Goal: Information Seeking & Learning: Learn about a topic

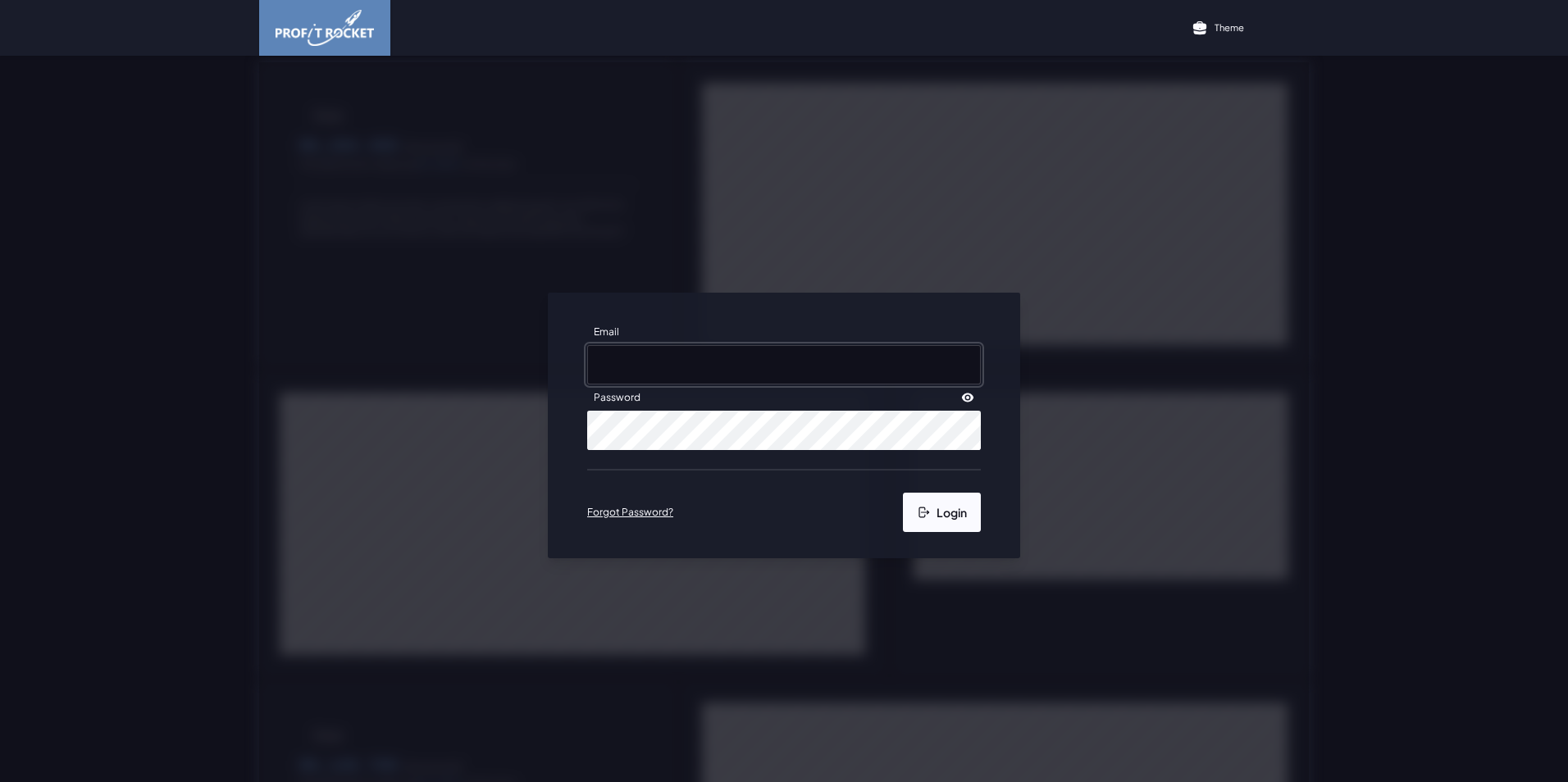
type input "[PERSON_NAME][EMAIL_ADDRESS][DOMAIN_NAME]"
click at [933, 509] on button "Login" at bounding box center [941, 513] width 78 height 40
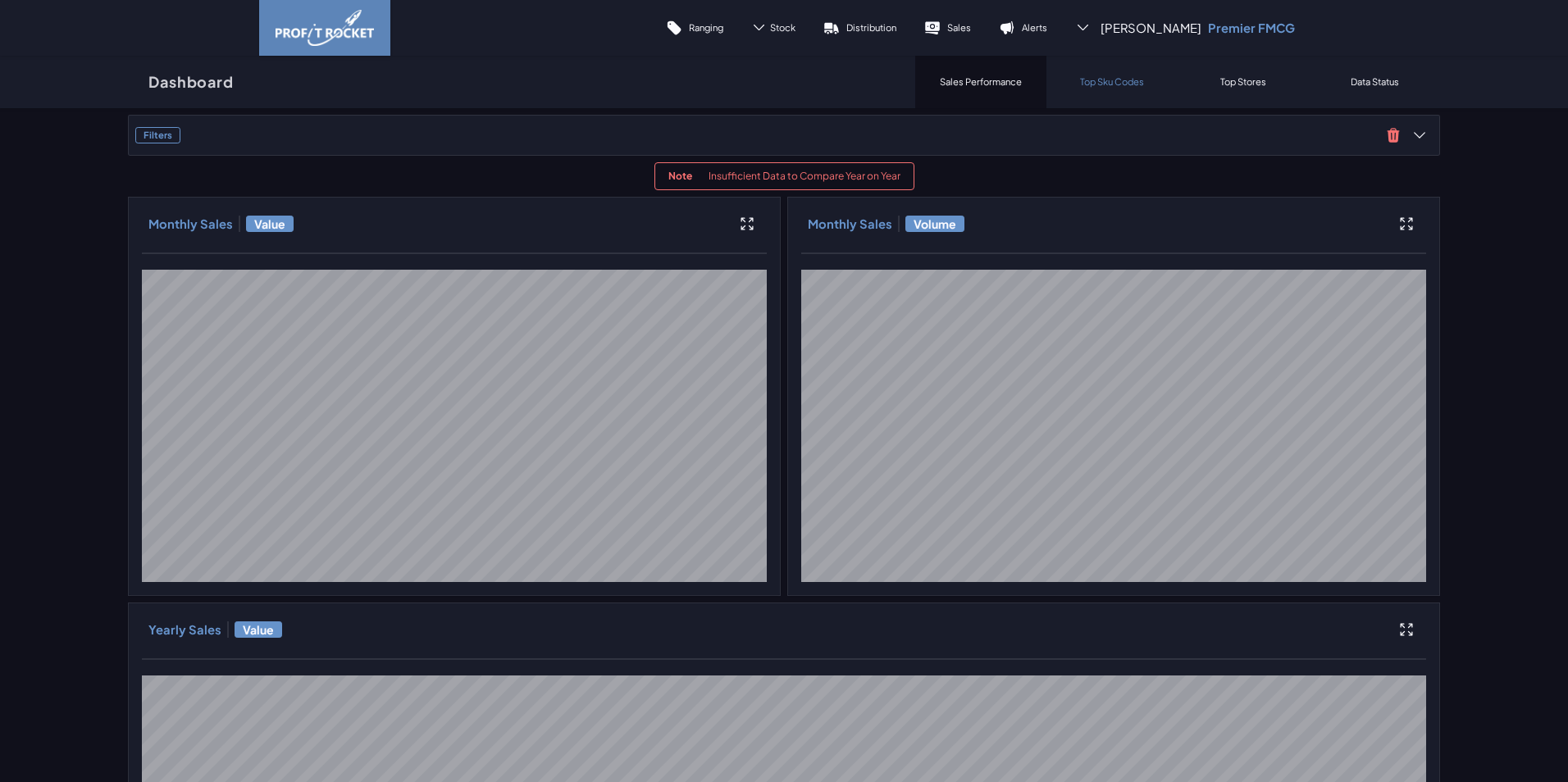
click at [1095, 96] on div "Top Sku Codes" at bounding box center [1111, 82] width 131 height 52
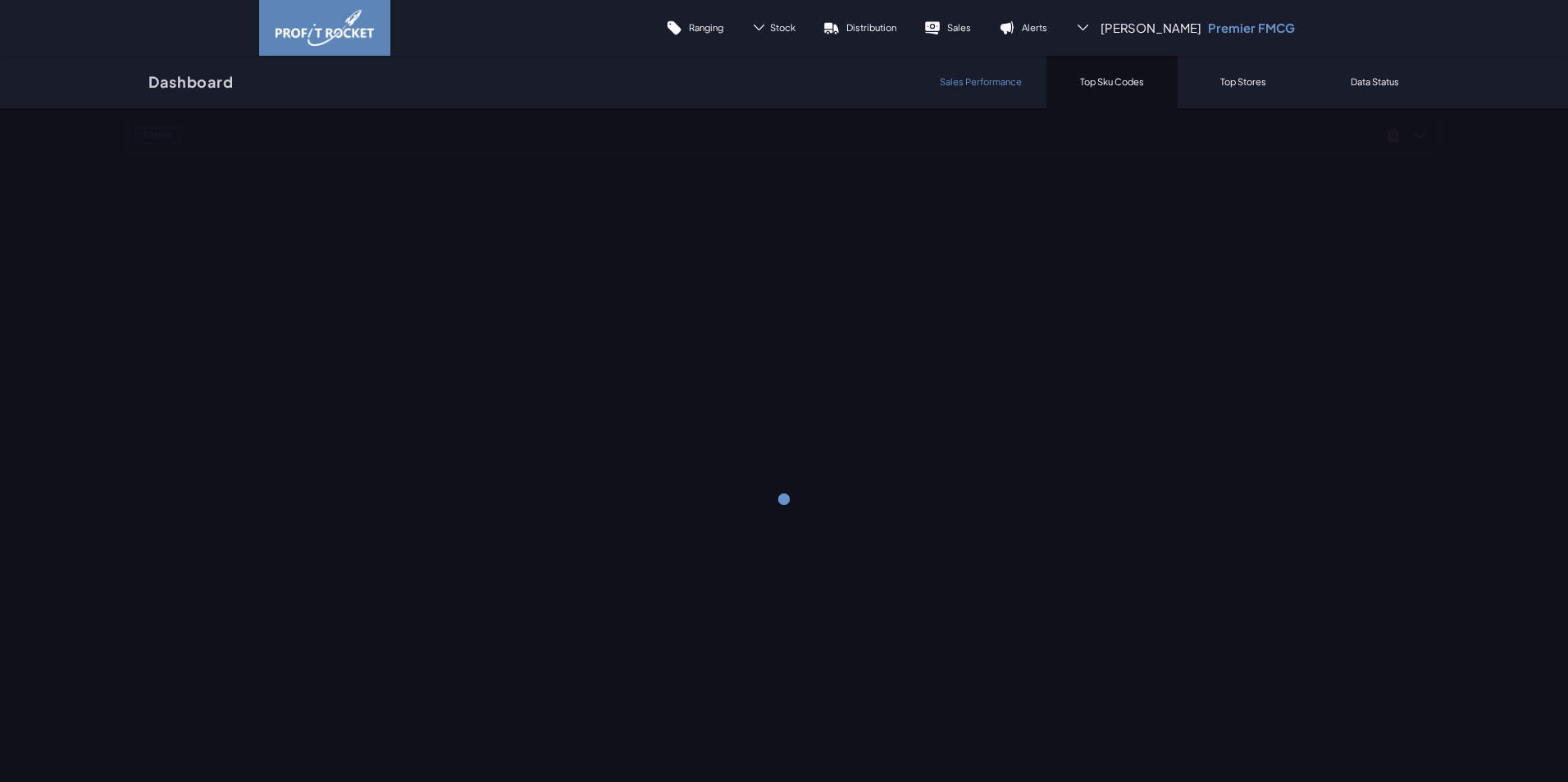
click at [996, 84] on p "Sales Performance" at bounding box center [980, 81] width 82 height 13
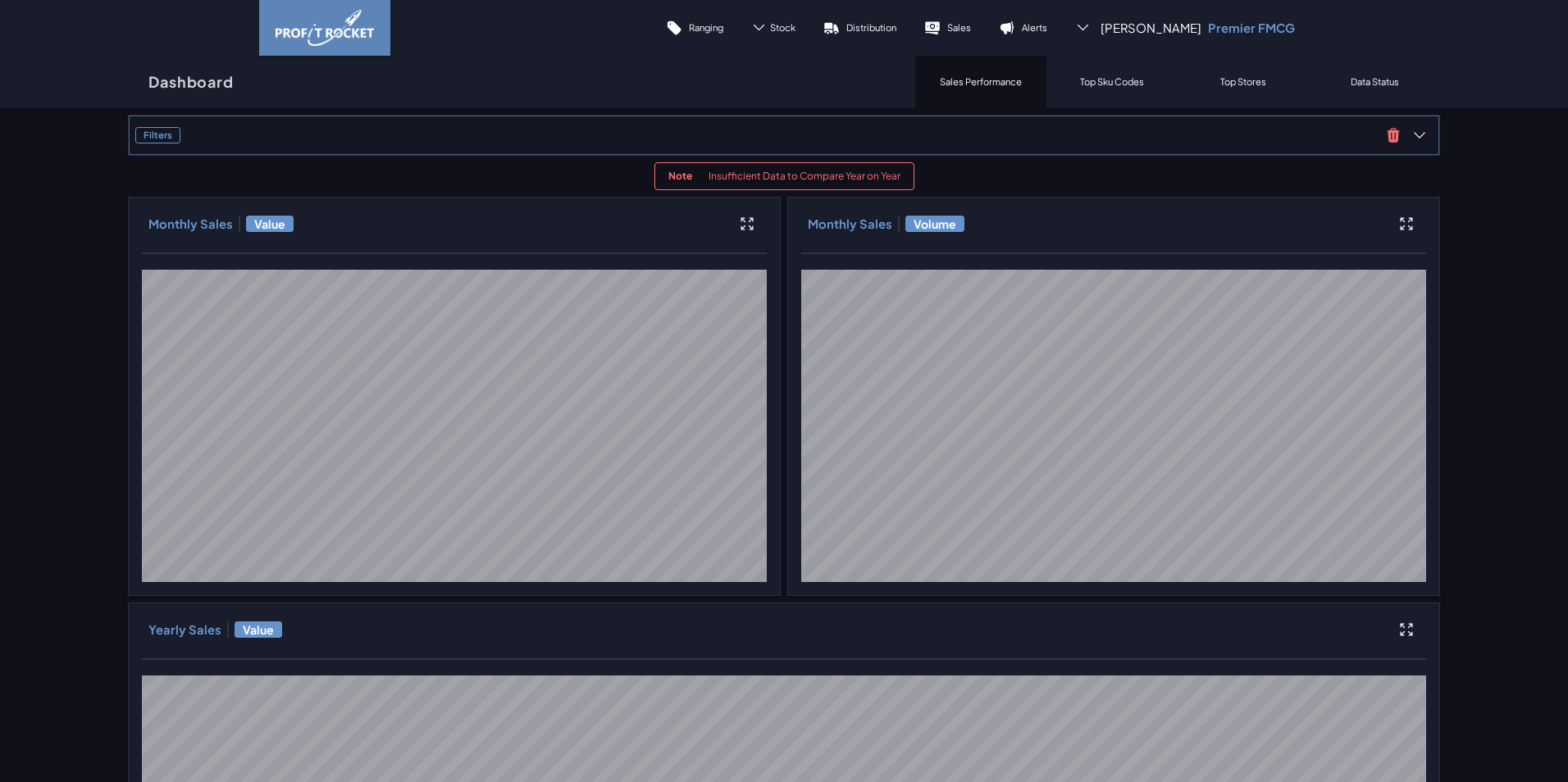
click at [155, 130] on h3 "Filters" at bounding box center [157, 135] width 45 height 16
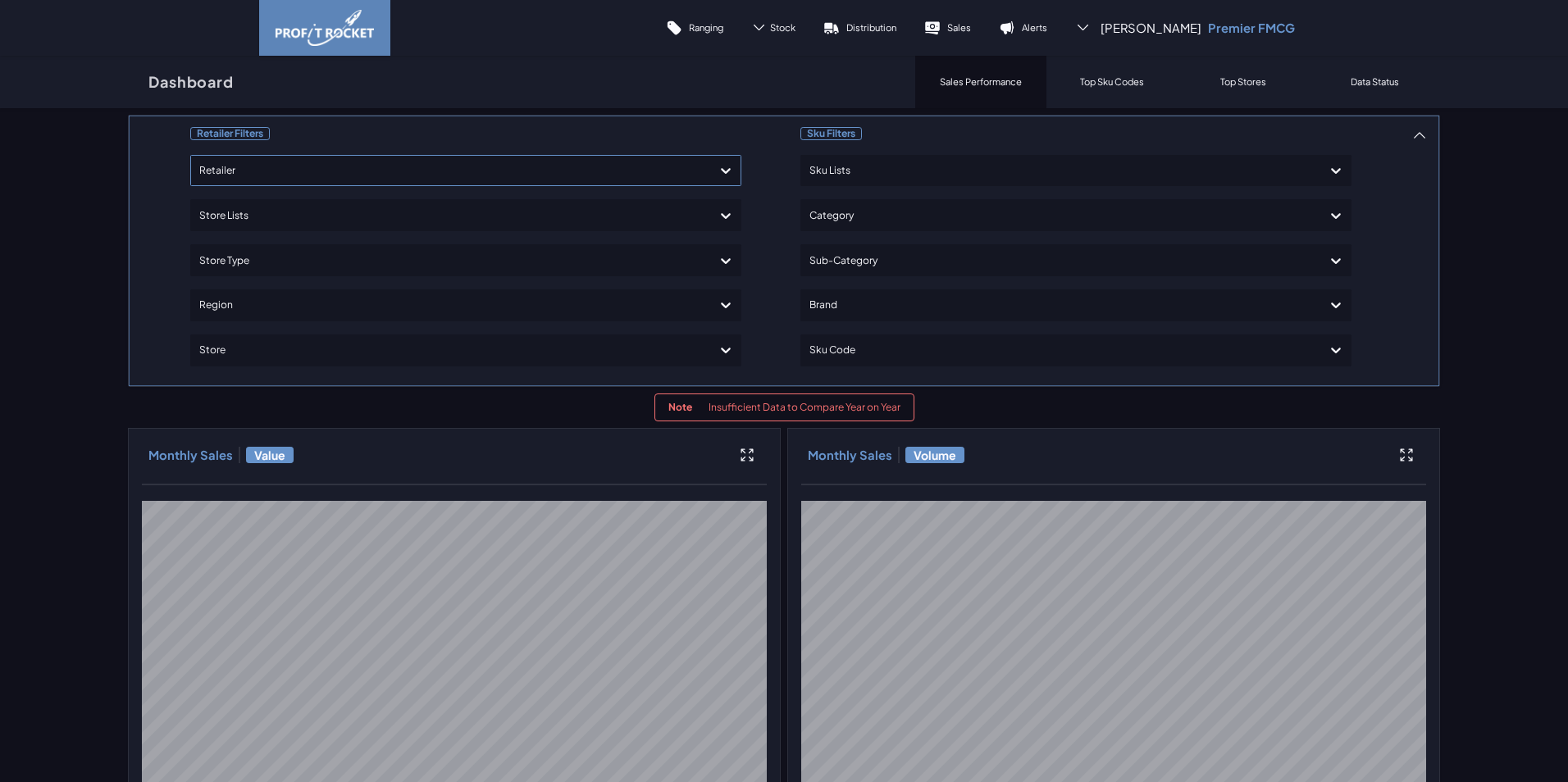
click at [302, 183] on div "Retailer" at bounding box center [451, 170] width 503 height 26
click at [269, 295] on div "Shoprite Checkers" at bounding box center [465, 301] width 536 height 28
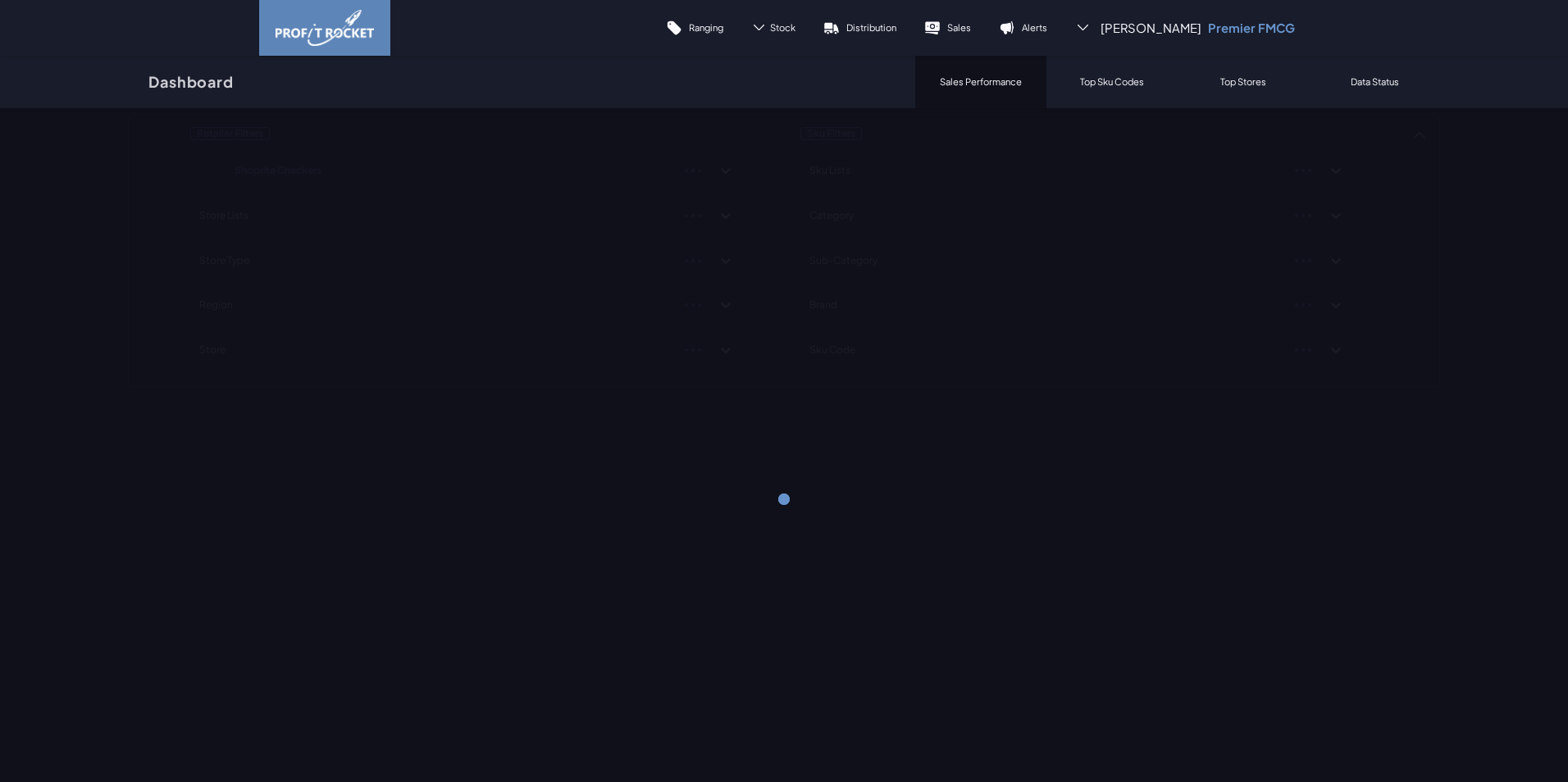
click at [71, 280] on div "Retailer Filters Shoprite Checkers Store Lists Store Type Region Store Sku Filt…" at bounding box center [784, 499] width 1568 height 782
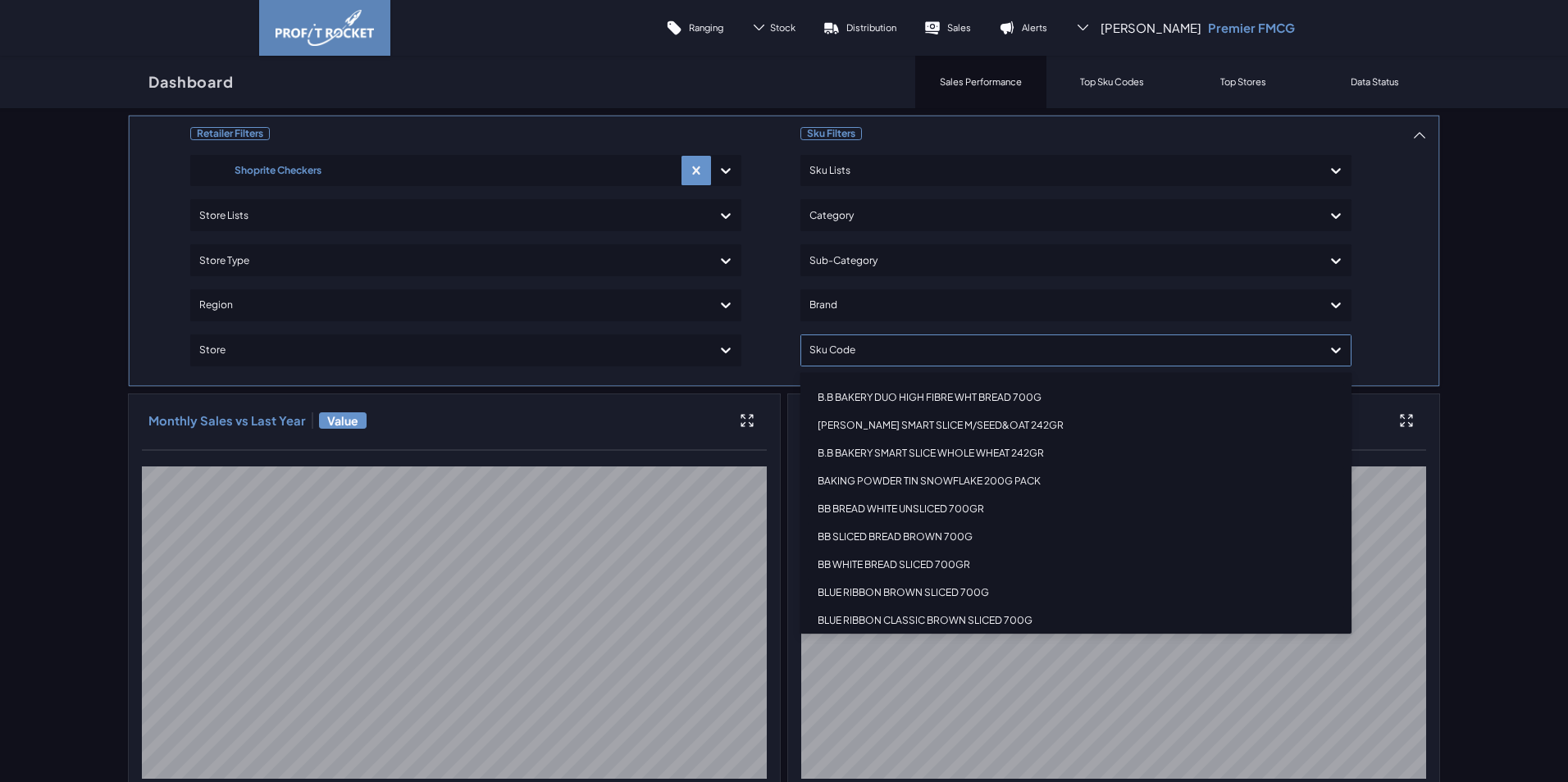
click at [978, 339] on div at bounding box center [1061, 350] width 503 height 24
type input "i"
type input "super"
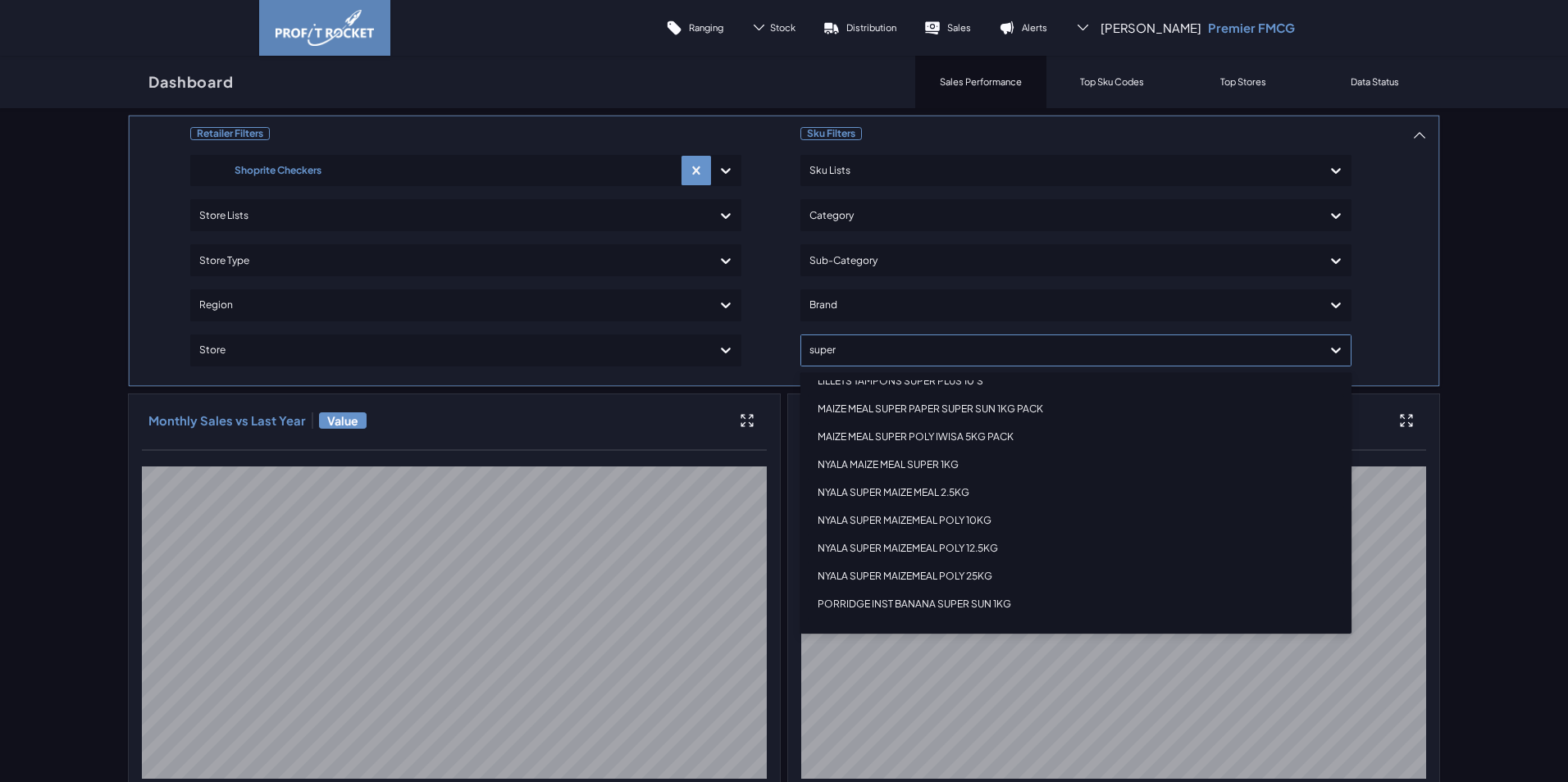
click at [899, 519] on div "NYALA SUPER MAIZEMEAL POLY 10KG" at bounding box center [1076, 520] width 536 height 28
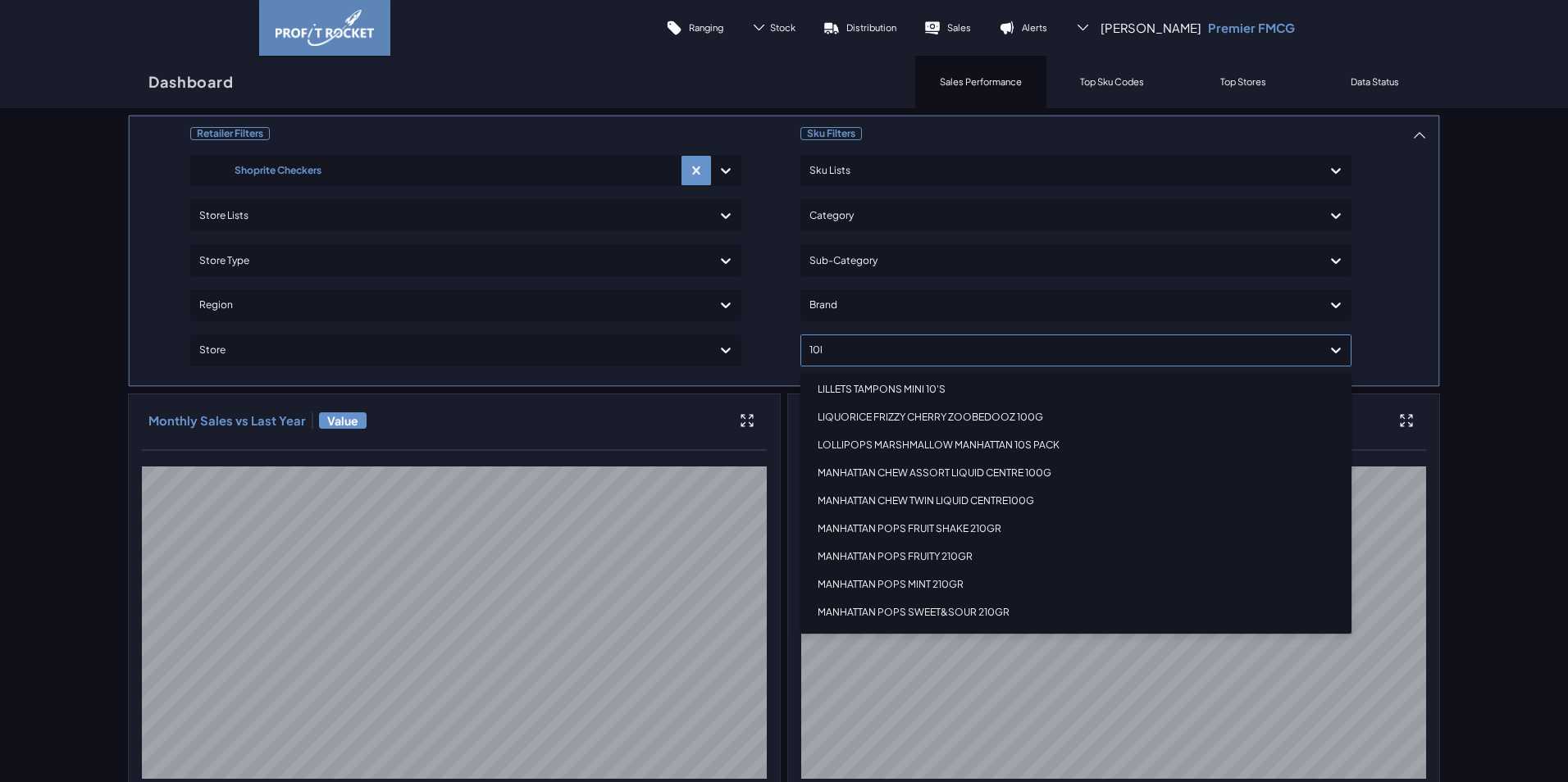
scroll to position [95, 0]
type input "10kg"
click at [956, 471] on div "NYALA SUPER MAIZEMEAL POLY 10KG" at bounding box center [1076, 470] width 536 height 28
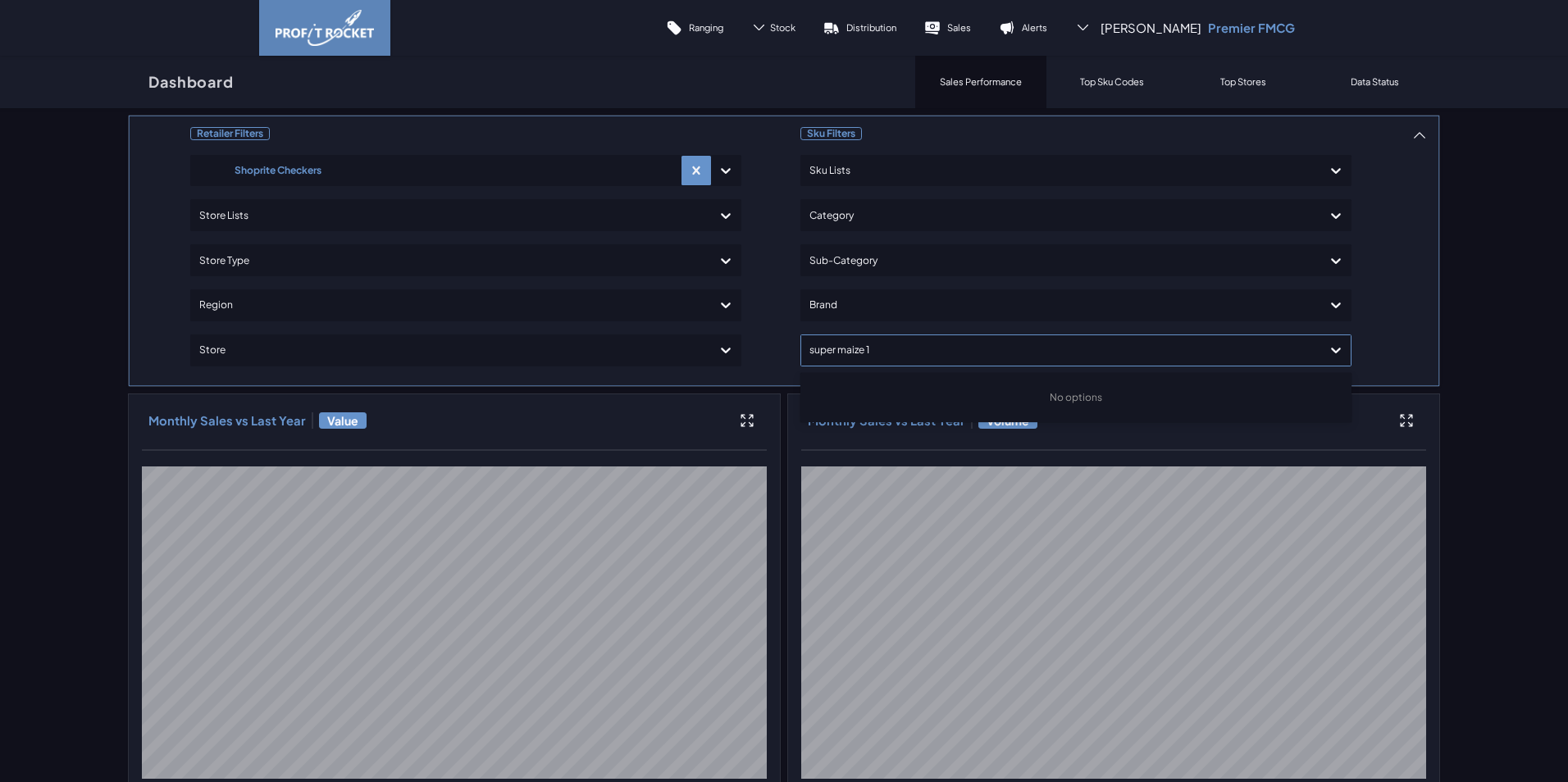
type input "super maize"
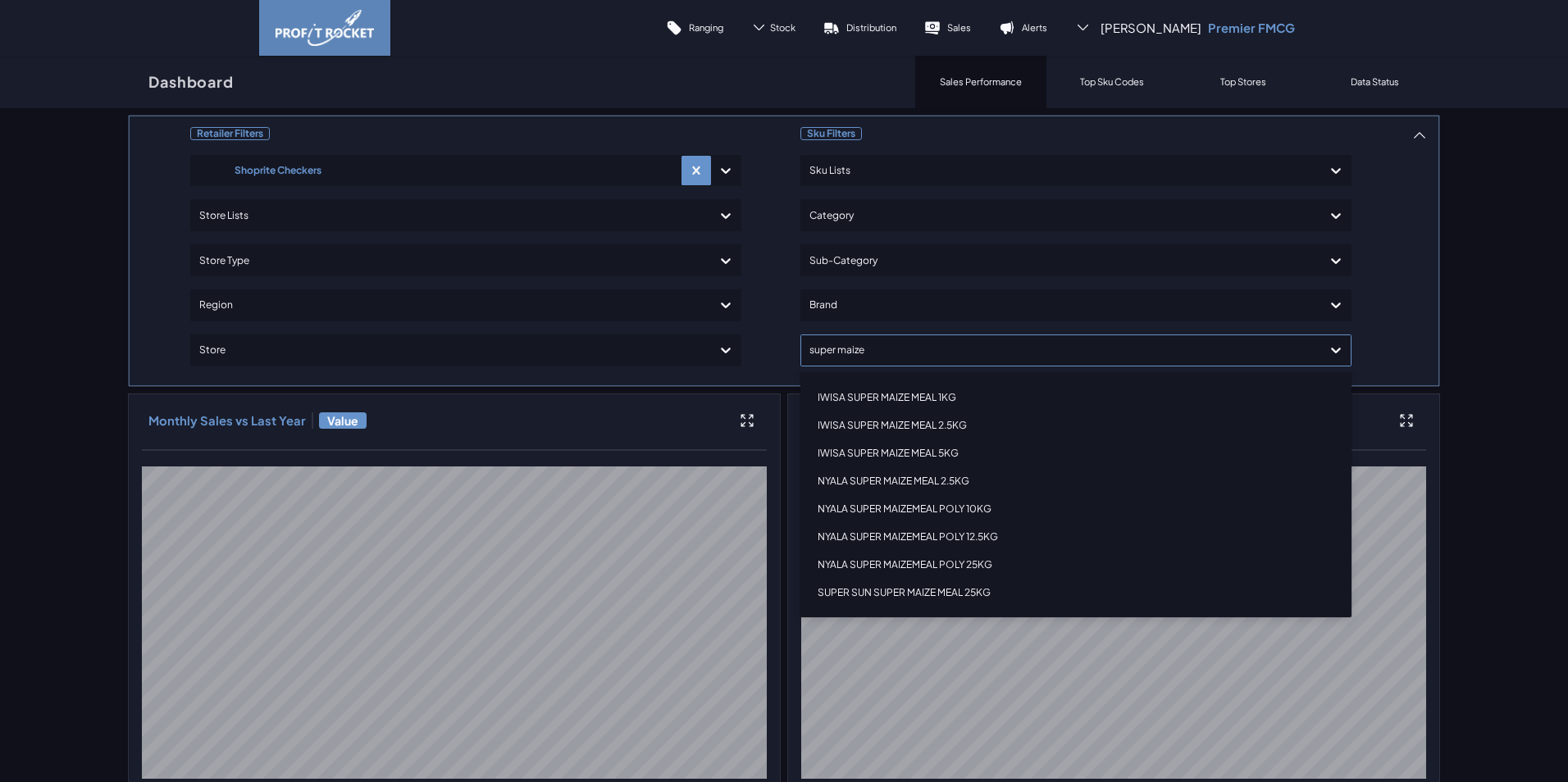
click at [978, 510] on div "NYALA SUPER MAIZEMEAL POLY 10KG" at bounding box center [1076, 509] width 536 height 28
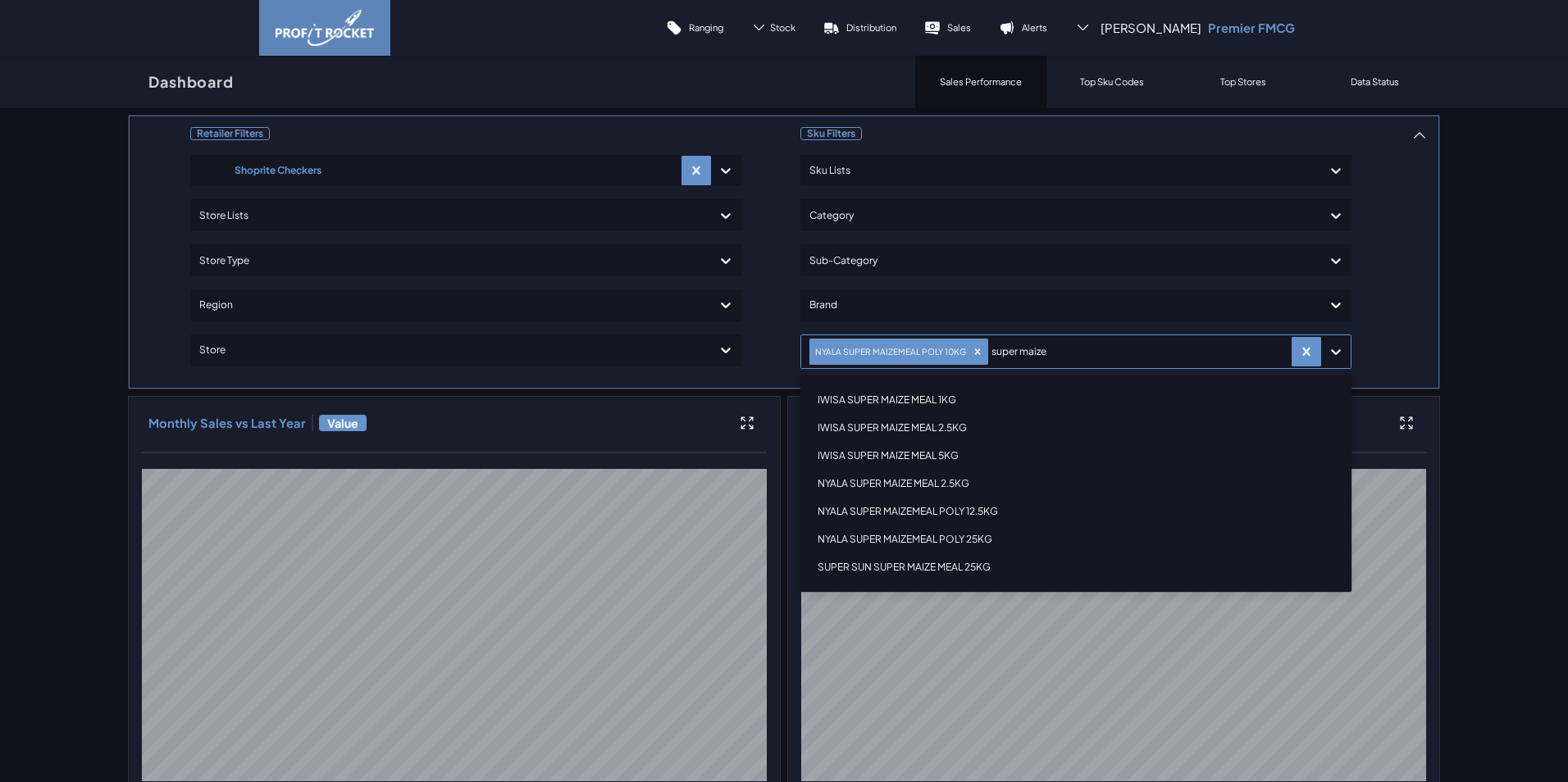
type input "super maize"
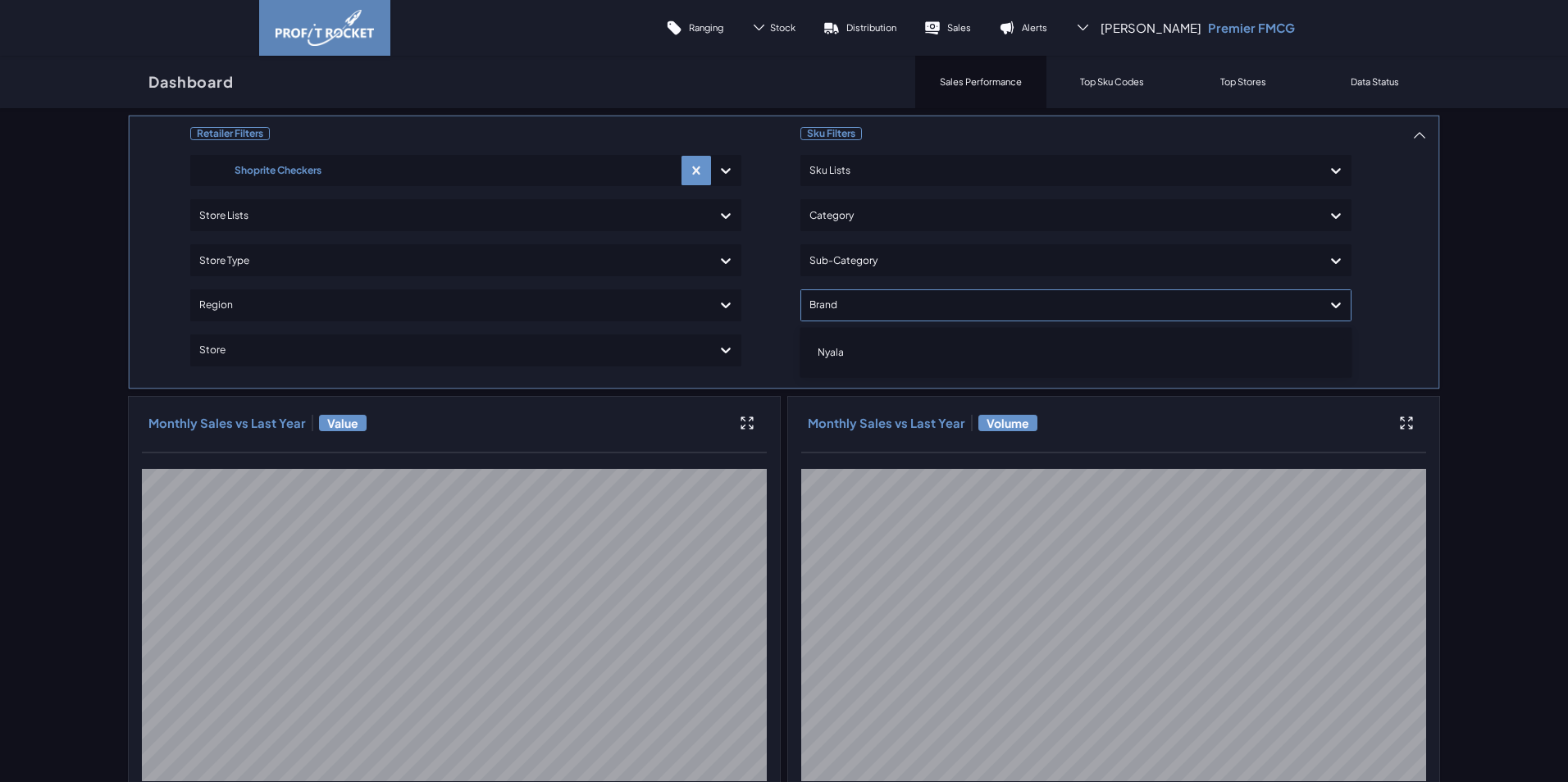
click at [865, 313] on div at bounding box center [1061, 306] width 503 height 24
click at [865, 353] on div "Nyala" at bounding box center [1076, 352] width 536 height 28
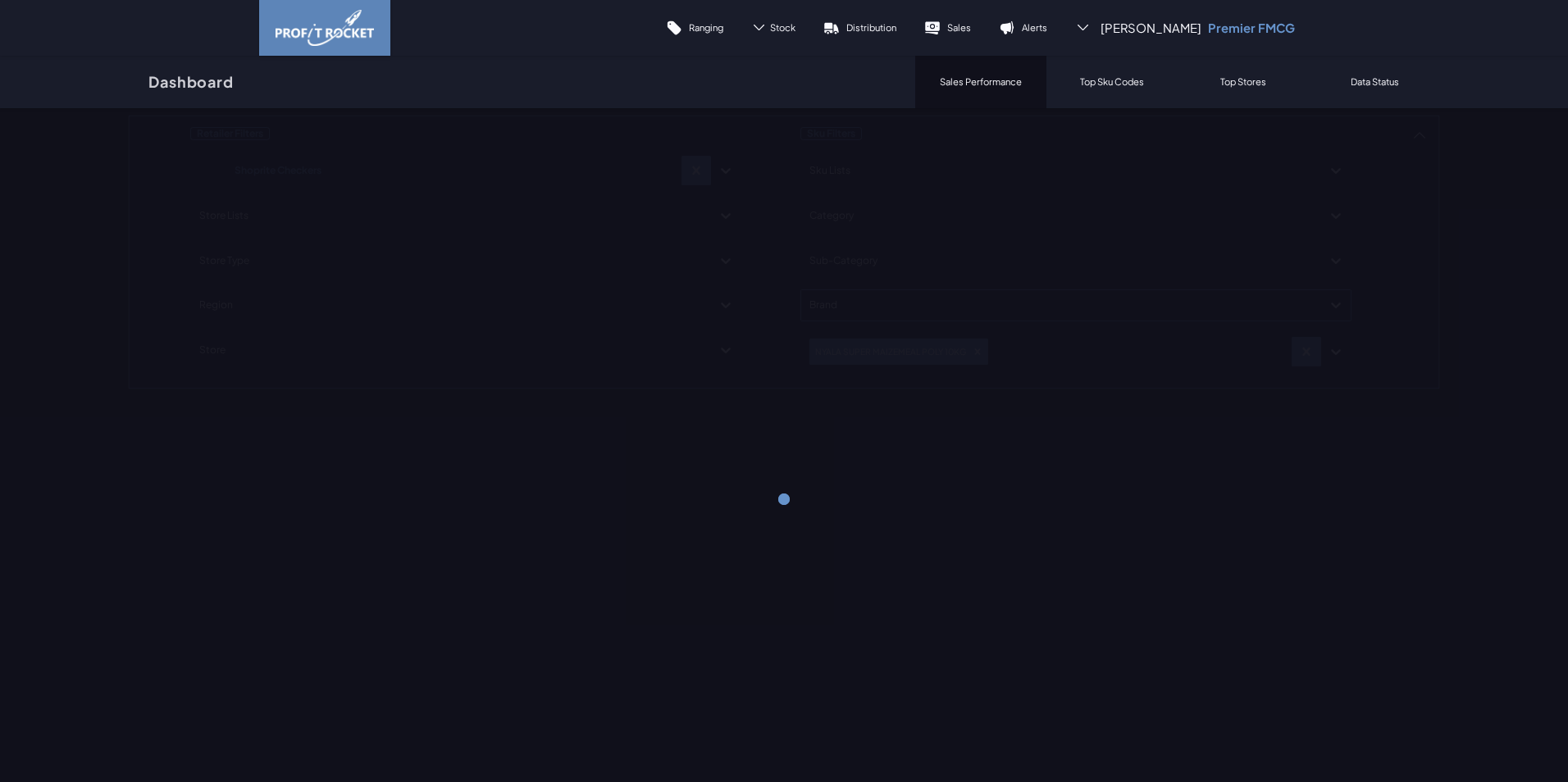
click at [1100, 305] on div "Retailer Filters Shoprite Checkers Store Lists Store Type Region Store Sku Filt…" at bounding box center [784, 252] width 1312 height 274
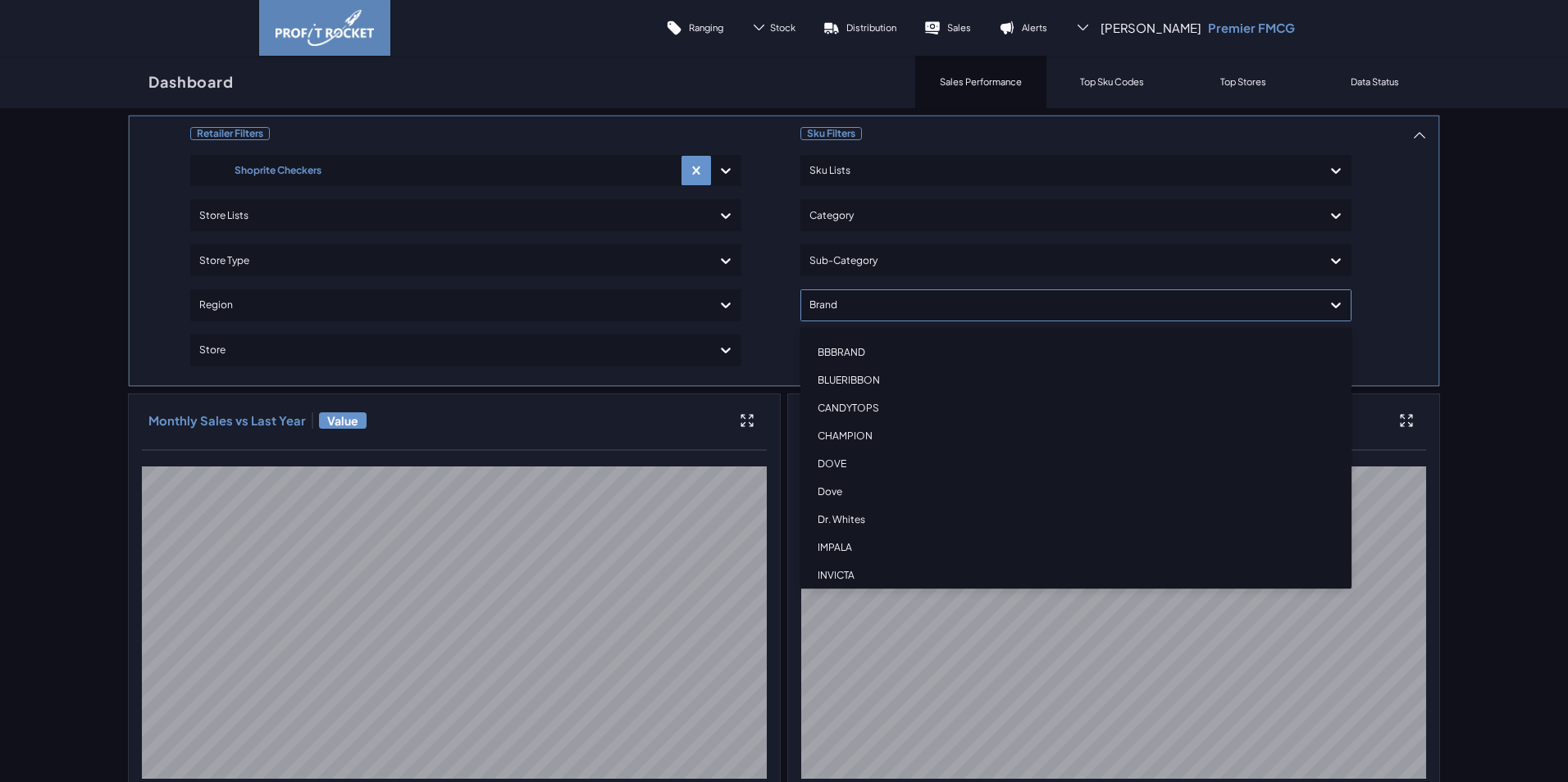
click at [1072, 309] on div at bounding box center [1061, 306] width 503 height 24
click at [838, 522] on div "[DEMOGRAPHIC_DATA]" at bounding box center [1076, 521] width 536 height 28
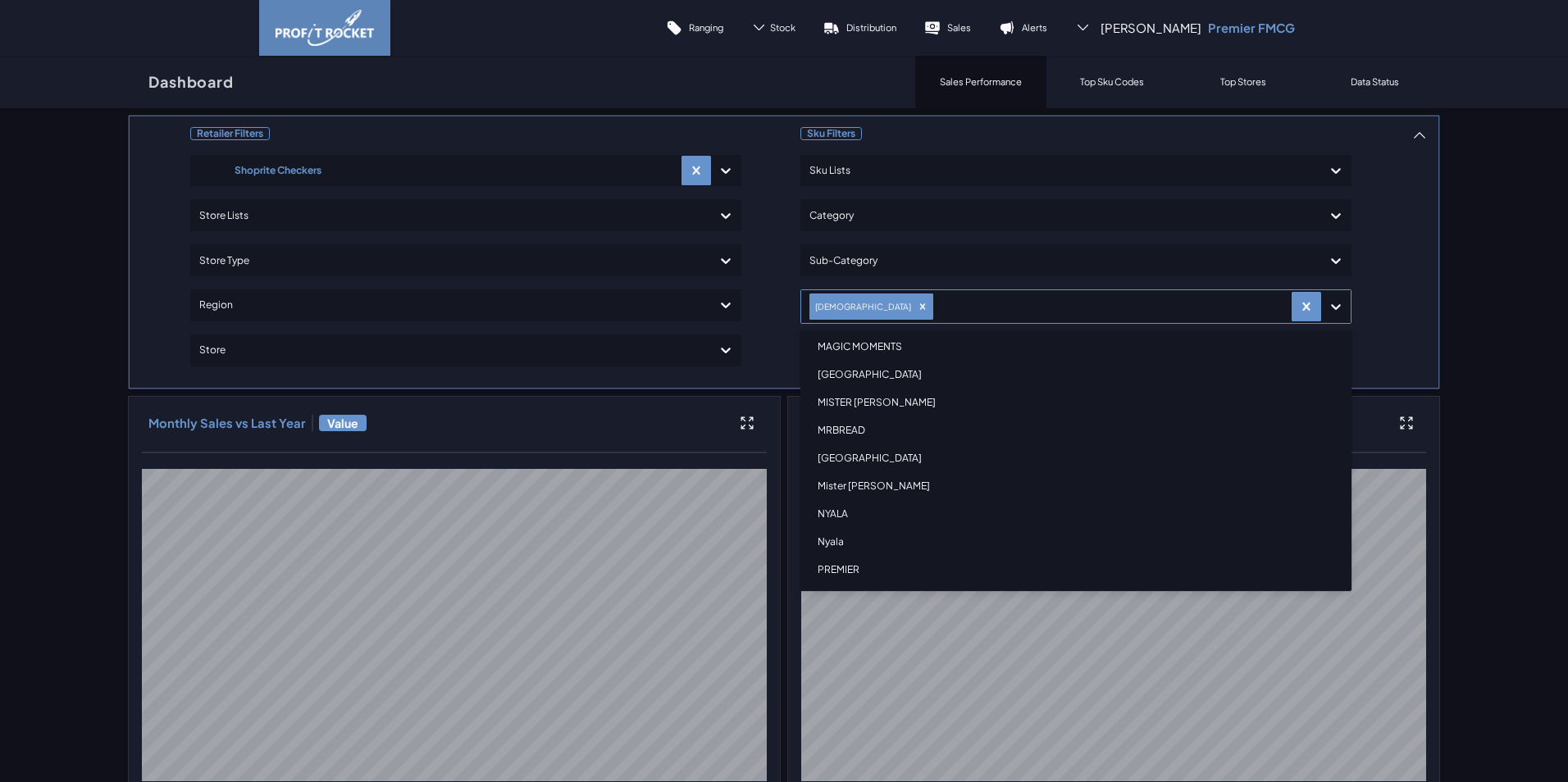
scroll to position [410, 0]
click at [841, 502] on div "NYALA" at bounding box center [1076, 502] width 536 height 28
click at [837, 502] on div "Nyala" at bounding box center [1076, 502] width 536 height 28
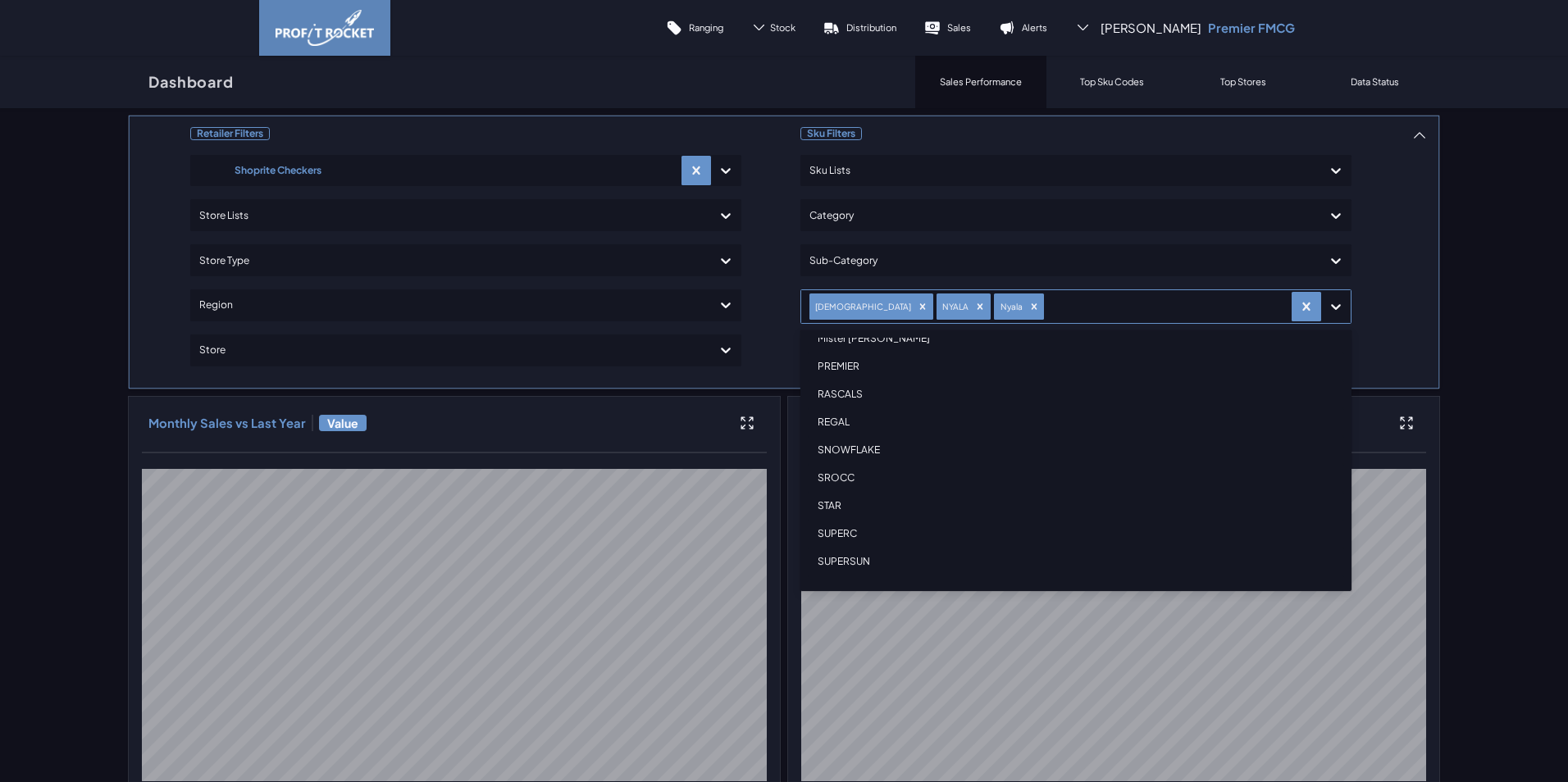
scroll to position [574, 0]
click at [860, 535] on div "SUPERSUN" at bounding box center [1076, 534] width 536 height 28
click at [841, 483] on div "Super Sun" at bounding box center [1076, 482] width 536 height 28
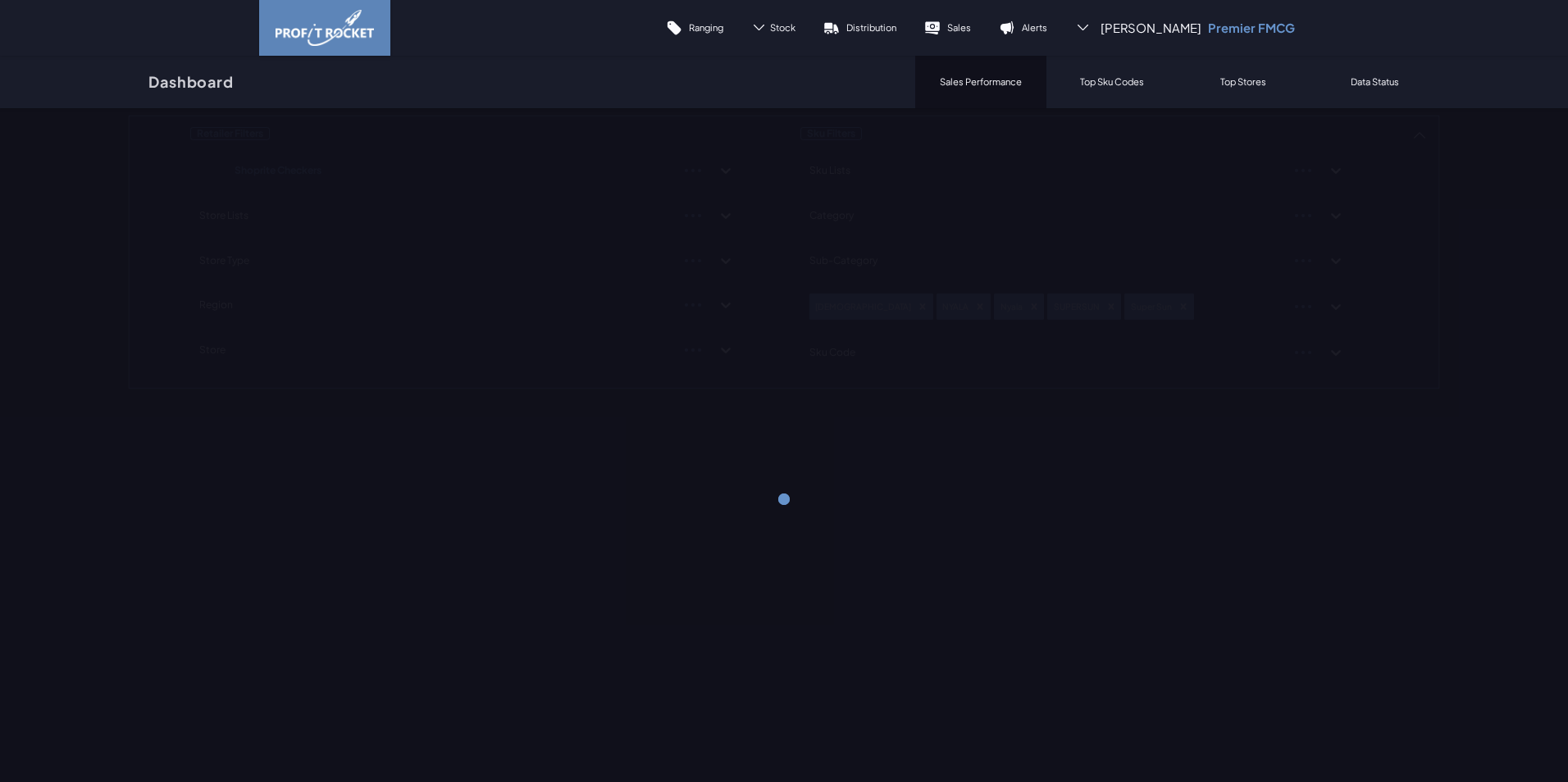
click at [1386, 318] on div "Retailer Filters Shoprite Checkers Store Lists Store Type Region Store Sku Filt…" at bounding box center [784, 252] width 1312 height 274
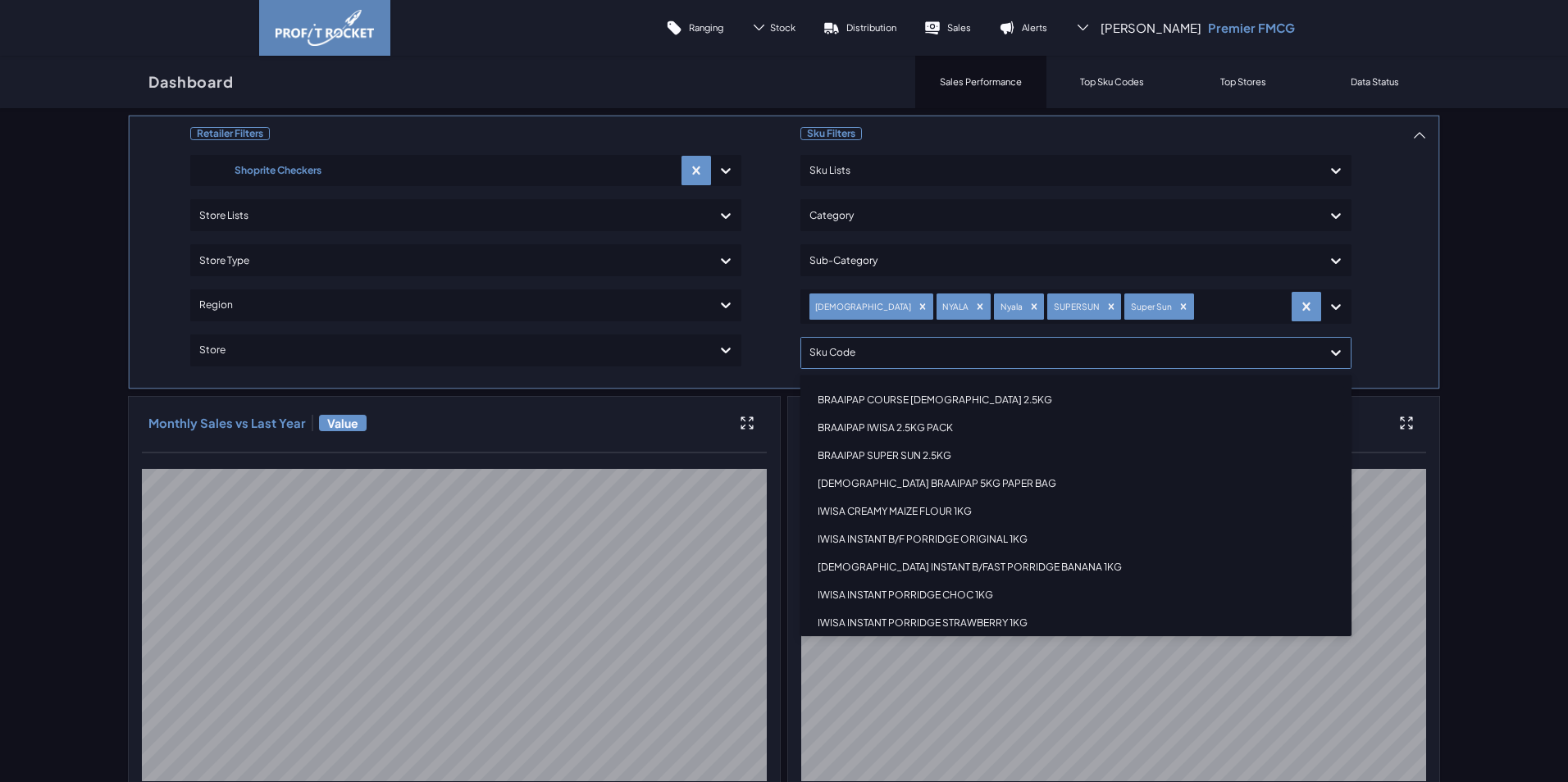
click at [903, 351] on div at bounding box center [1061, 353] width 503 height 24
type input "10"
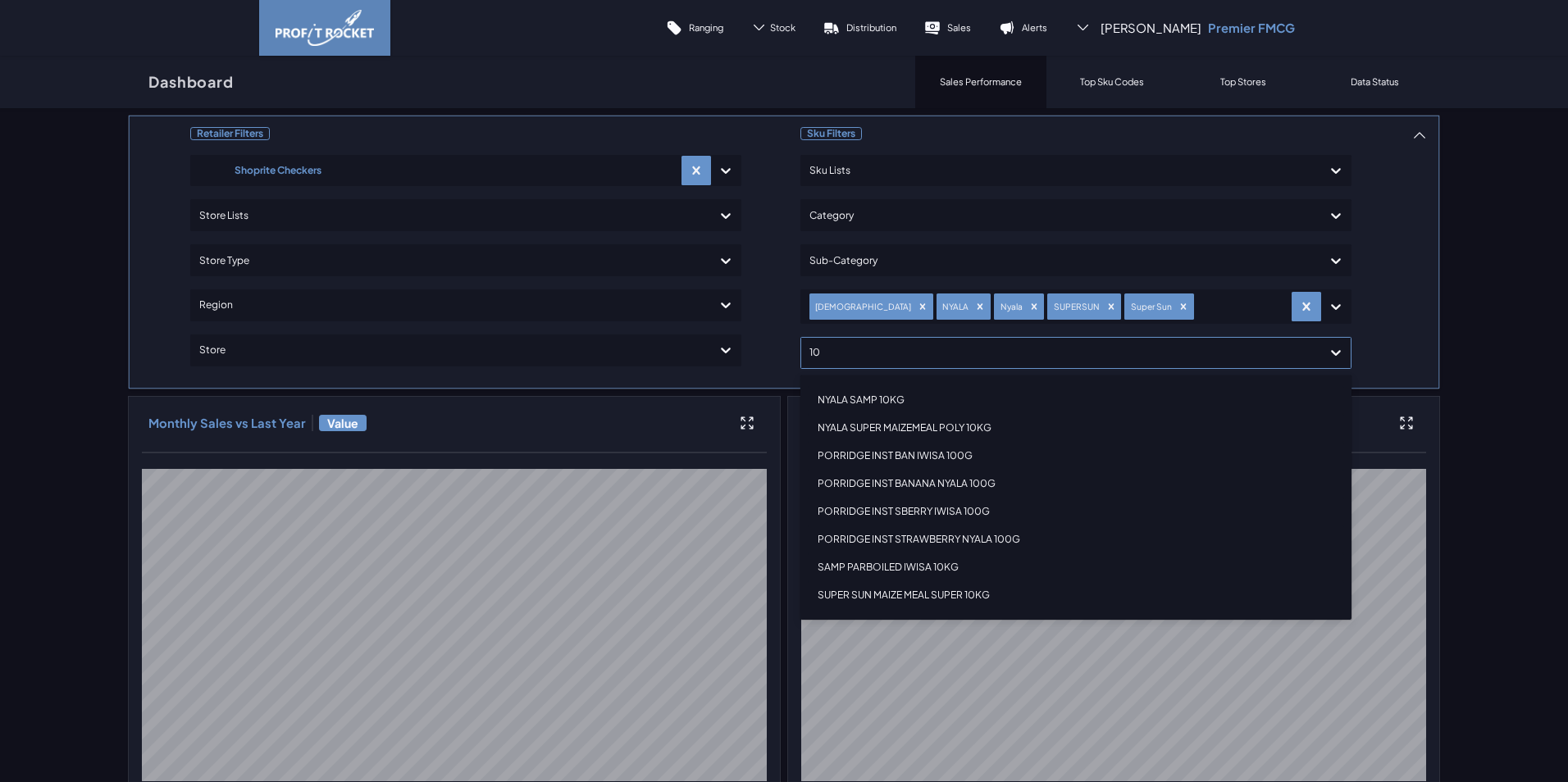
click at [881, 426] on div "NYALA SUPER MAIZEMEAL POLY 10KG" at bounding box center [1076, 427] width 536 height 28
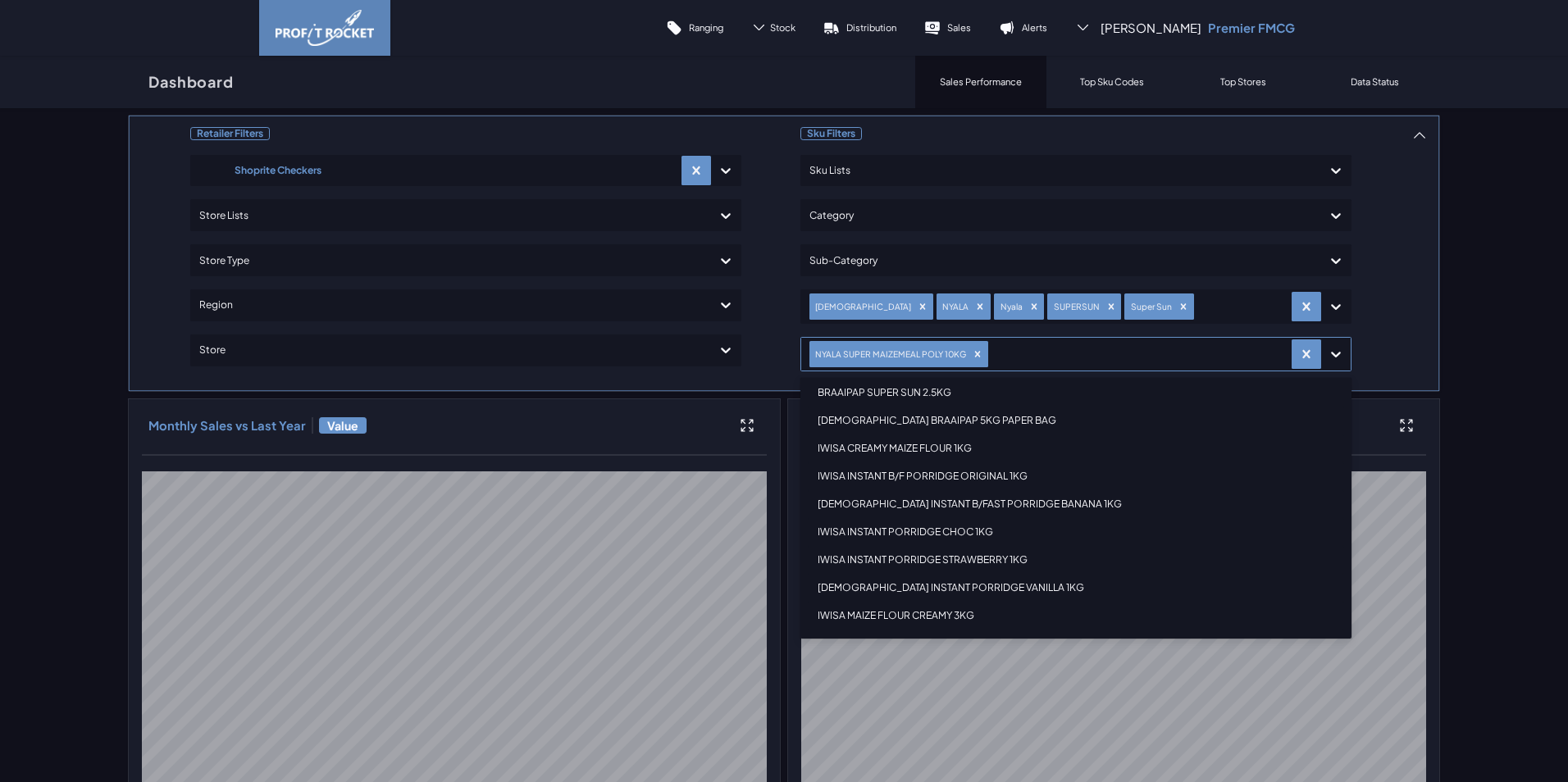
scroll to position [0, 0]
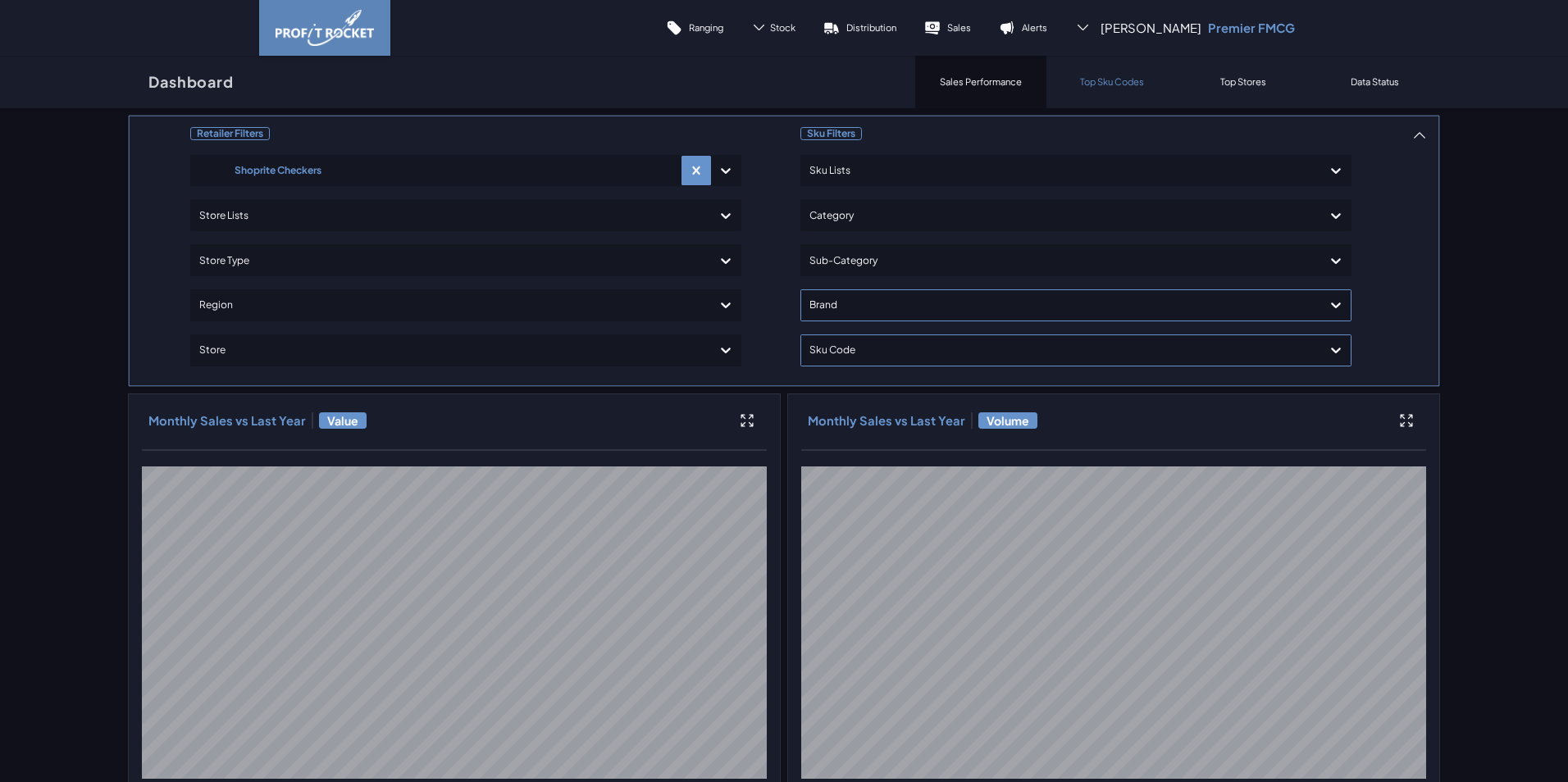
click at [1093, 89] on div "Top Sku Codes" at bounding box center [1111, 82] width 131 height 52
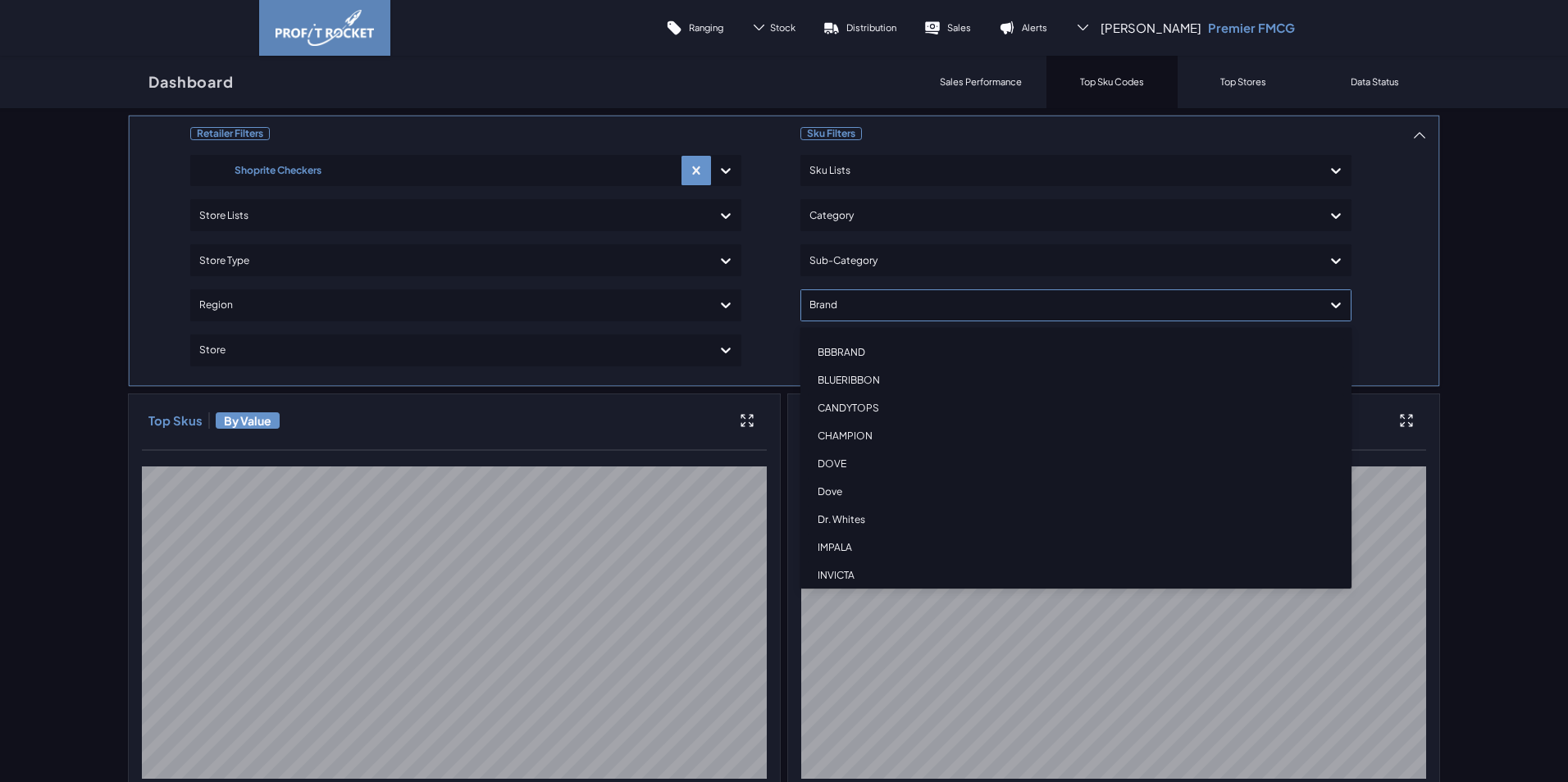
click at [953, 315] on div at bounding box center [1061, 306] width 503 height 24
click at [844, 519] on div "[DEMOGRAPHIC_DATA]" at bounding box center [1076, 521] width 536 height 28
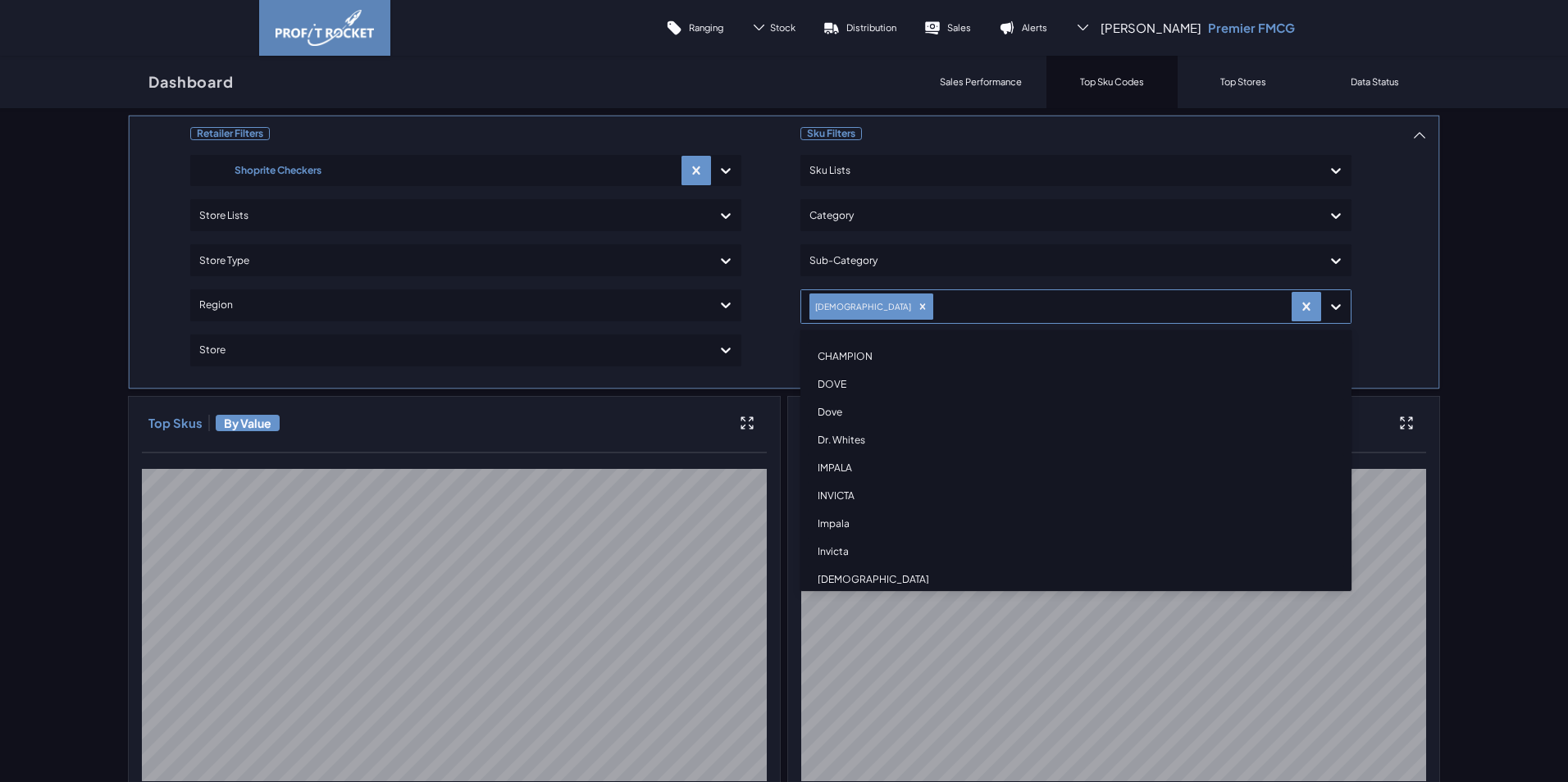
scroll to position [164, 0]
click at [831, 497] on div "[DEMOGRAPHIC_DATA]" at bounding box center [1076, 497] width 536 height 28
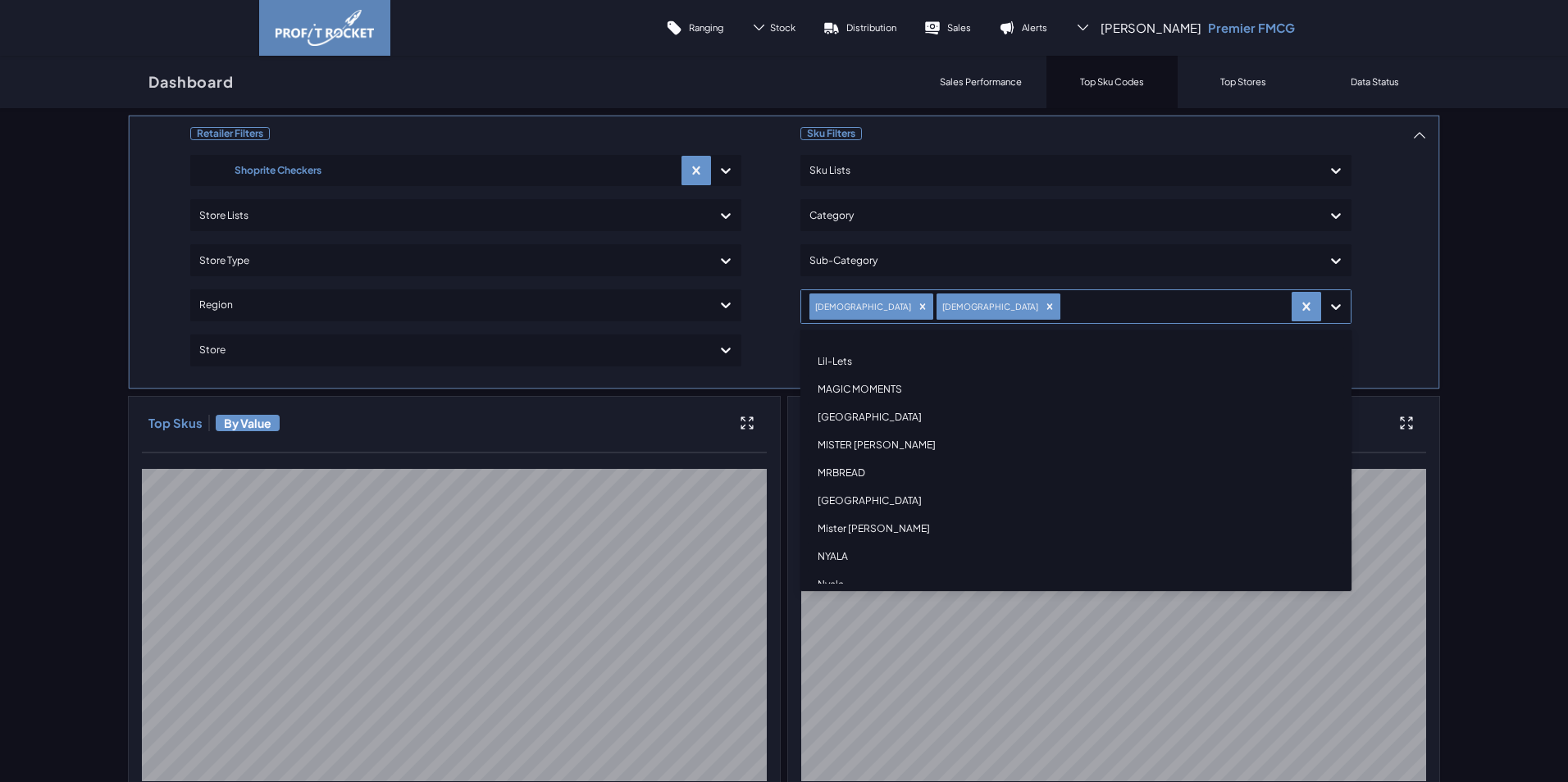
scroll to position [410, 0]
click at [838, 470] on div "NYALA" at bounding box center [1076, 475] width 536 height 28
click at [832, 476] on div "Nyala" at bounding box center [1076, 475] width 536 height 28
click at [860, 479] on div "Super Sun" at bounding box center [1076, 482] width 536 height 28
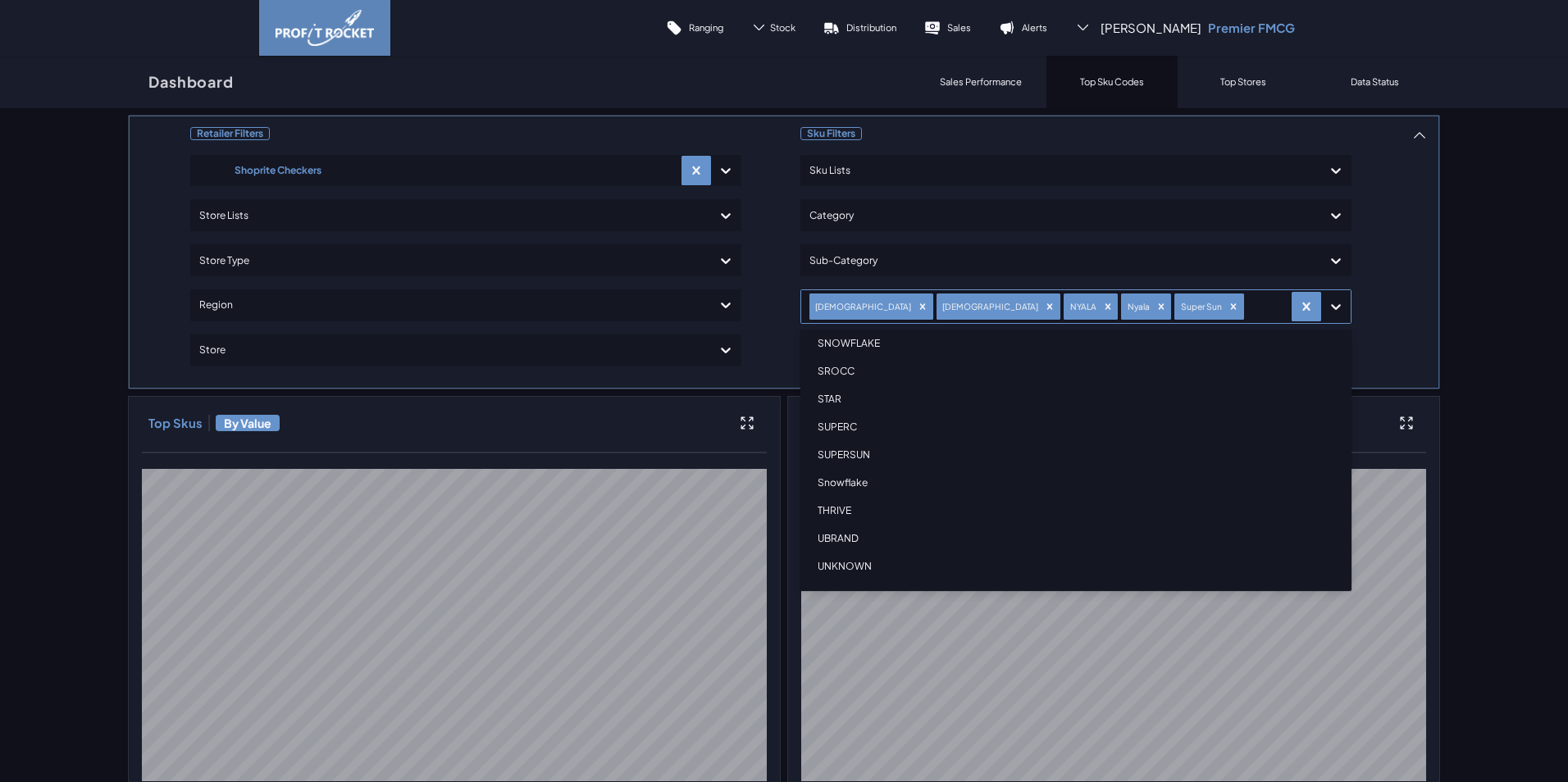
scroll to position [625, 0]
click at [865, 453] on div "SUPERSUN" at bounding box center [1076, 454] width 536 height 28
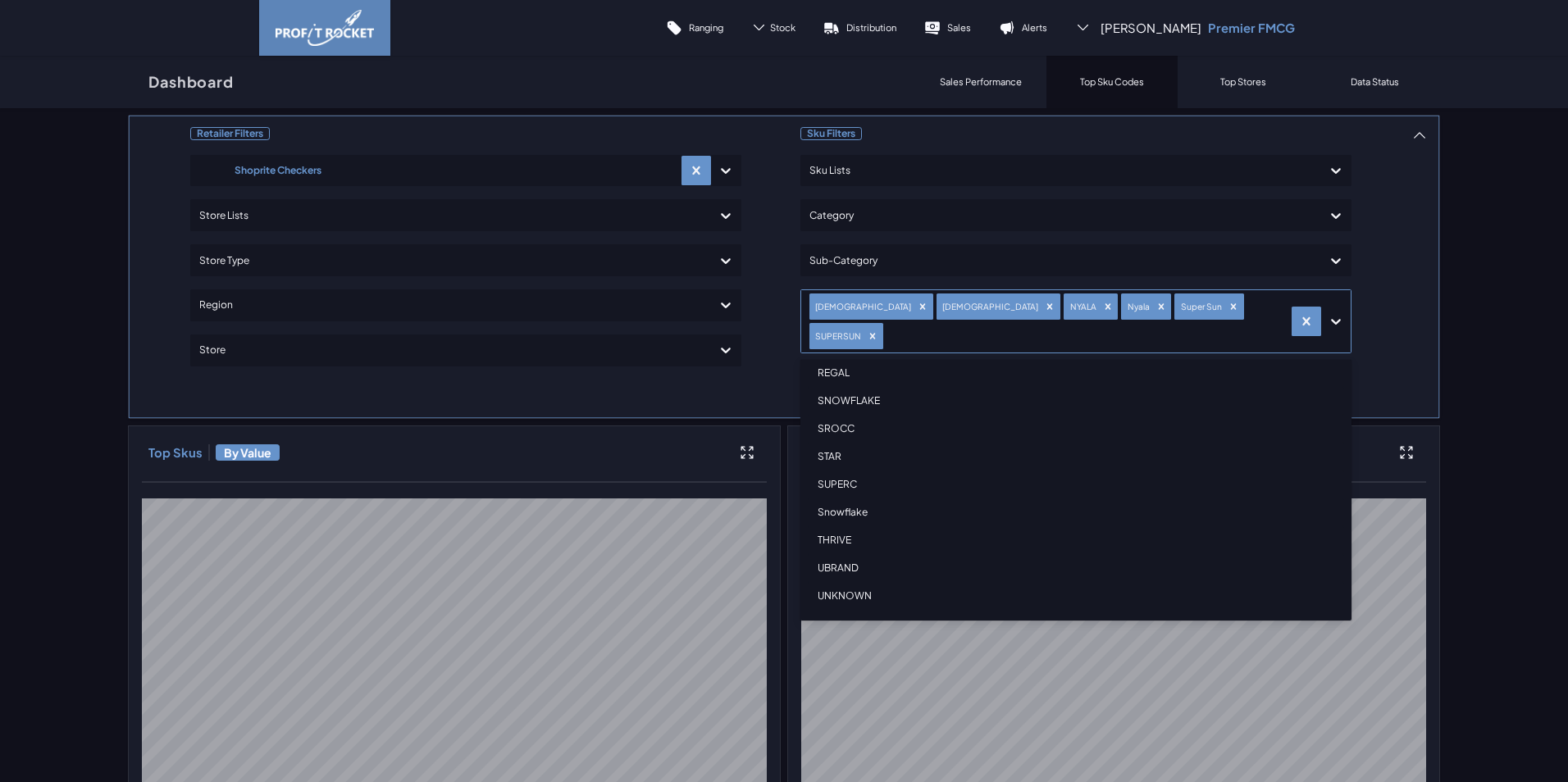
scroll to position [597, 0]
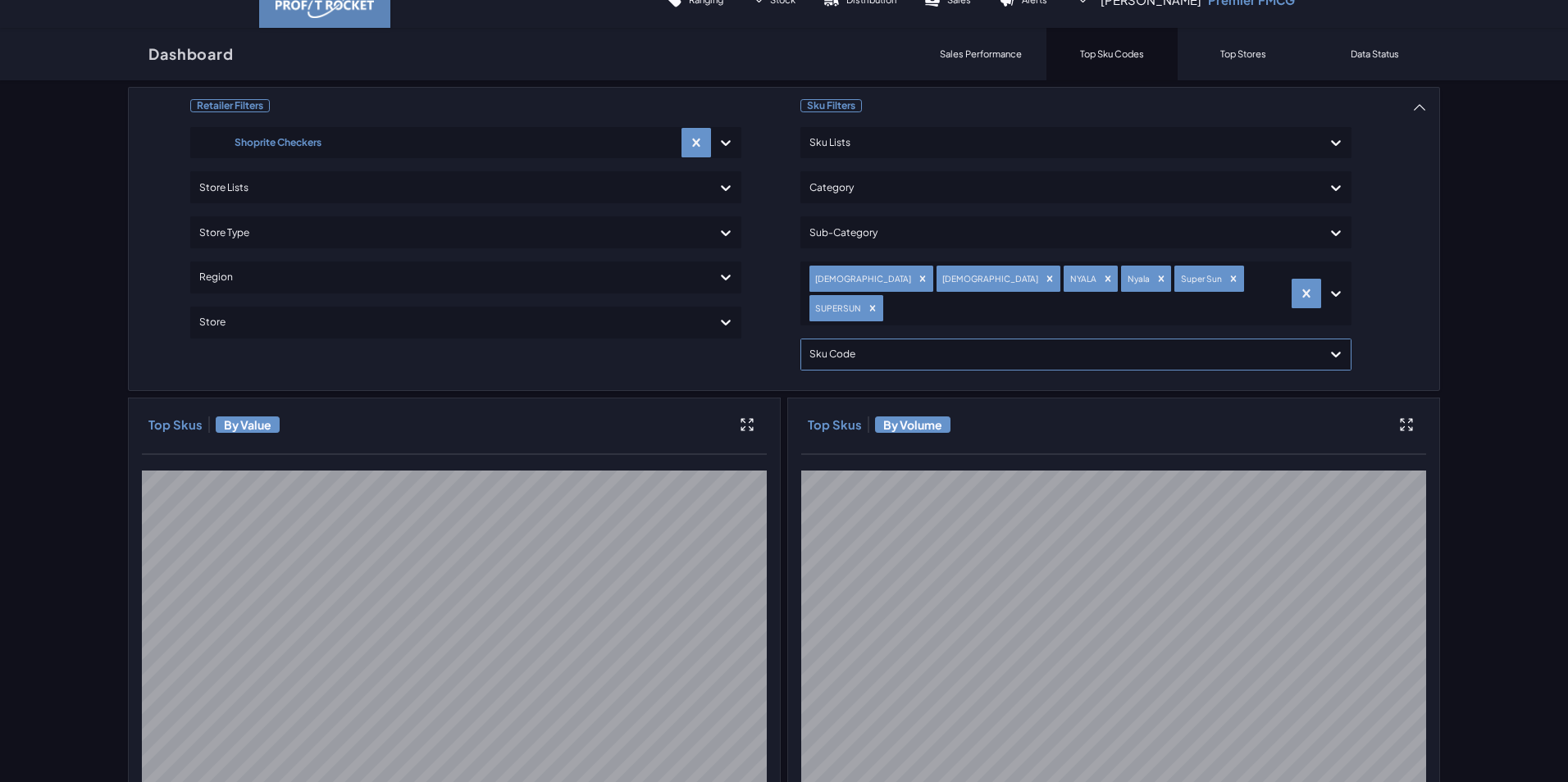
scroll to position [0, 0]
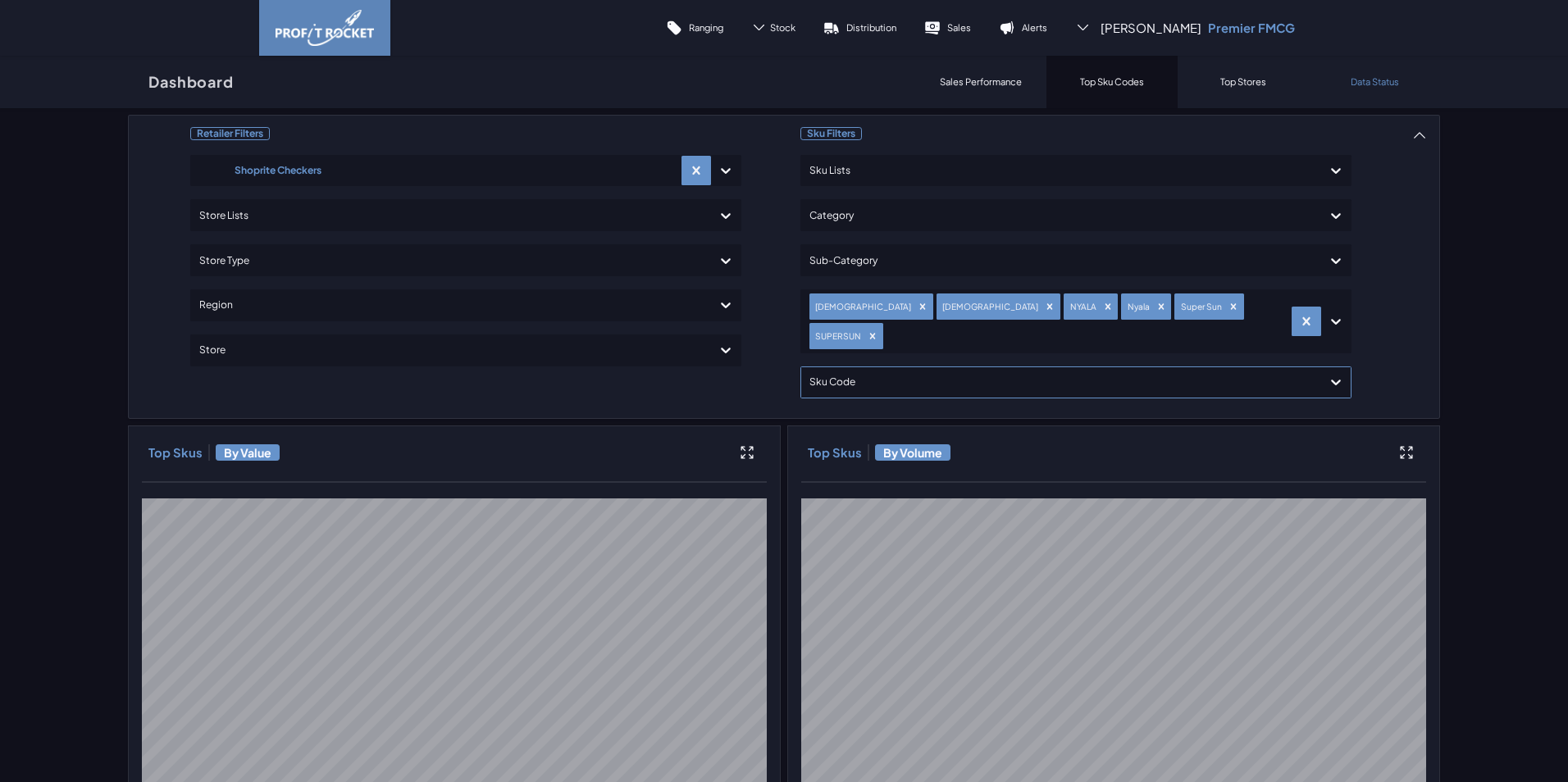
click at [1371, 79] on p "Data Status" at bounding box center [1374, 81] width 48 height 13
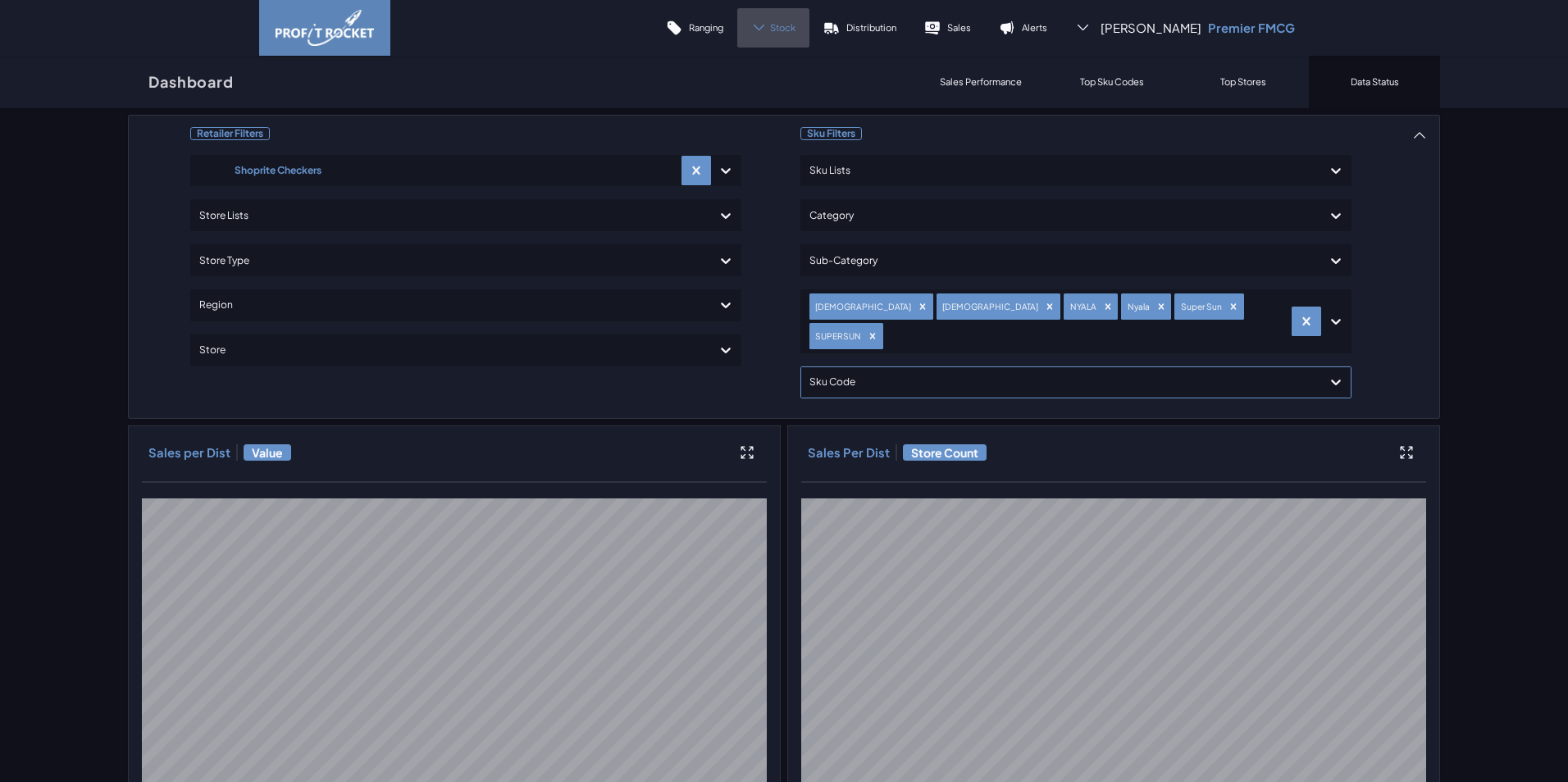
click at [792, 30] on span "Stock" at bounding box center [783, 27] width 25 height 13
click at [974, 20] on link "Sales" at bounding box center [947, 28] width 74 height 40
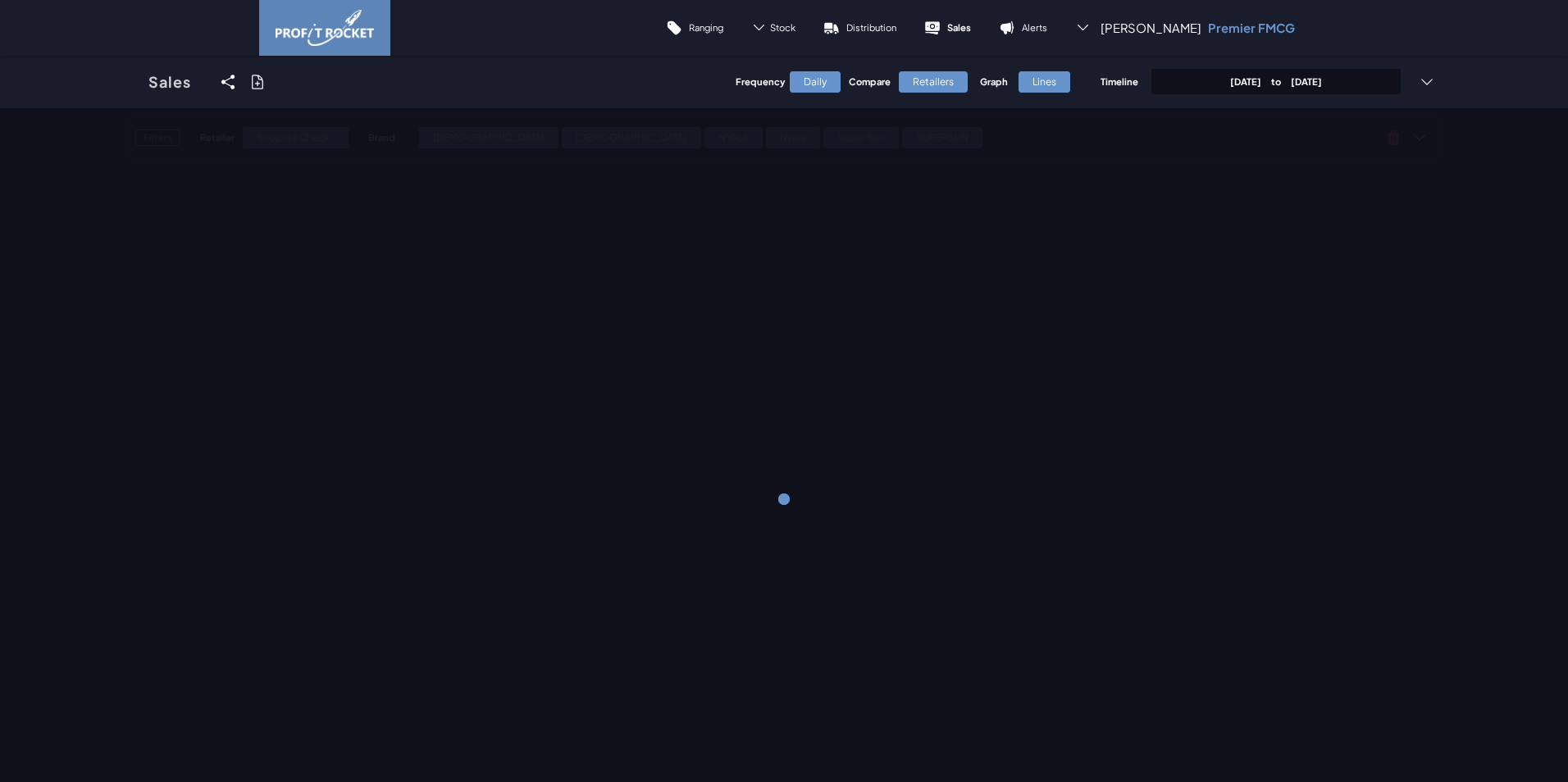
click at [1240, 82] on p "[DATE] to [DATE]" at bounding box center [1276, 81] width 92 height 13
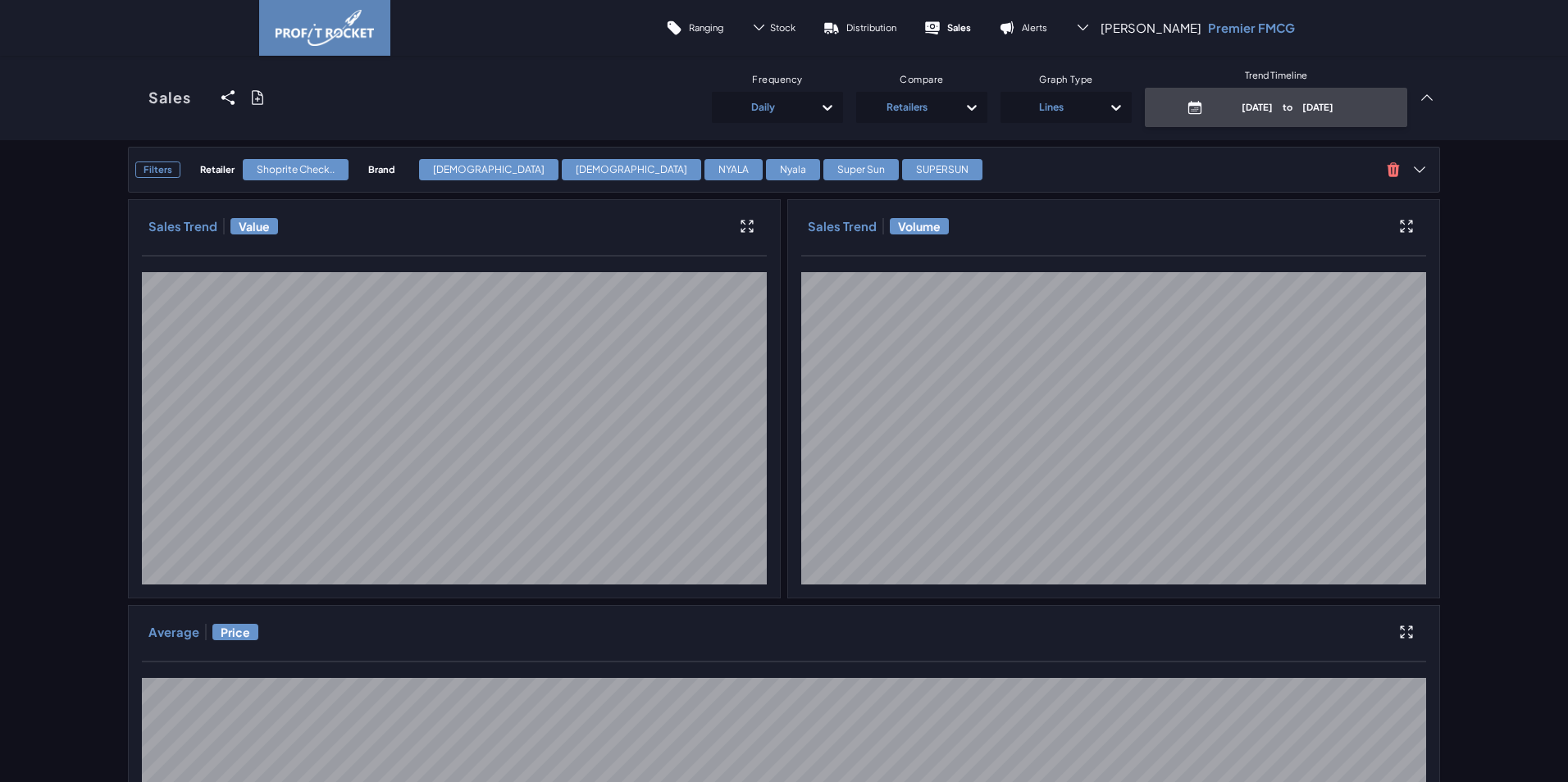
click at [1260, 111] on p "[DATE] to [DATE]" at bounding box center [1287, 106] width 156 height 13
select select "9"
select select "2025"
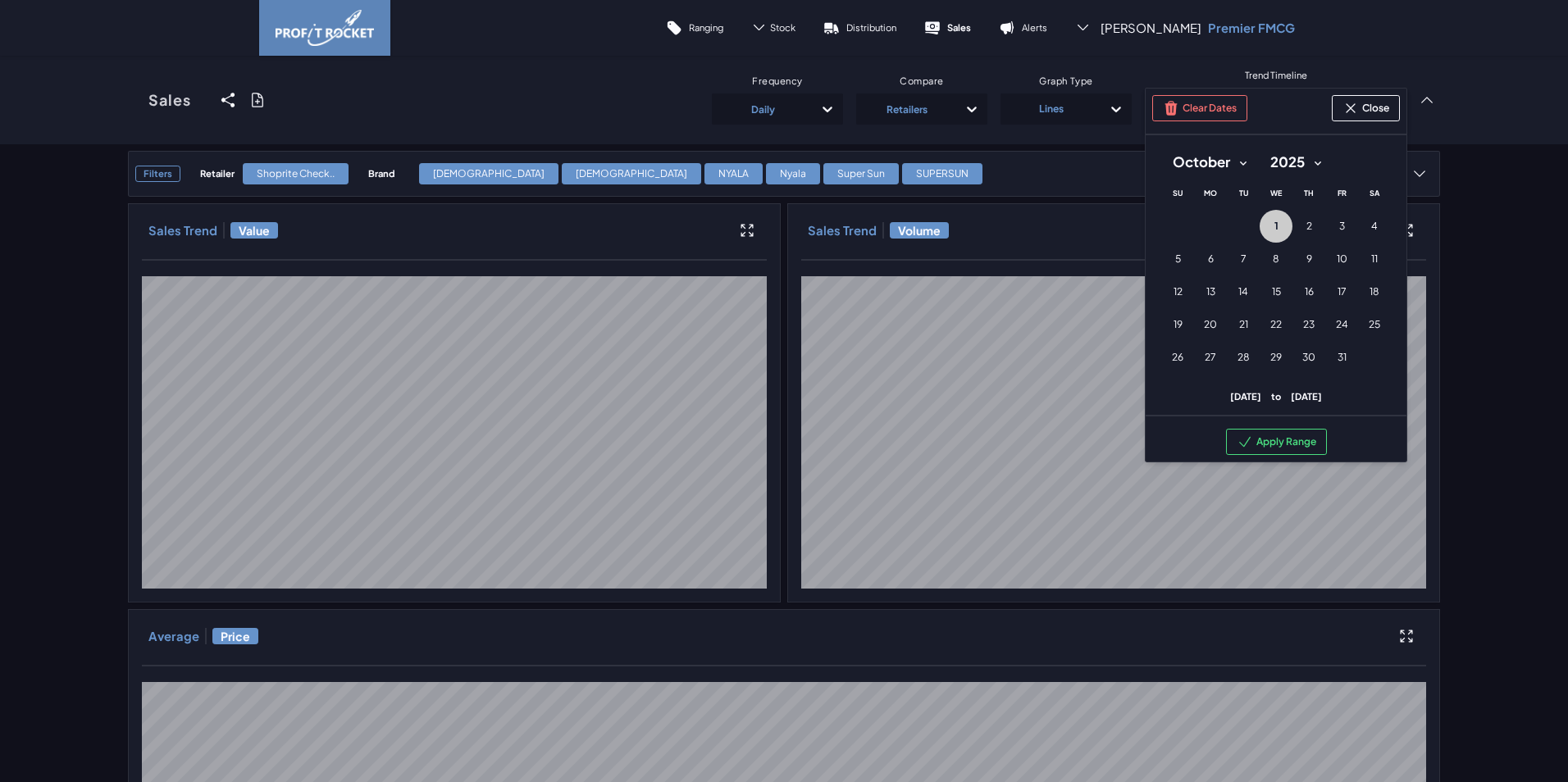
click at [1238, 160] on select "January February March April May June July August September October November De…" at bounding box center [1209, 162] width 97 height 30
select select "7"
click at [1161, 148] on select "January February March April May June July August September October November De…" at bounding box center [1209, 162] width 97 height 30
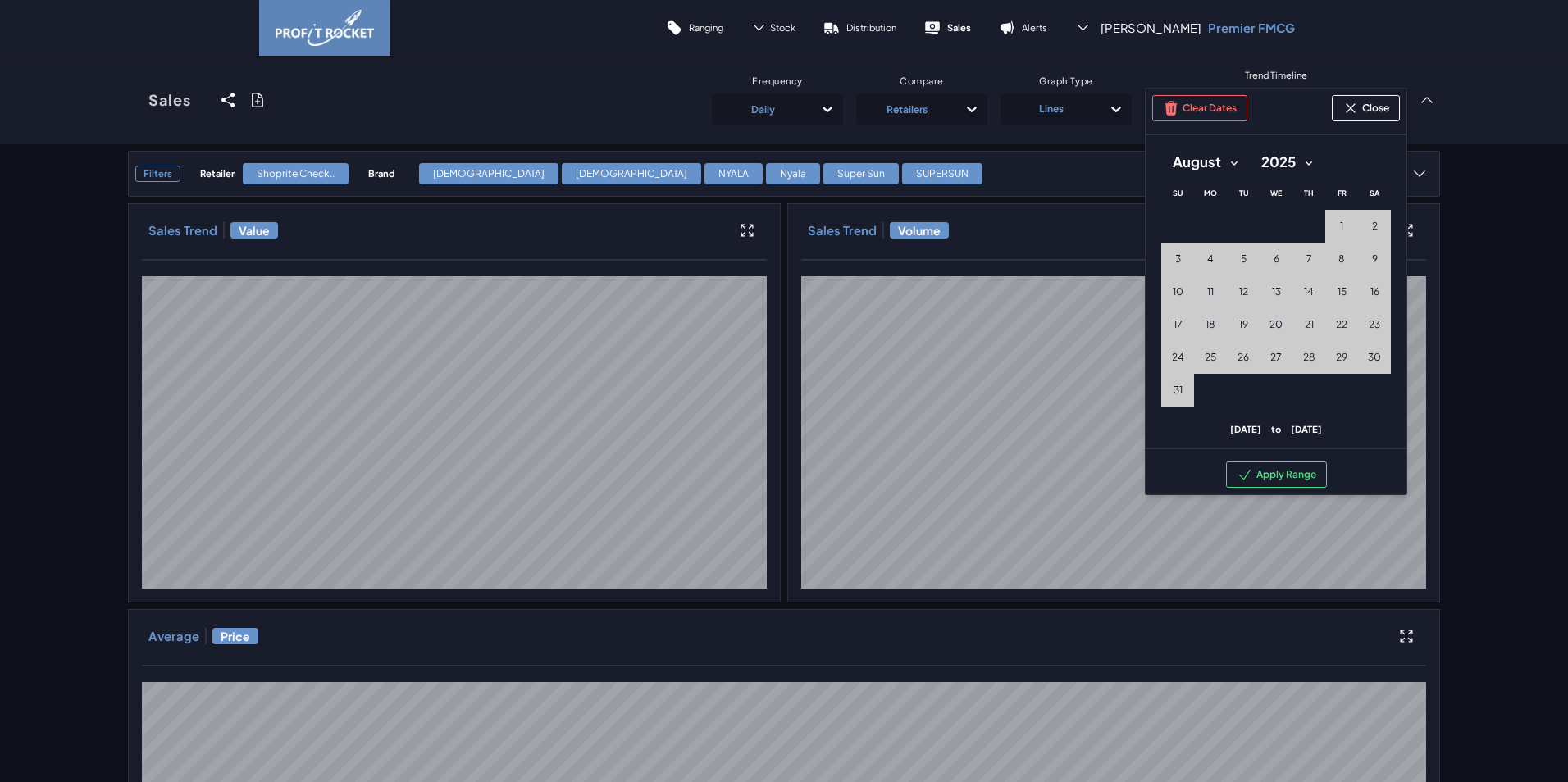
click at [1334, 154] on div "[DATE] Month: January February March April May June July August September Octob…" at bounding box center [1276, 162] width 230 height 30
click at [1359, 111] on button "Close" at bounding box center [1365, 108] width 68 height 26
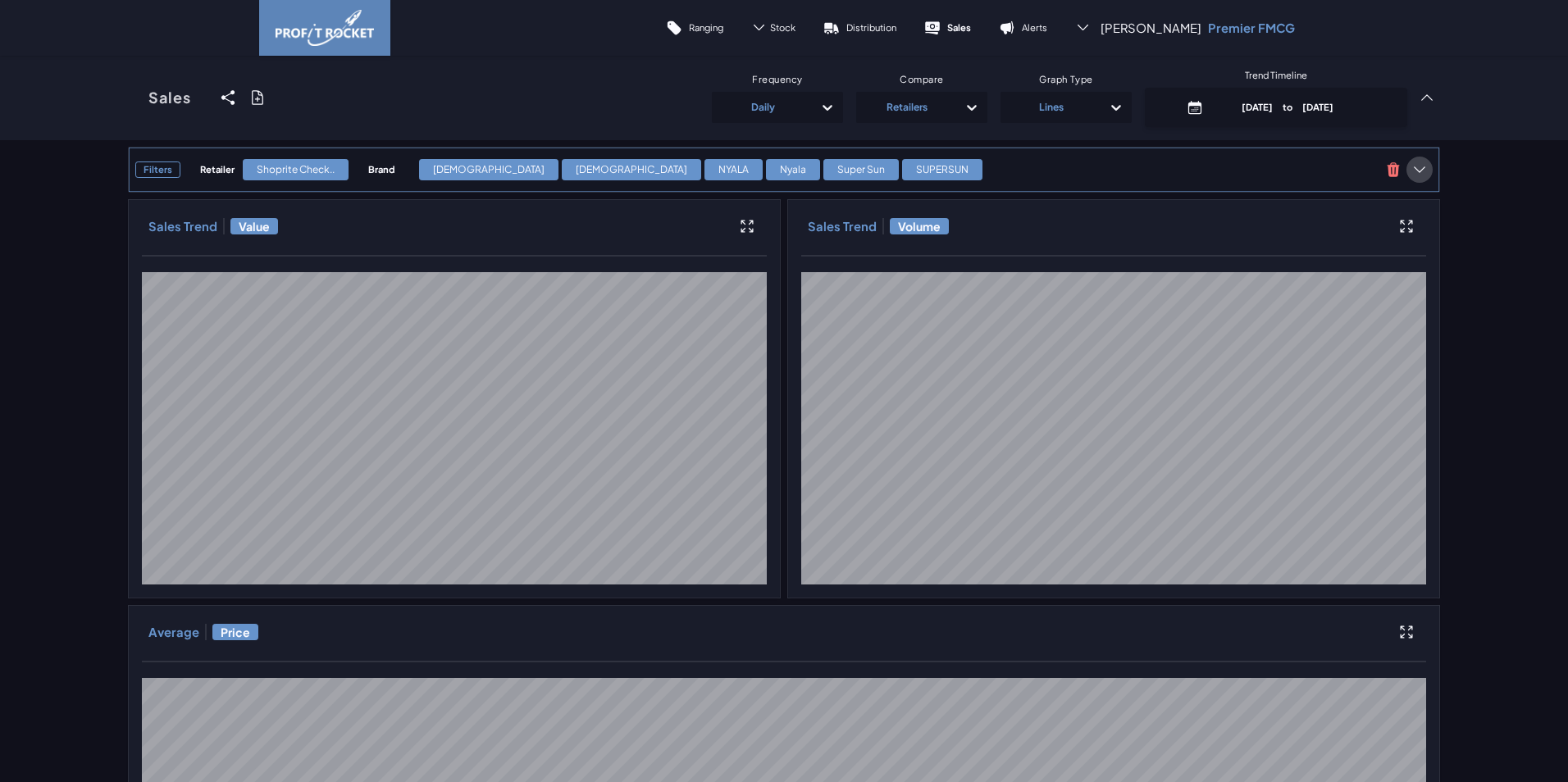
click at [1415, 164] on icon at bounding box center [1419, 169] width 16 height 16
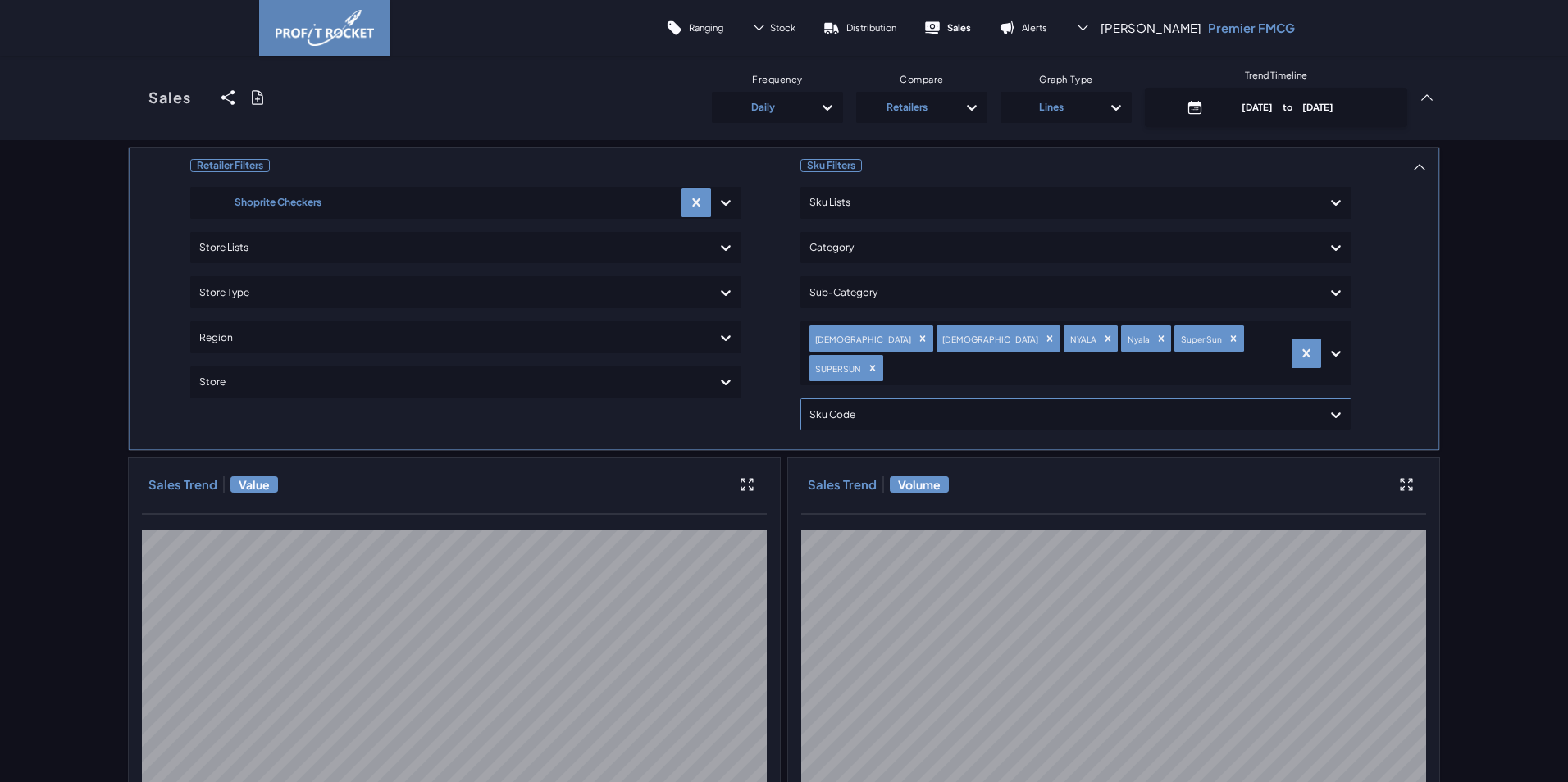
click at [874, 403] on div at bounding box center [1061, 415] width 503 height 24
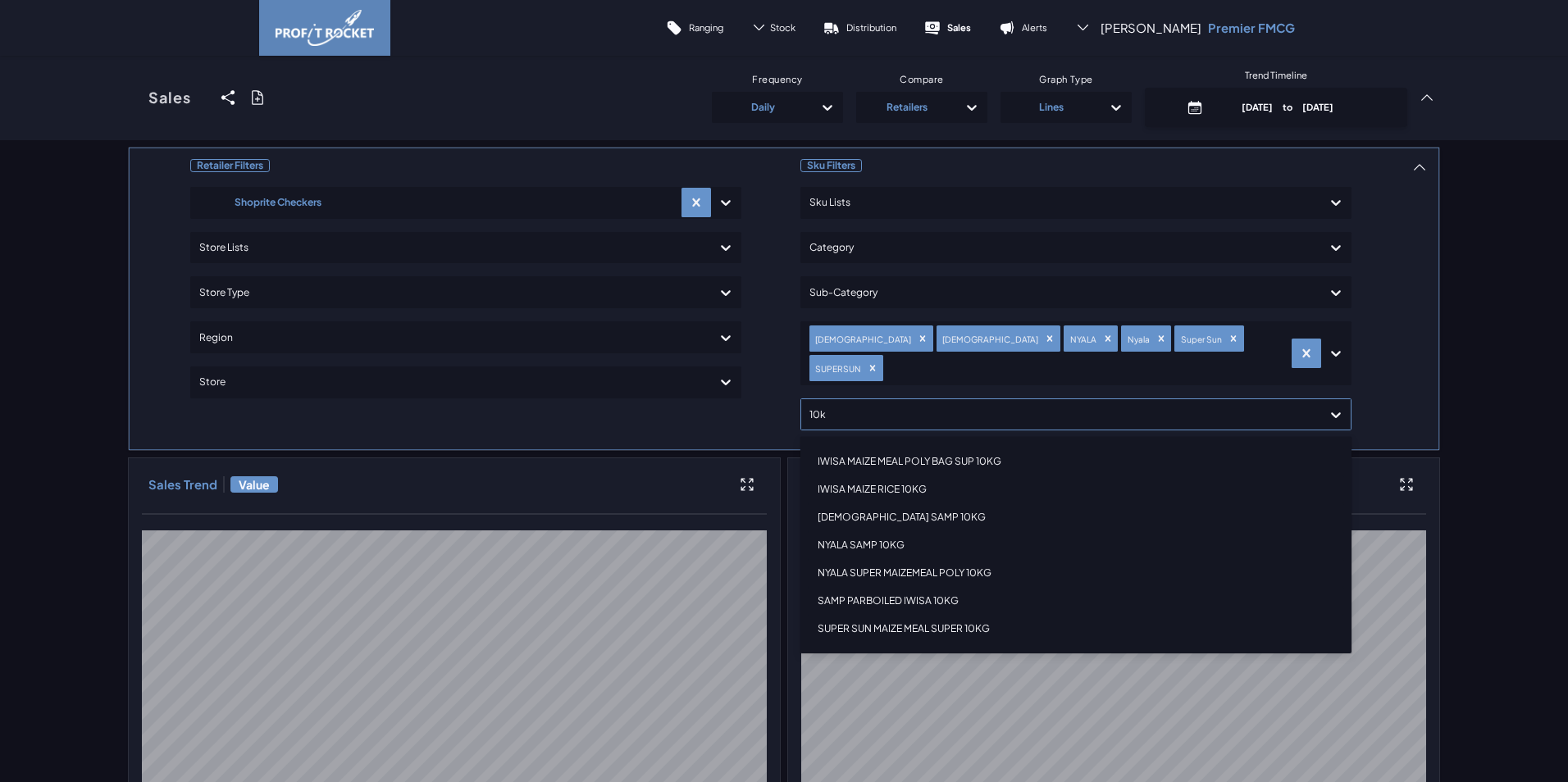
type input "10kg"
click at [942, 559] on div "NYALA SUPER MAIZEMEAL POLY 10KG" at bounding box center [1076, 573] width 536 height 28
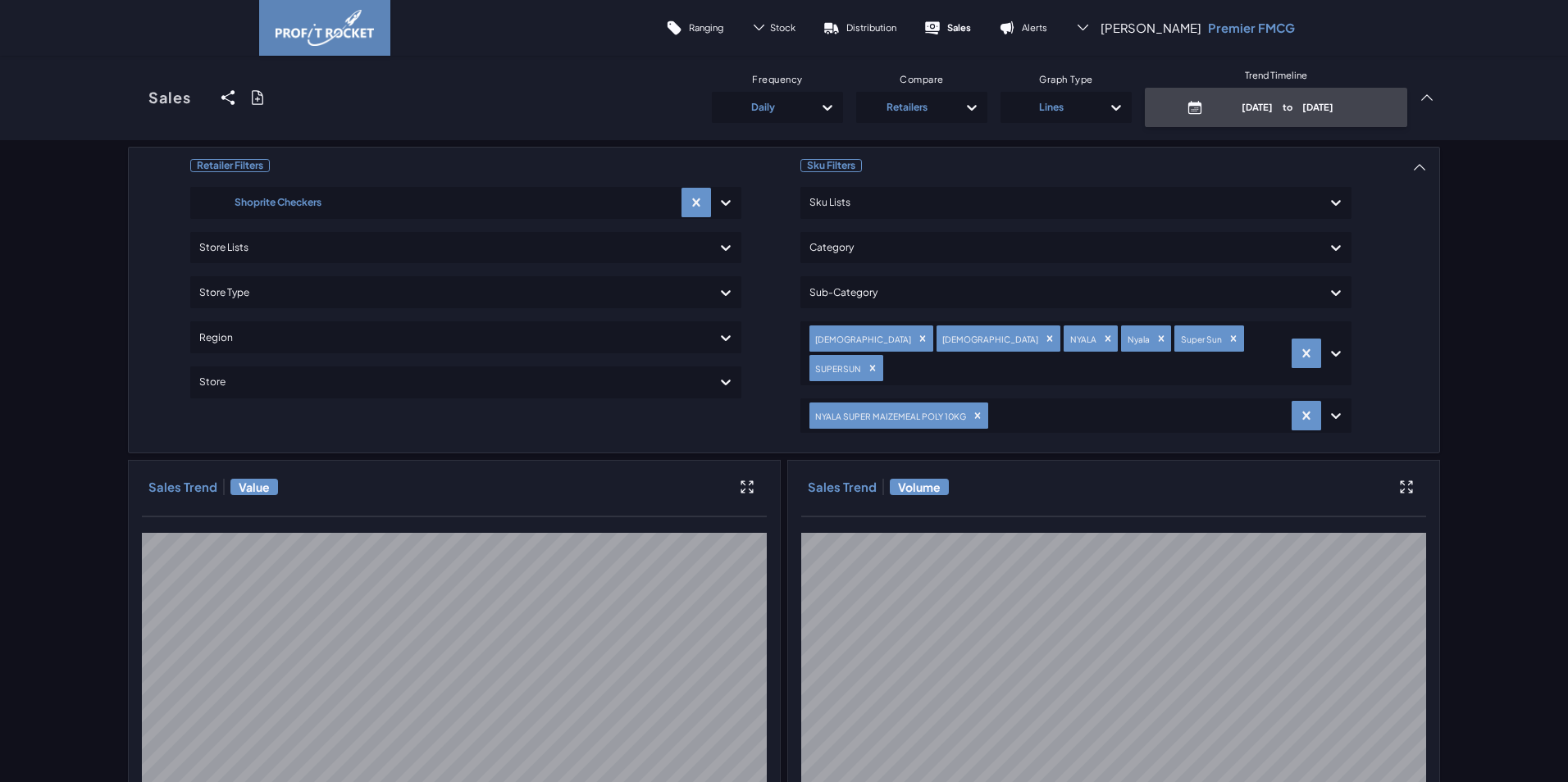
click at [1233, 111] on p "[DATE] to [DATE]" at bounding box center [1287, 106] width 156 height 13
select select "9"
select select "2025"
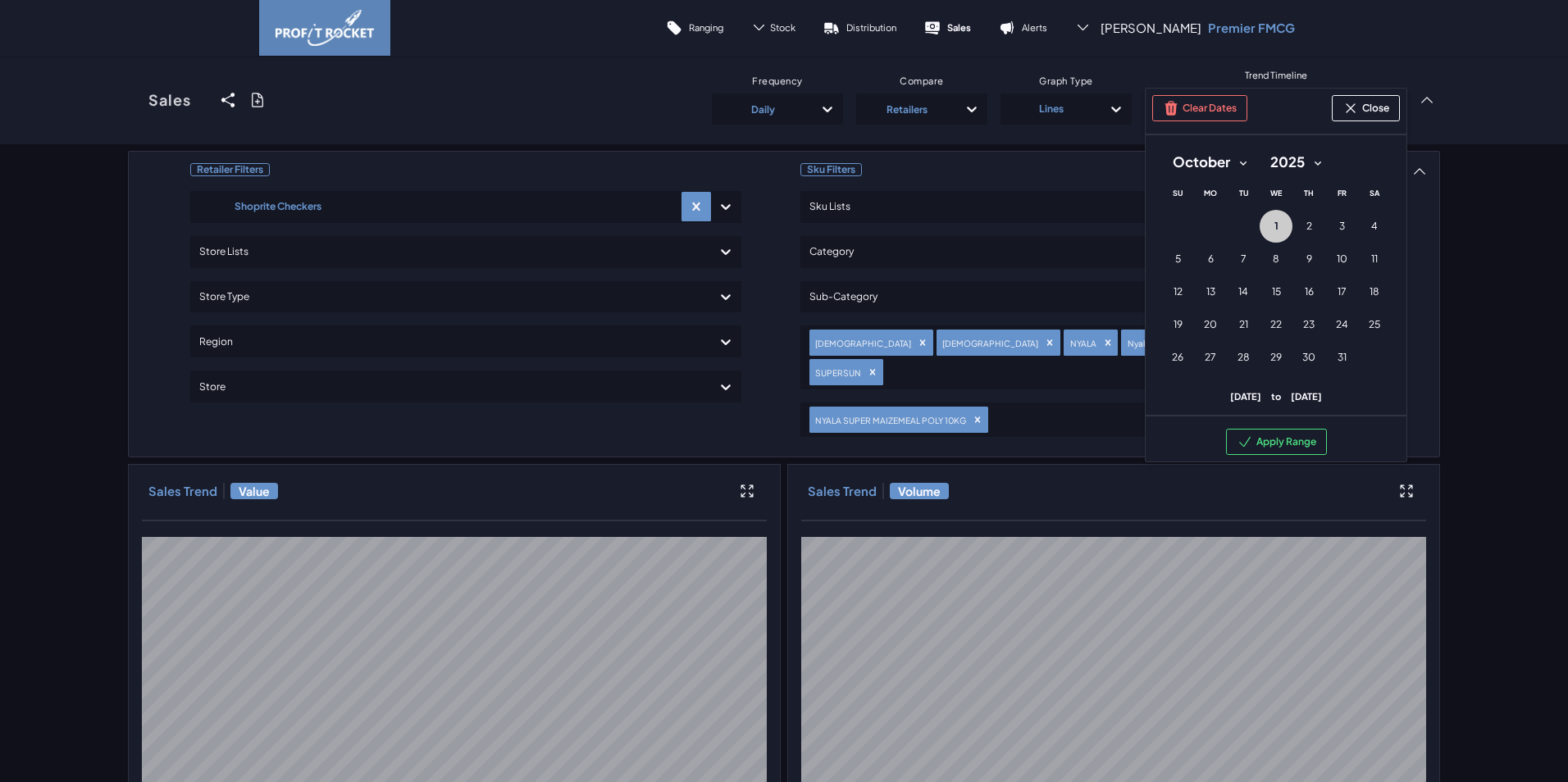
click at [1234, 161] on select "January February March April May June July August September October November De…" at bounding box center [1209, 162] width 97 height 30
select select "8"
click at [1161, 148] on select "January February March April May June July August September October November De…" at bounding box center [1209, 162] width 97 height 30
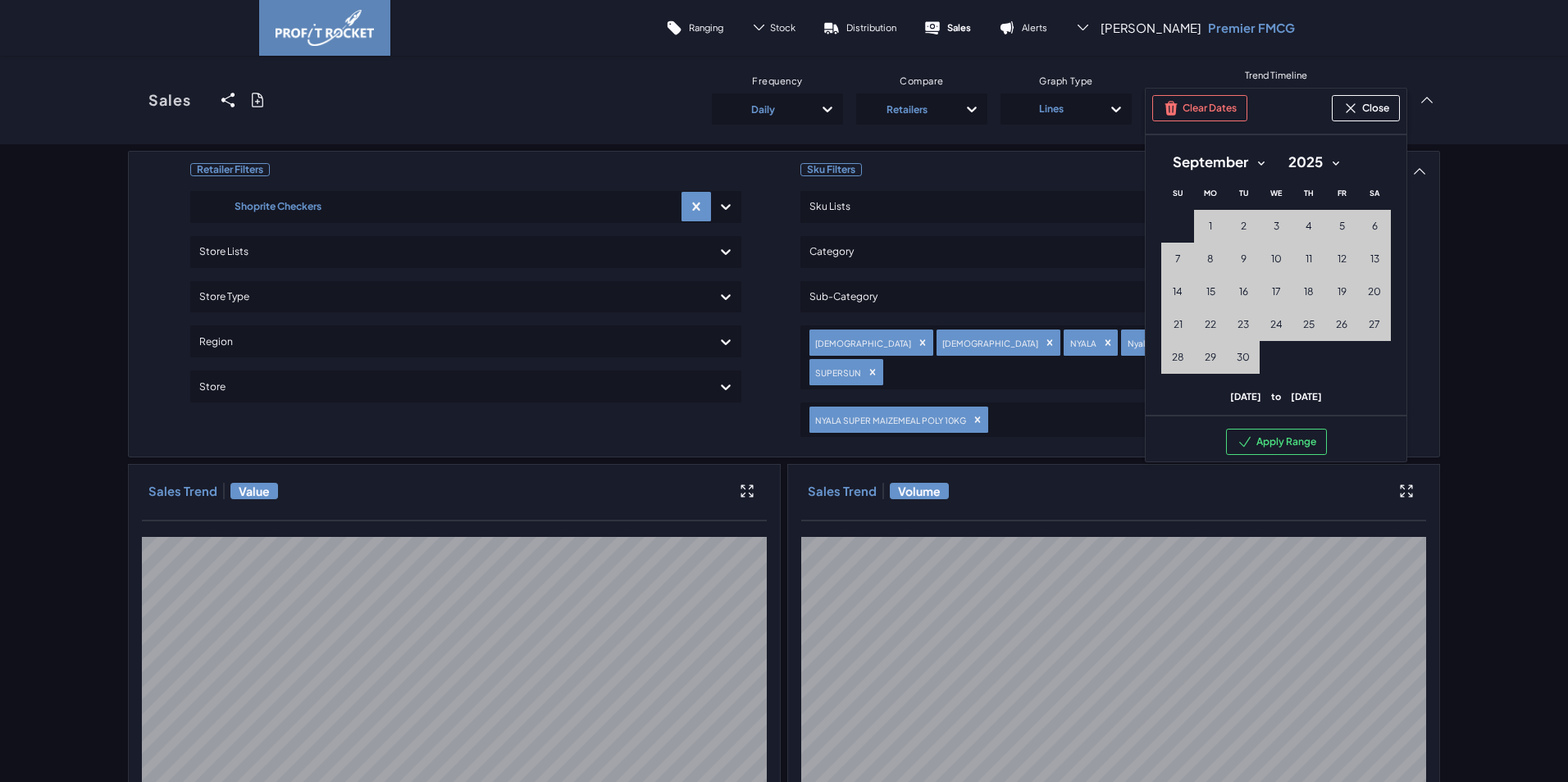
click at [1232, 396] on p "[DATE] to [DATE]" at bounding box center [1276, 396] width 230 height 13
click at [1214, 394] on p "[DATE] to [DATE]" at bounding box center [1276, 396] width 230 height 13
click at [1272, 442] on button "Apply Range" at bounding box center [1276, 442] width 100 height 26
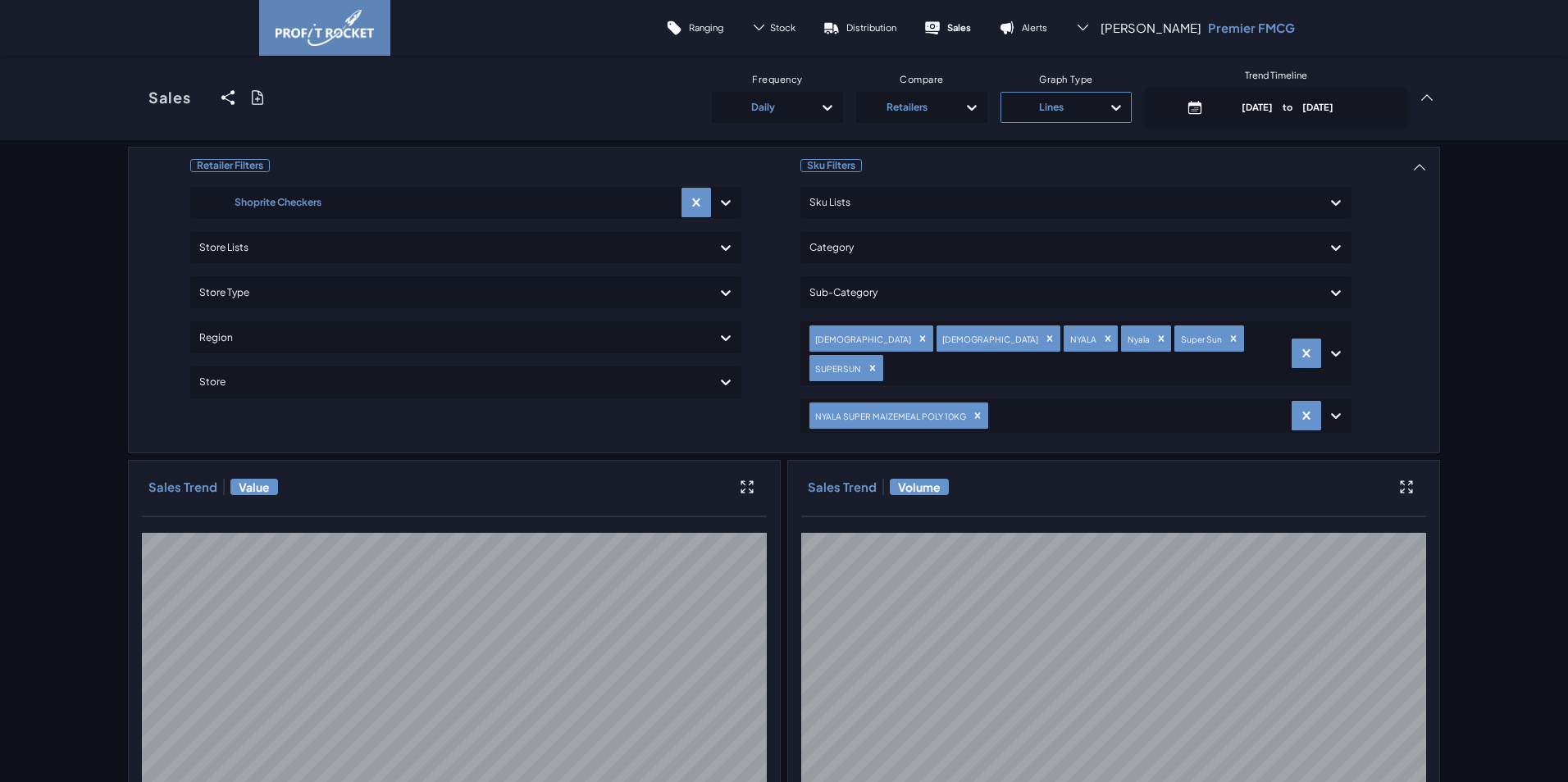
click at [1078, 106] on div "Lines" at bounding box center [1050, 107] width 84 height 26
click at [1045, 185] on div "Stacked Areas" at bounding box center [1066, 182] width 117 height 28
click at [957, 108] on div at bounding box center [971, 107] width 30 height 30
click at [889, 329] on div "SKU's" at bounding box center [922, 332] width 117 height 25
click at [1404, 481] on icon at bounding box center [1407, 487] width 13 height 13
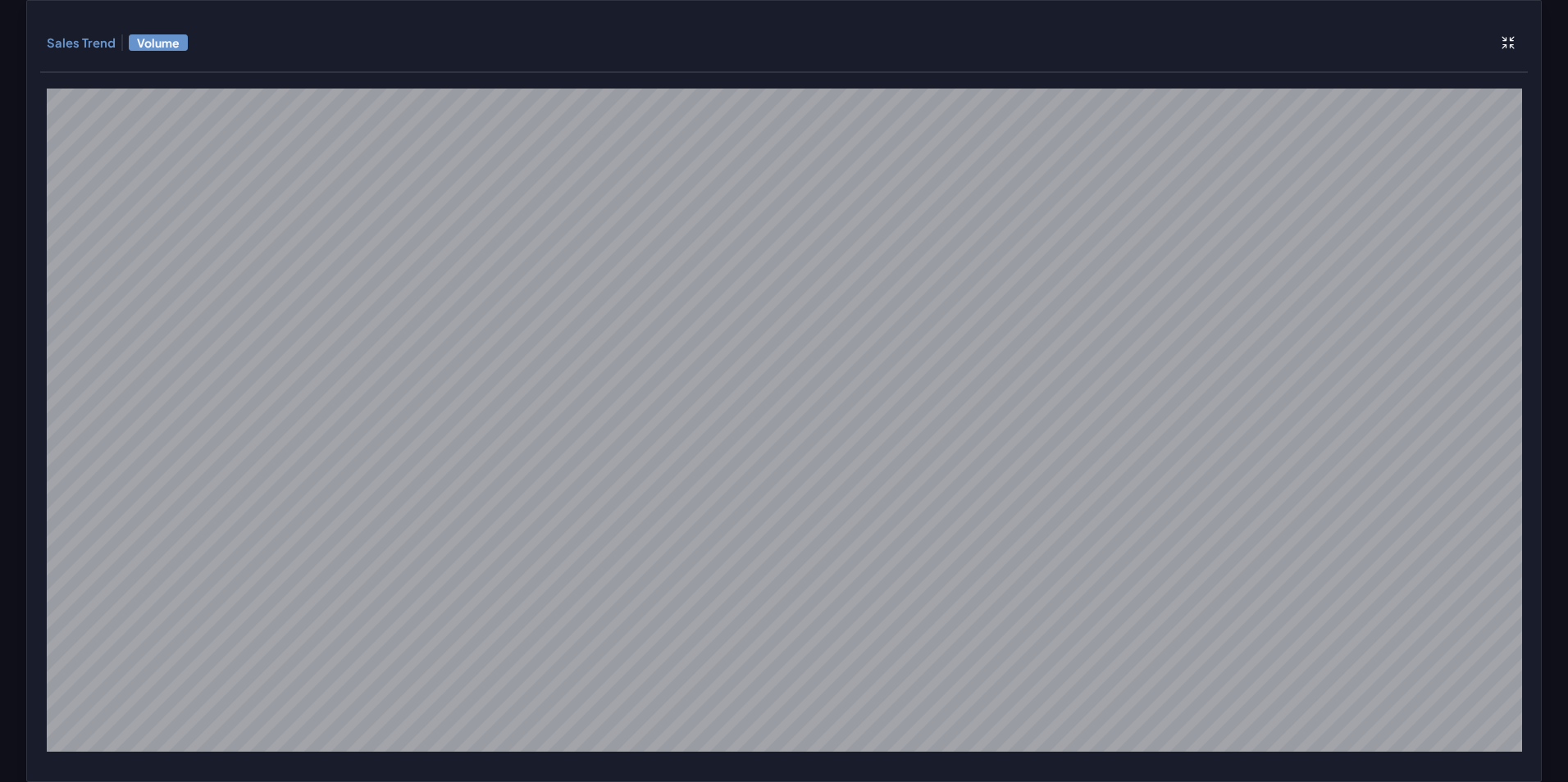
scroll to position [84, 0]
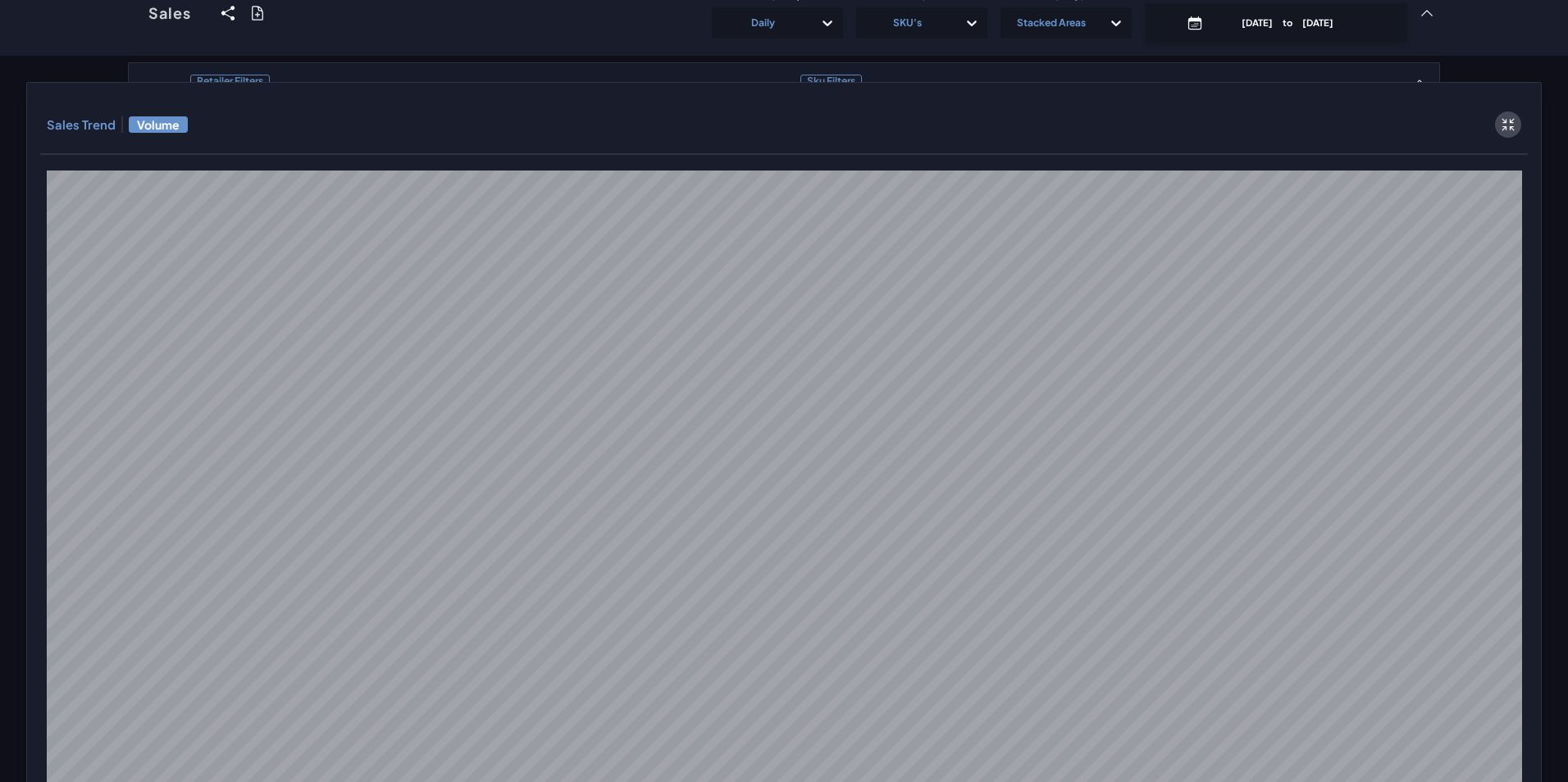
click at [1502, 128] on icon at bounding box center [1508, 125] width 13 height 13
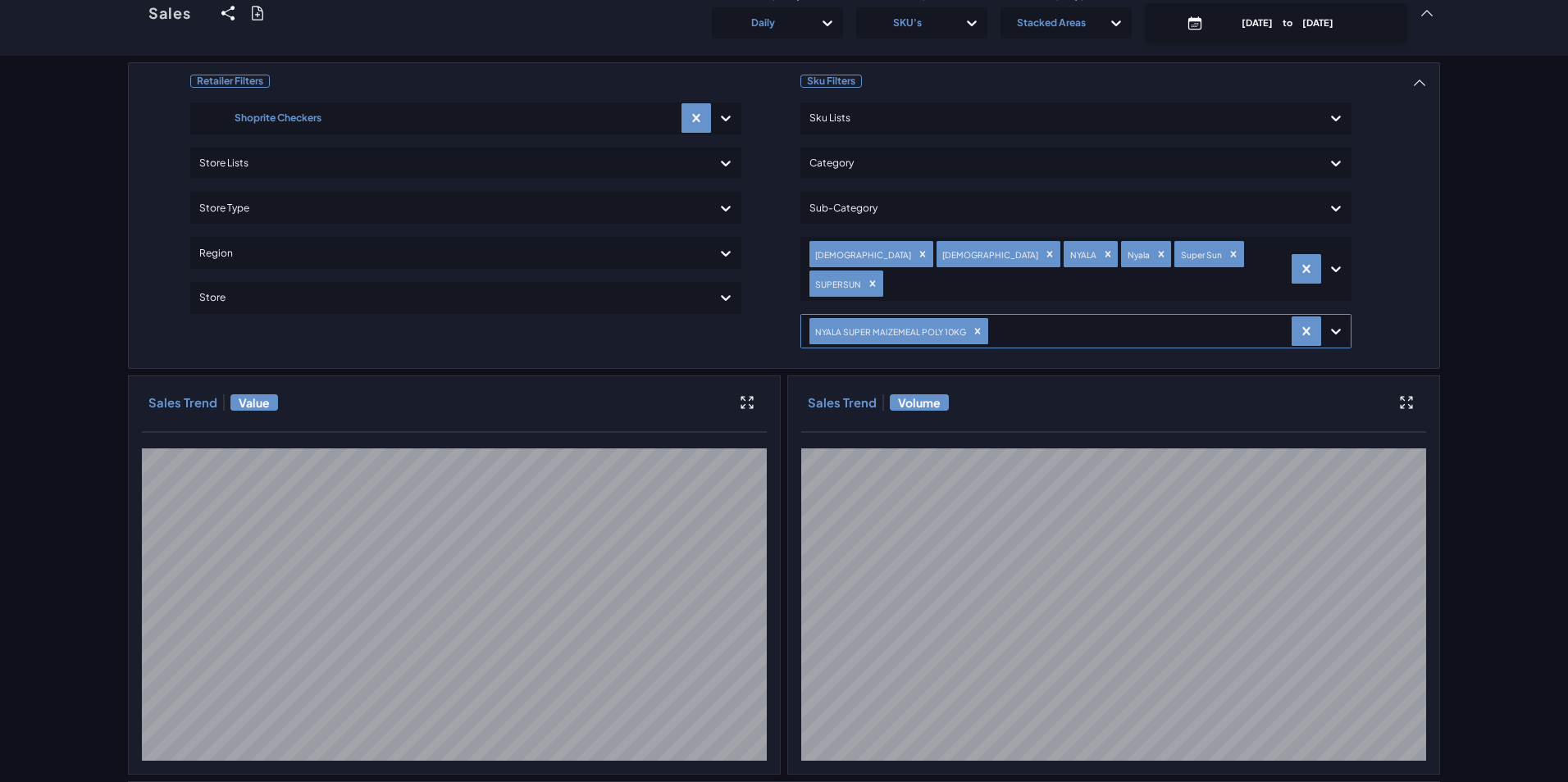
scroll to position [0, 0]
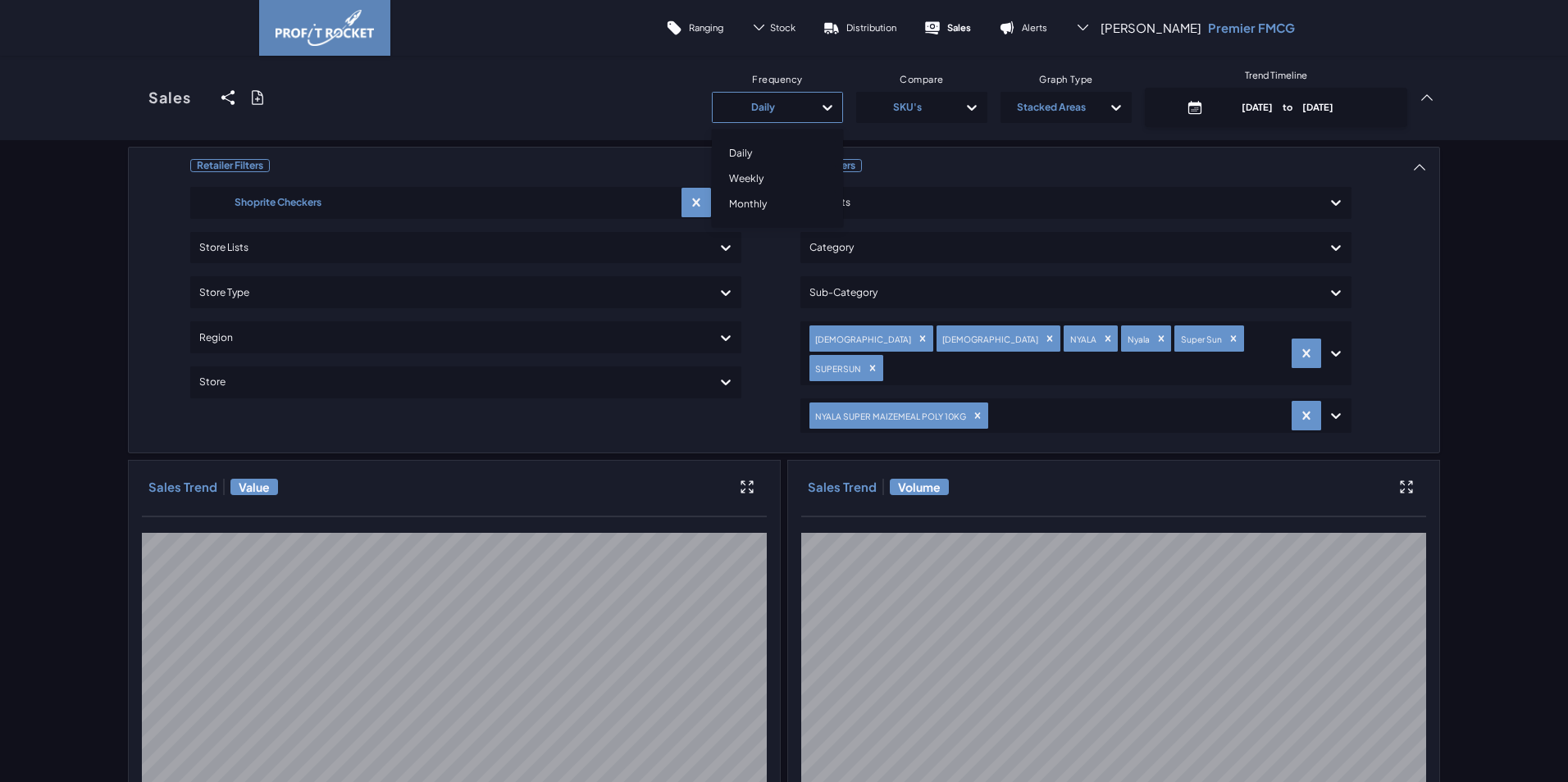
click at [750, 117] on div "Daily" at bounding box center [762, 107] width 84 height 26
click at [760, 209] on div "Monthly" at bounding box center [778, 204] width 117 height 25
click at [973, 410] on icon "Remove NYALA SUPER MAIZEMEAL POLY 10KG" at bounding box center [978, 416] width 12 height 12
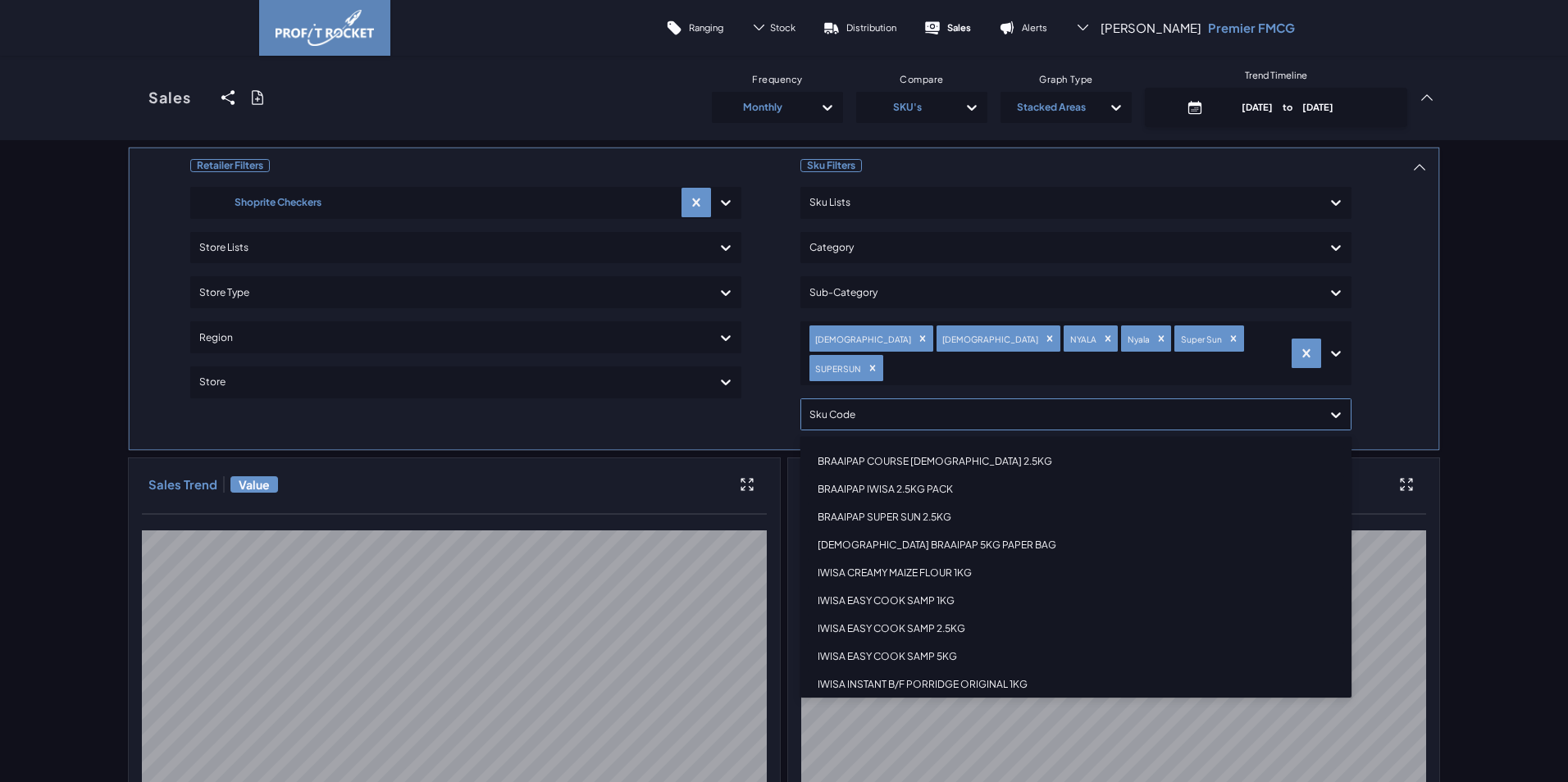
click at [992, 403] on div at bounding box center [1061, 415] width 503 height 24
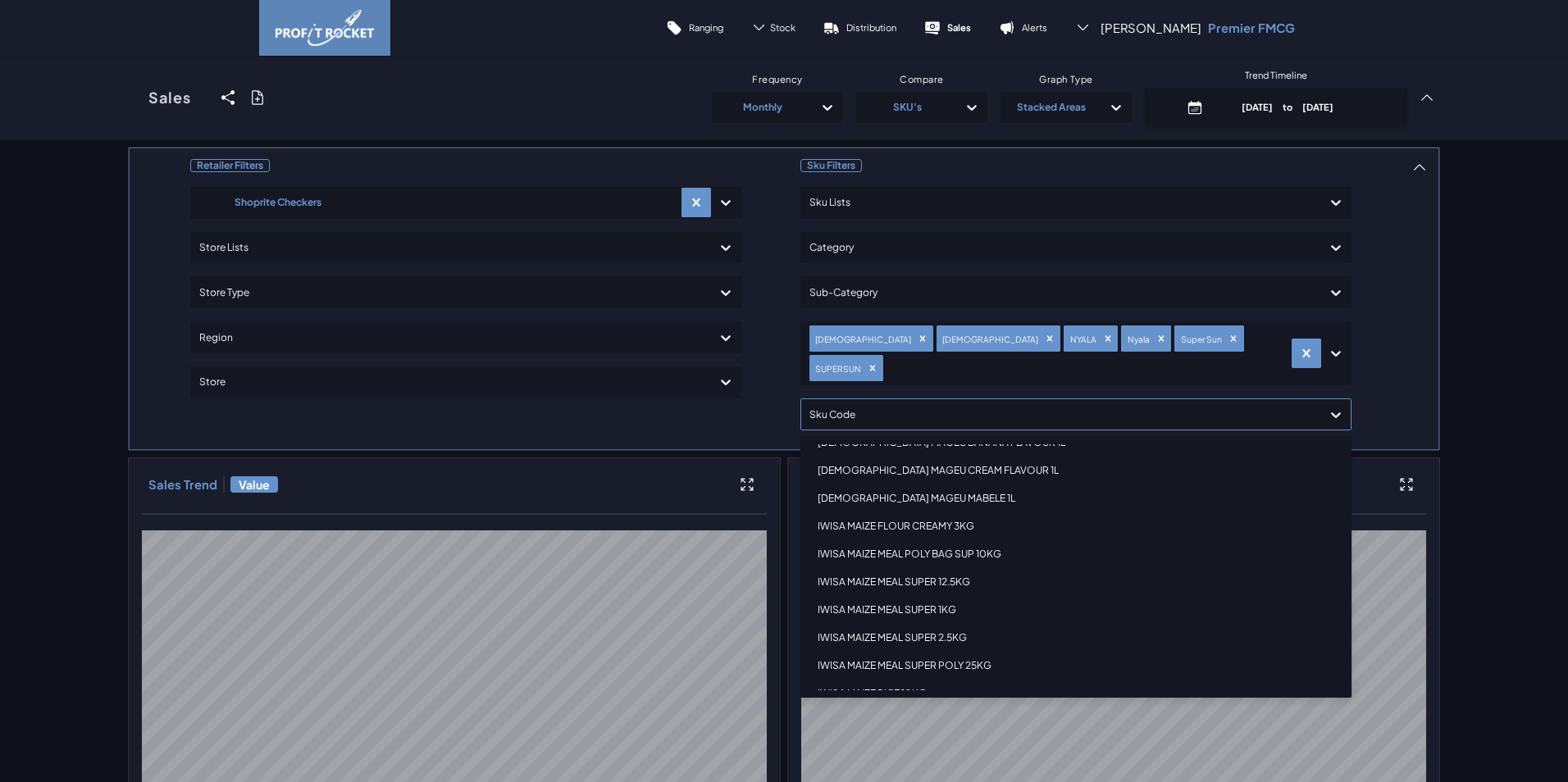
scroll to position [574, 0]
click at [963, 515] on div "IWISA MAIZE MEAL POLY BAG SUP 10KG" at bounding box center [1076, 529] width 536 height 28
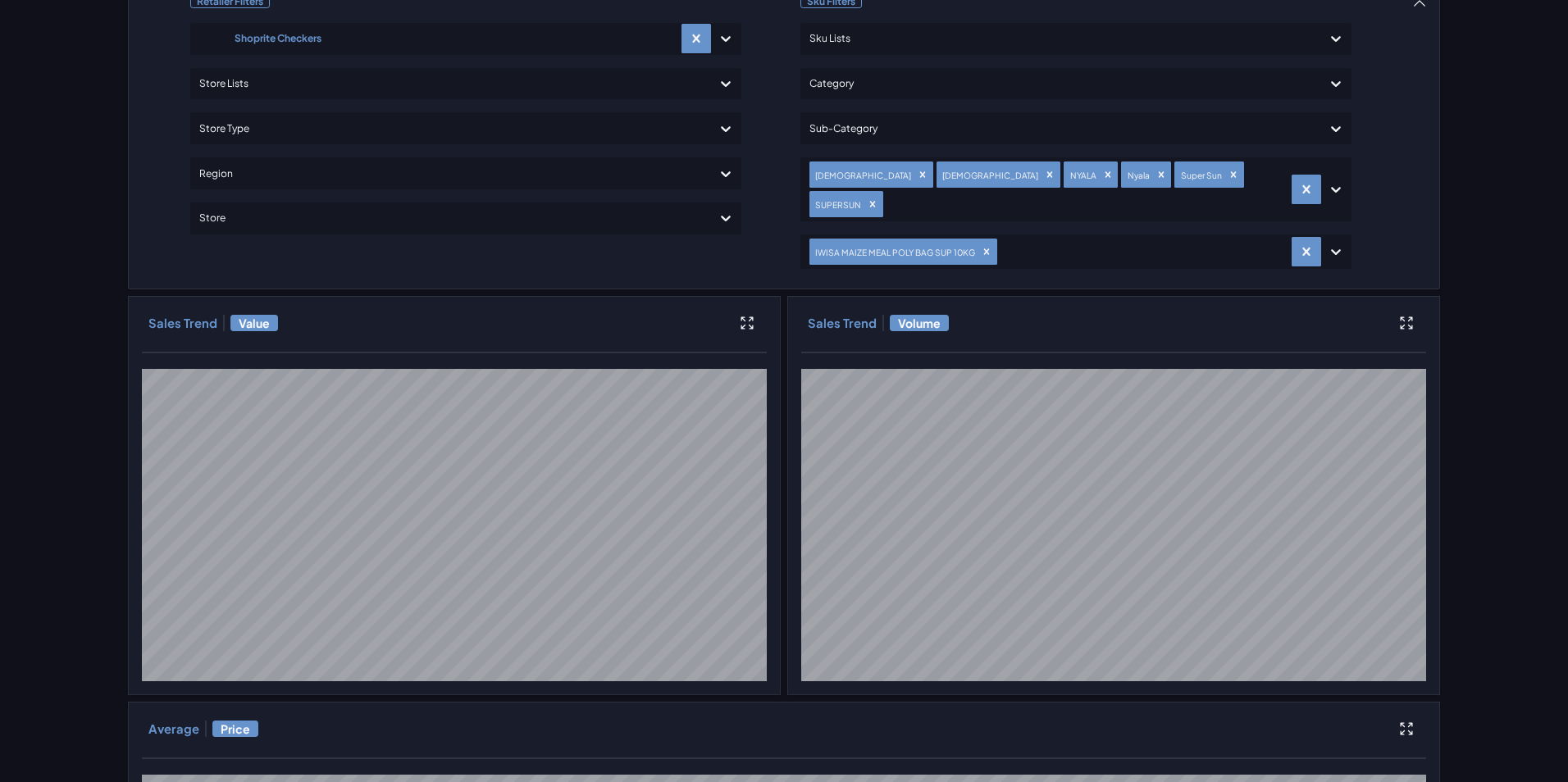
scroll to position [82, 0]
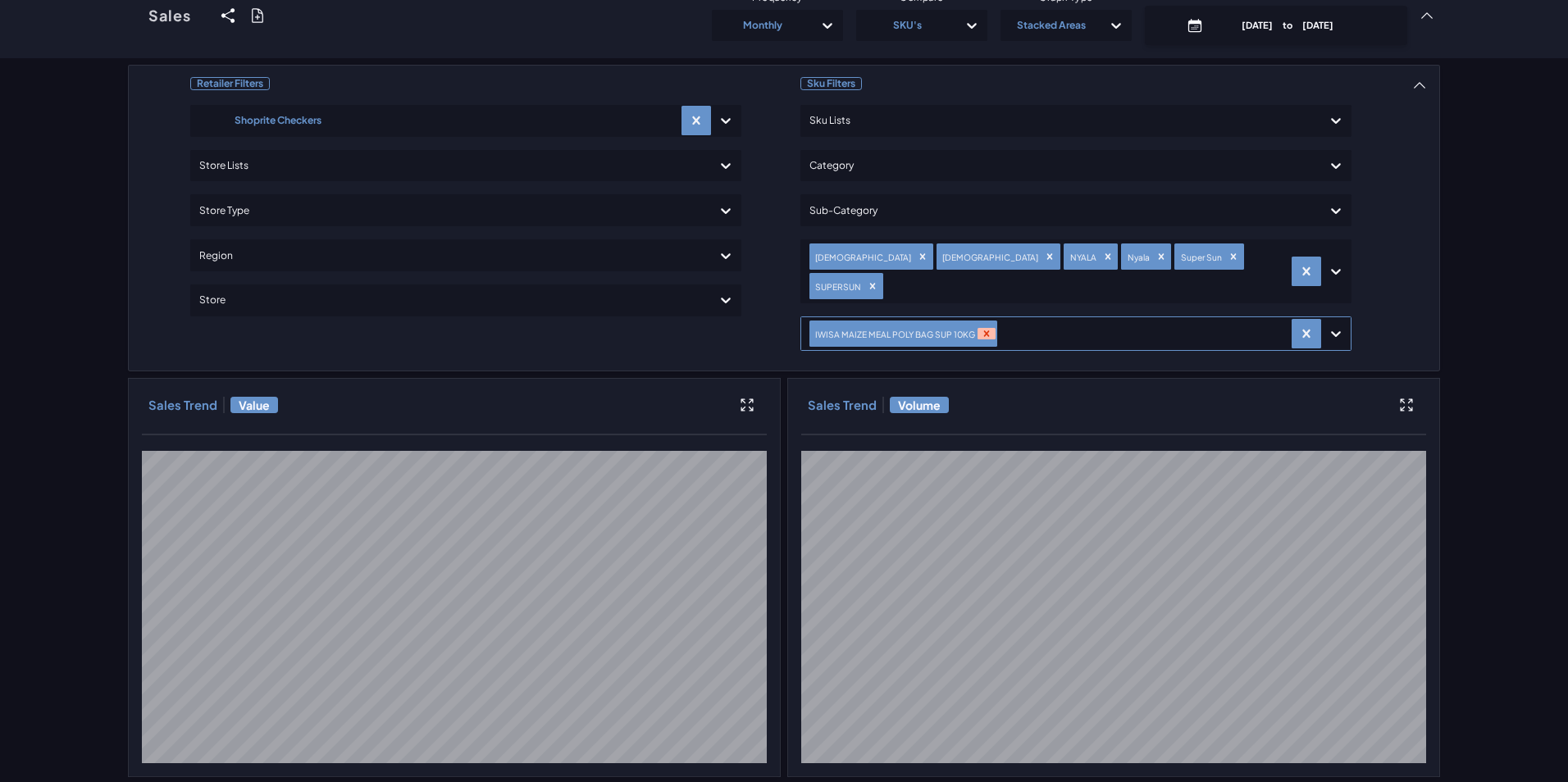
click at [980, 328] on icon "Remove IWISA MAIZE MEAL POLY BAG SUP 10KG" at bounding box center [986, 334] width 12 height 12
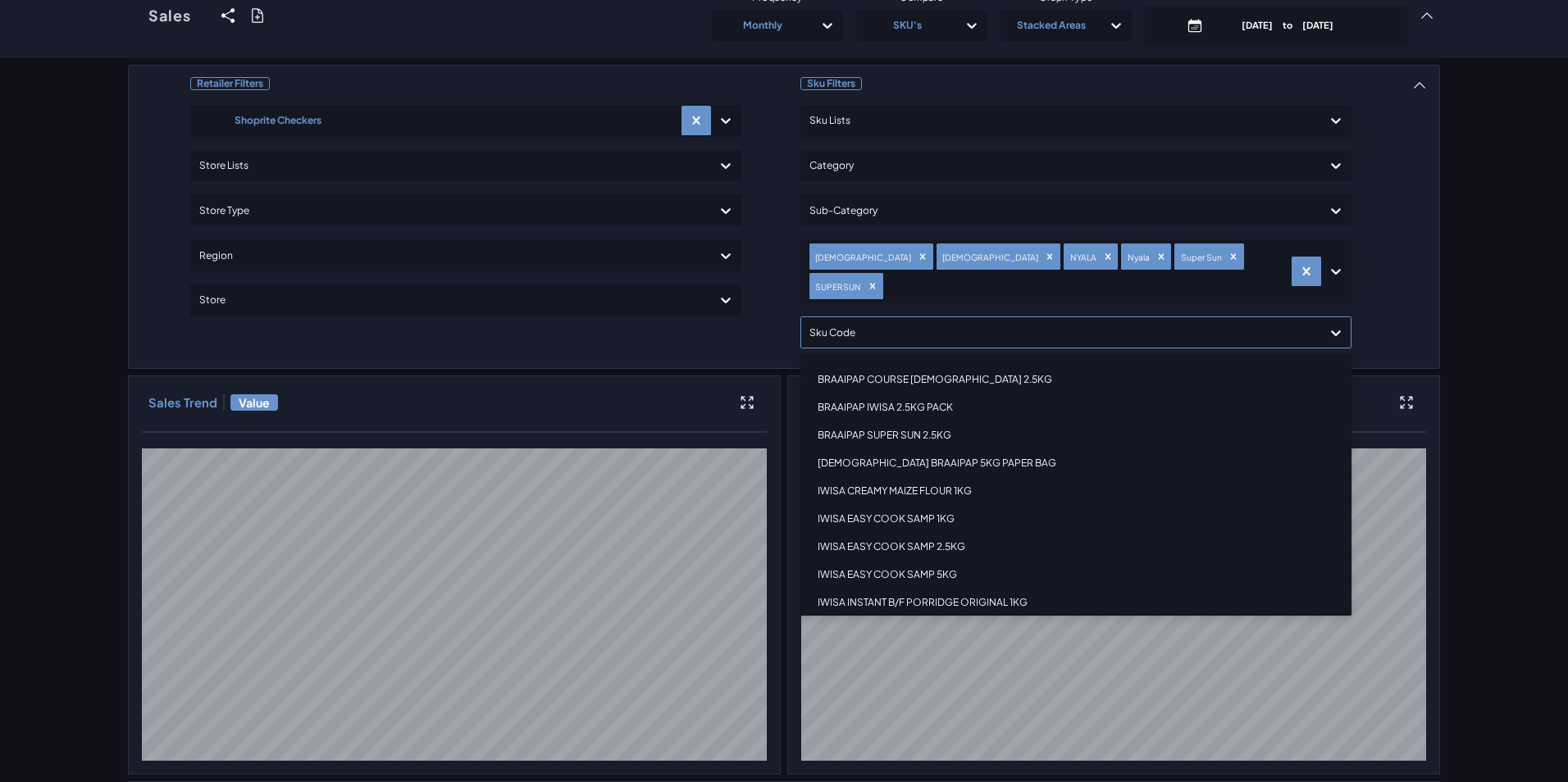
click at [1065, 321] on div at bounding box center [1061, 333] width 503 height 24
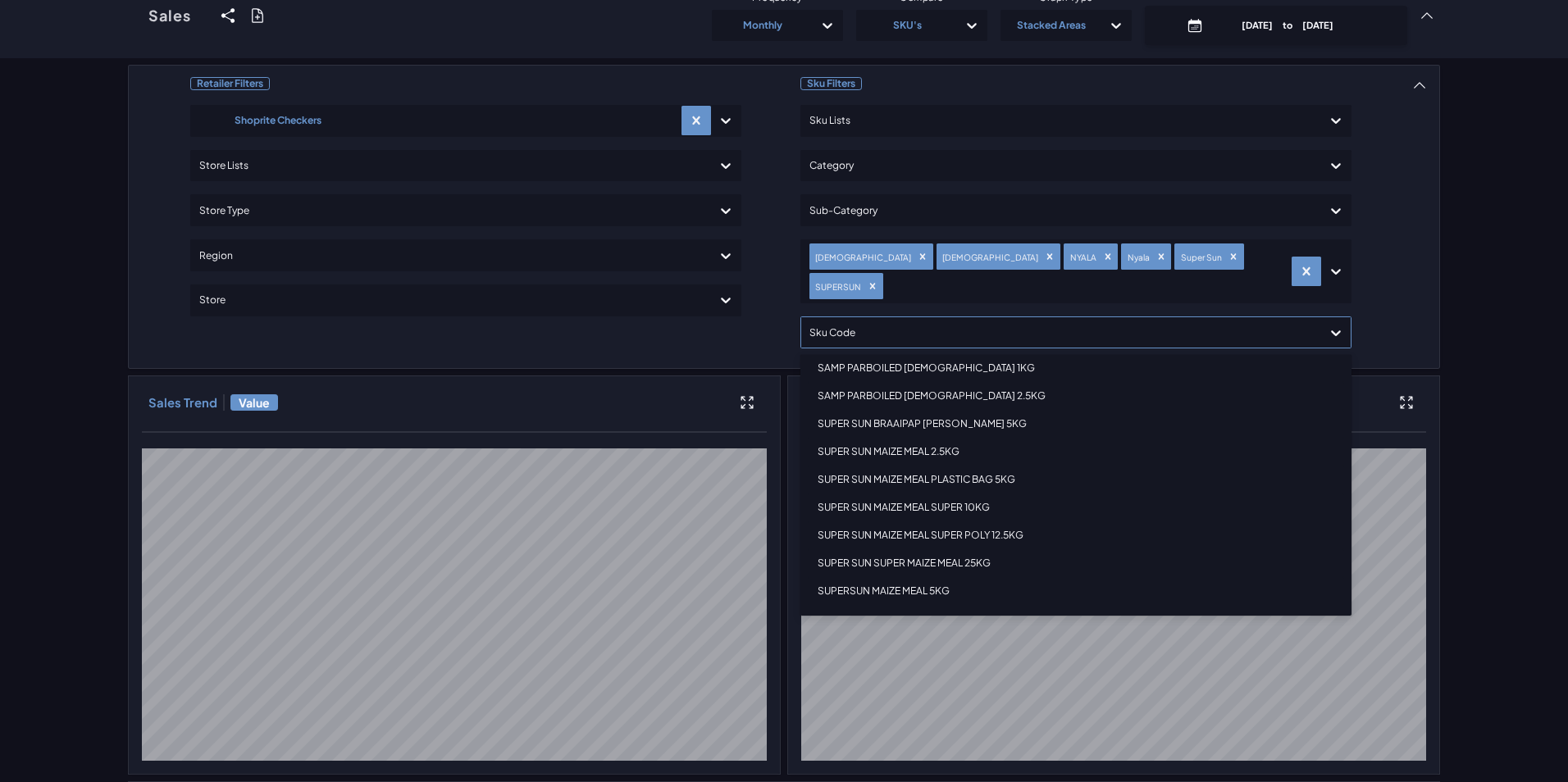
scroll to position [1937, 0]
click at [961, 576] on div "SUPER SUN MAIZE MEAL SUPER 10KG" at bounding box center [1076, 589] width 536 height 28
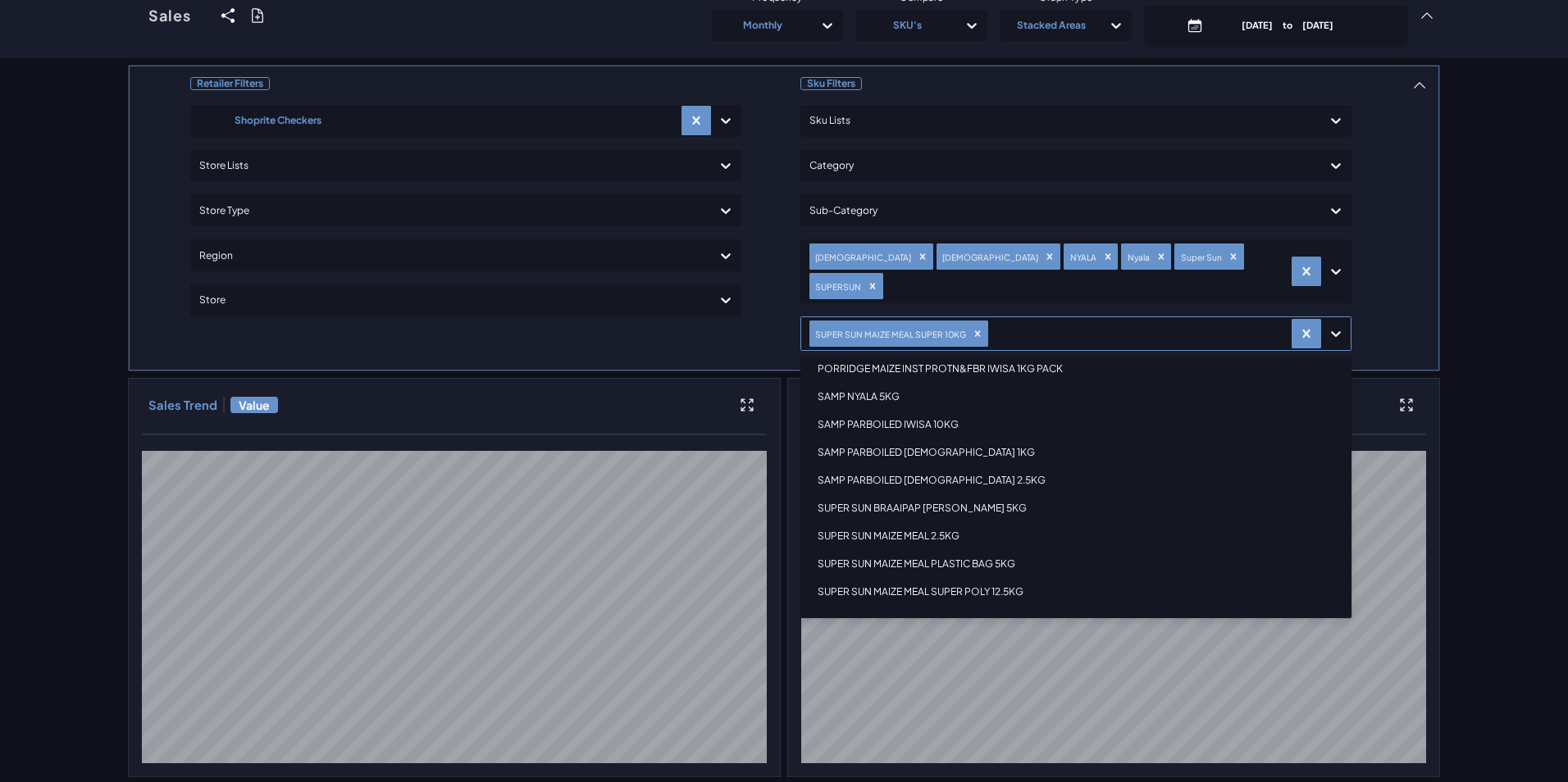
click at [1424, 269] on div "Retailer Filters Shoprite Checkers Store Lists Store Type Region Store Sku Filt…" at bounding box center [784, 789] width 1312 height 1448
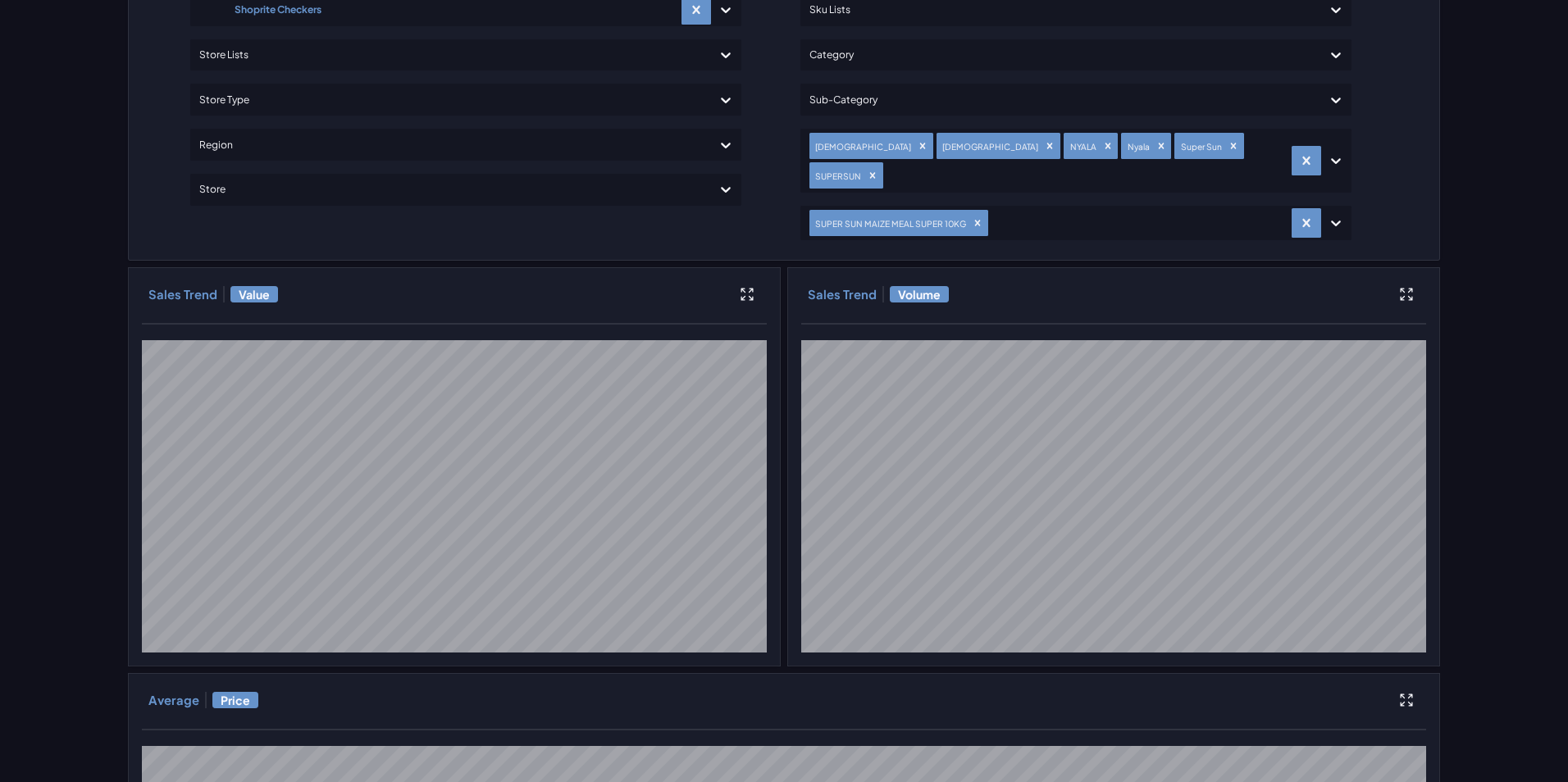
scroll to position [164, 0]
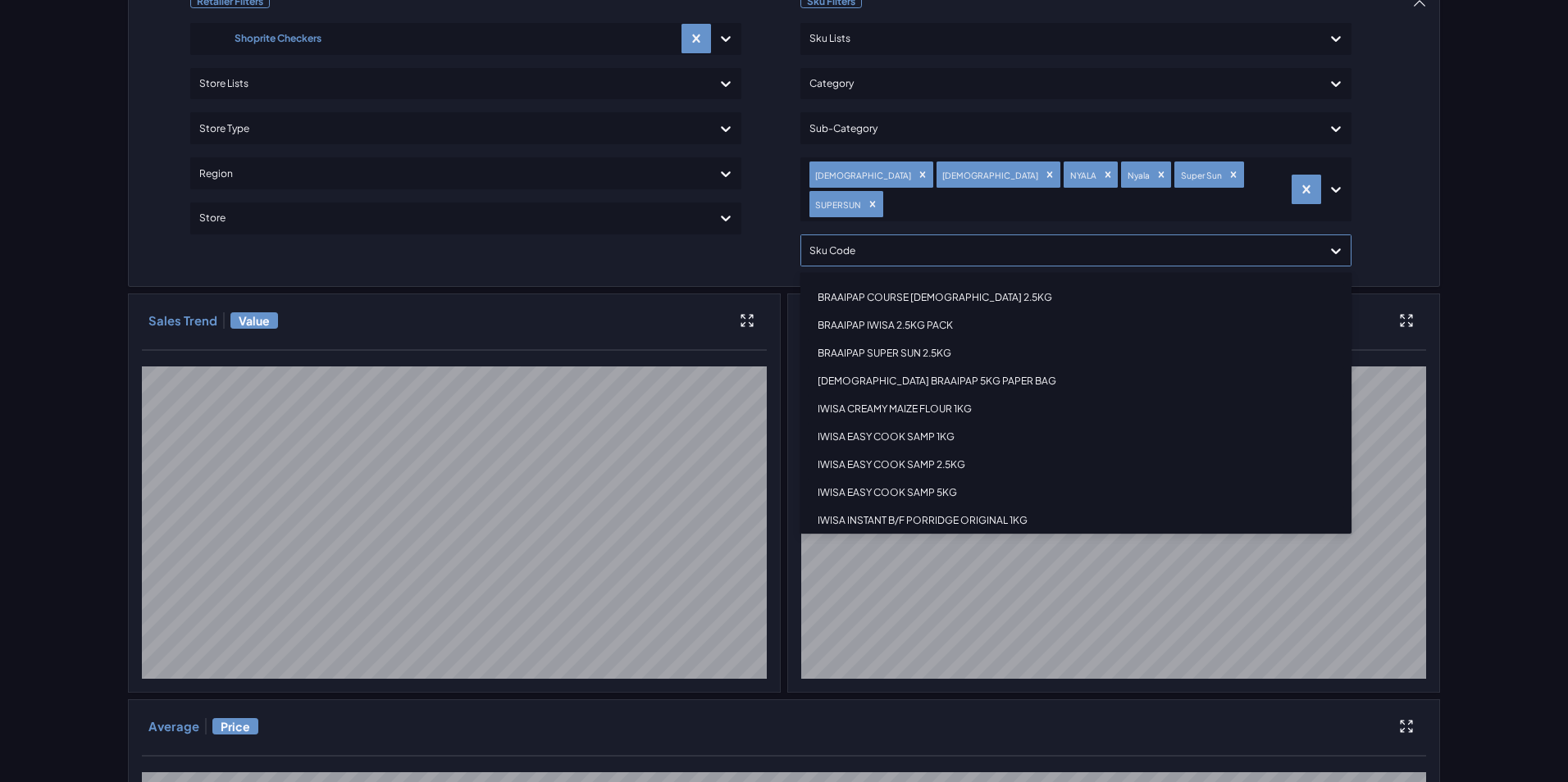
click at [1238, 239] on div at bounding box center [1061, 251] width 503 height 24
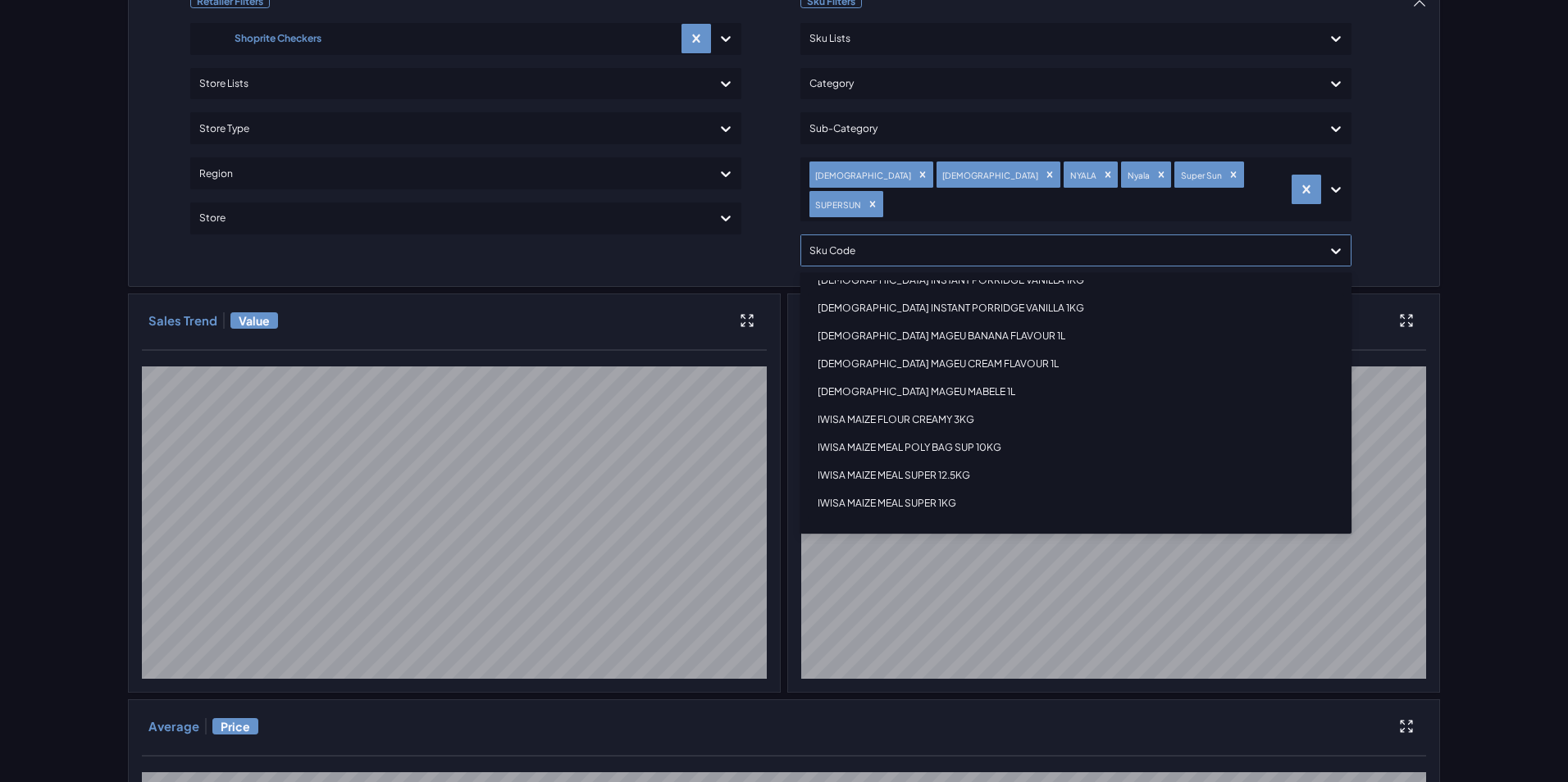
scroll to position [574, 0]
click at [956, 351] on div "IWISA MAIZE MEAL POLY BAG SUP 10KG" at bounding box center [1076, 365] width 536 height 28
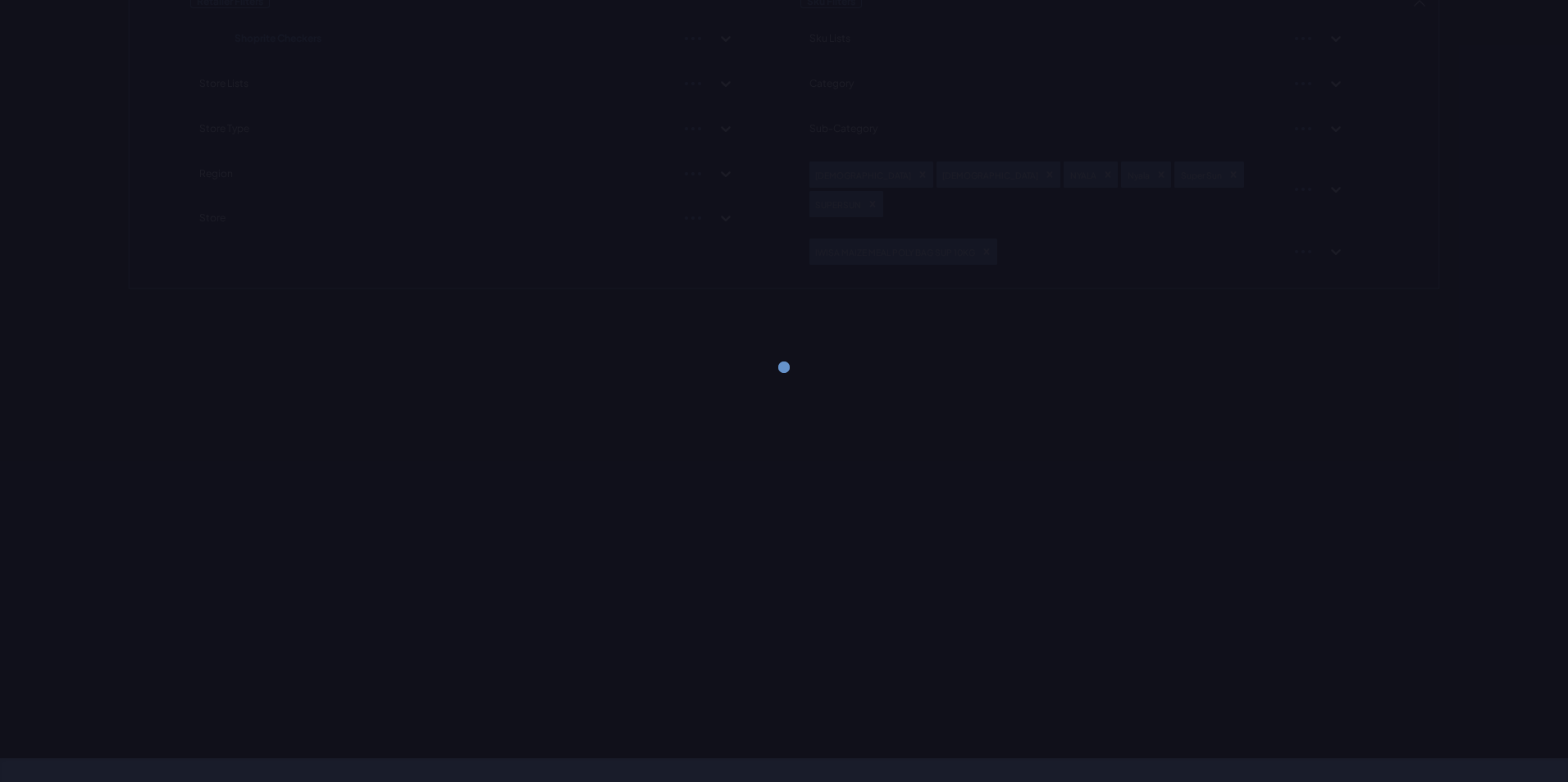
click at [1395, 187] on div "Retailer Filters Shoprite Checkers Store Lists Store Type Region Store Sku Filt…" at bounding box center [784, 136] width 1312 height 307
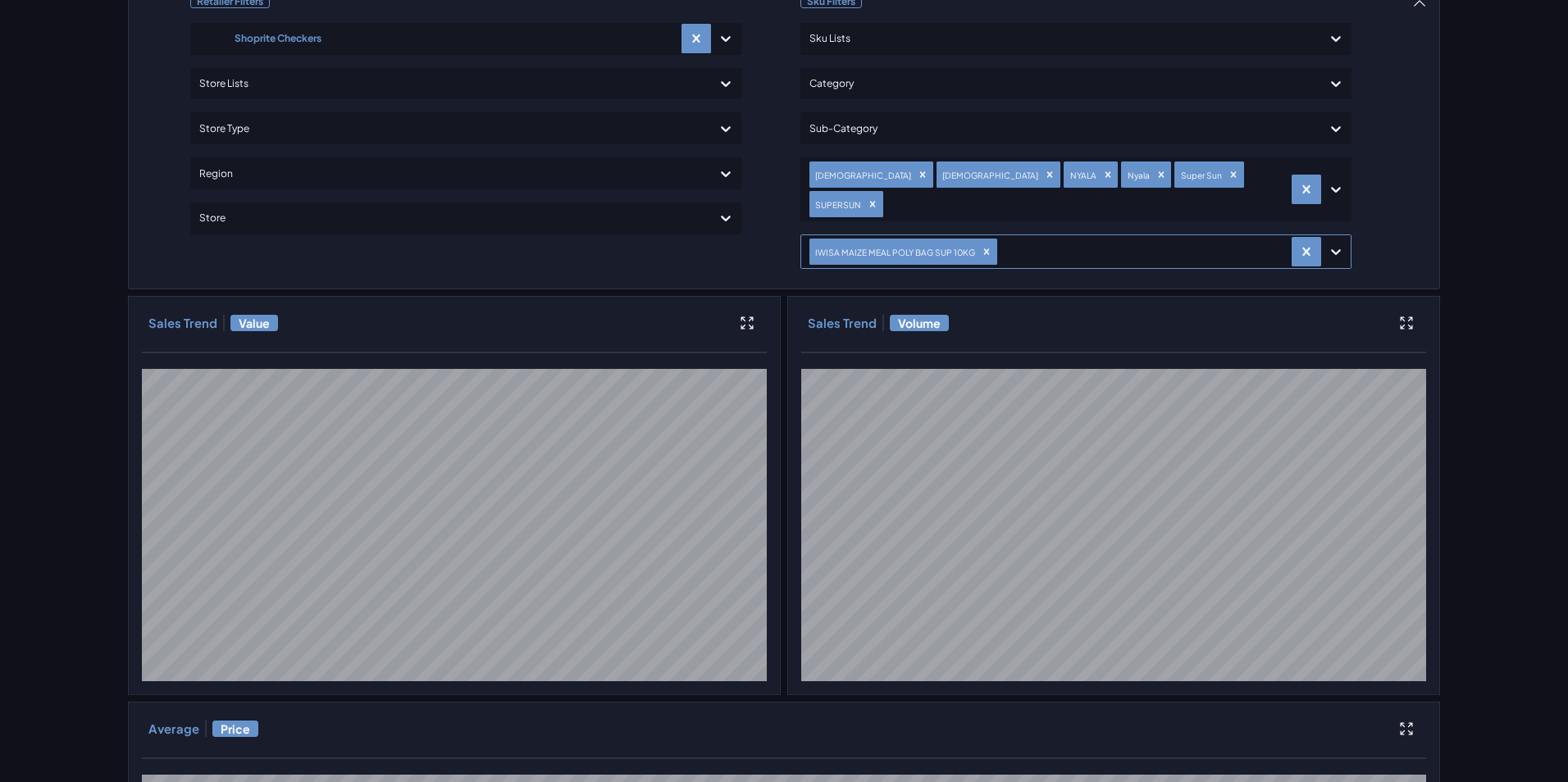
drag, startPoint x: 1295, startPoint y: 220, endPoint x: 1279, endPoint y: 226, distance: 17.1
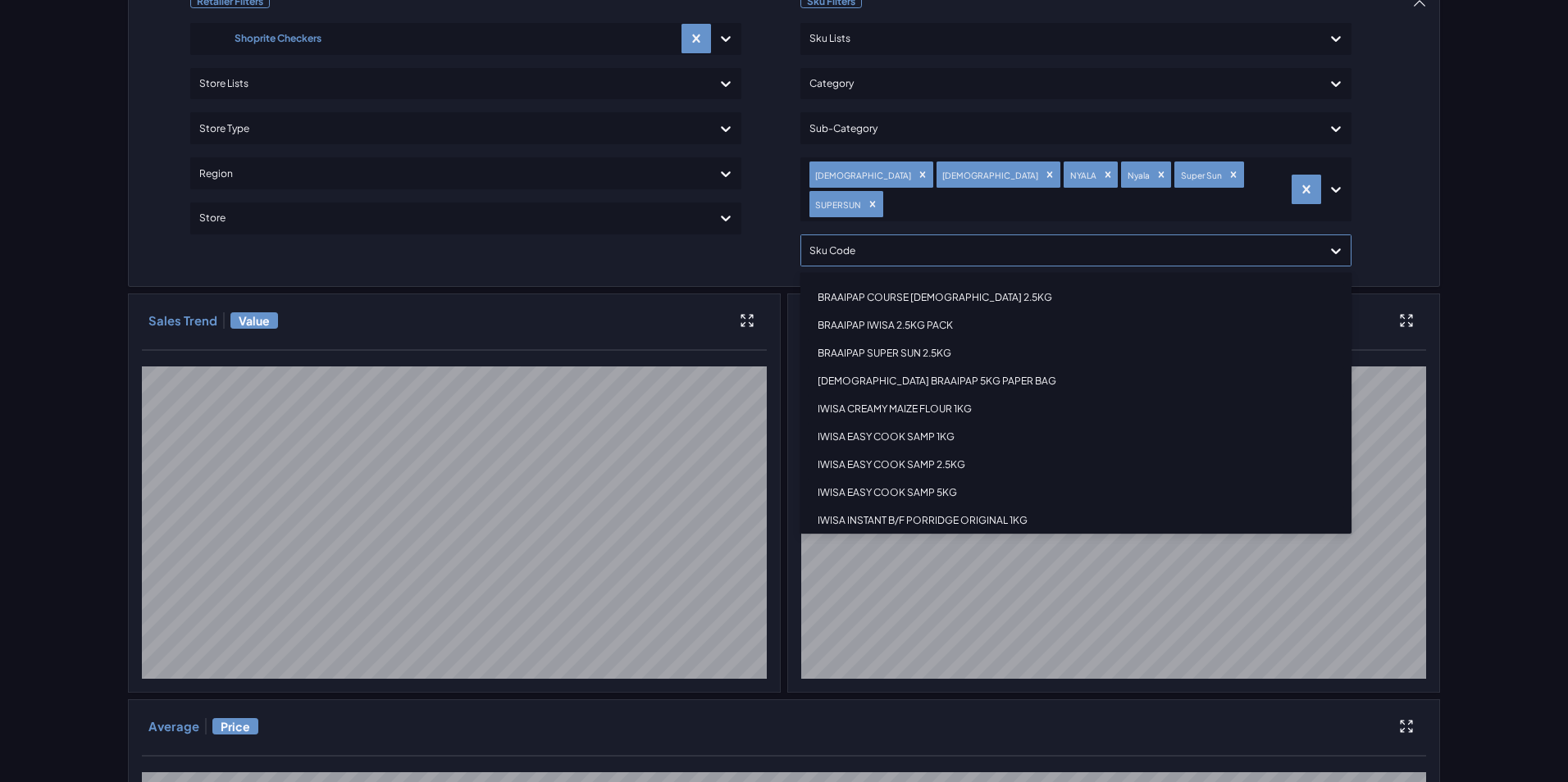
click at [1248, 239] on div at bounding box center [1061, 251] width 503 height 24
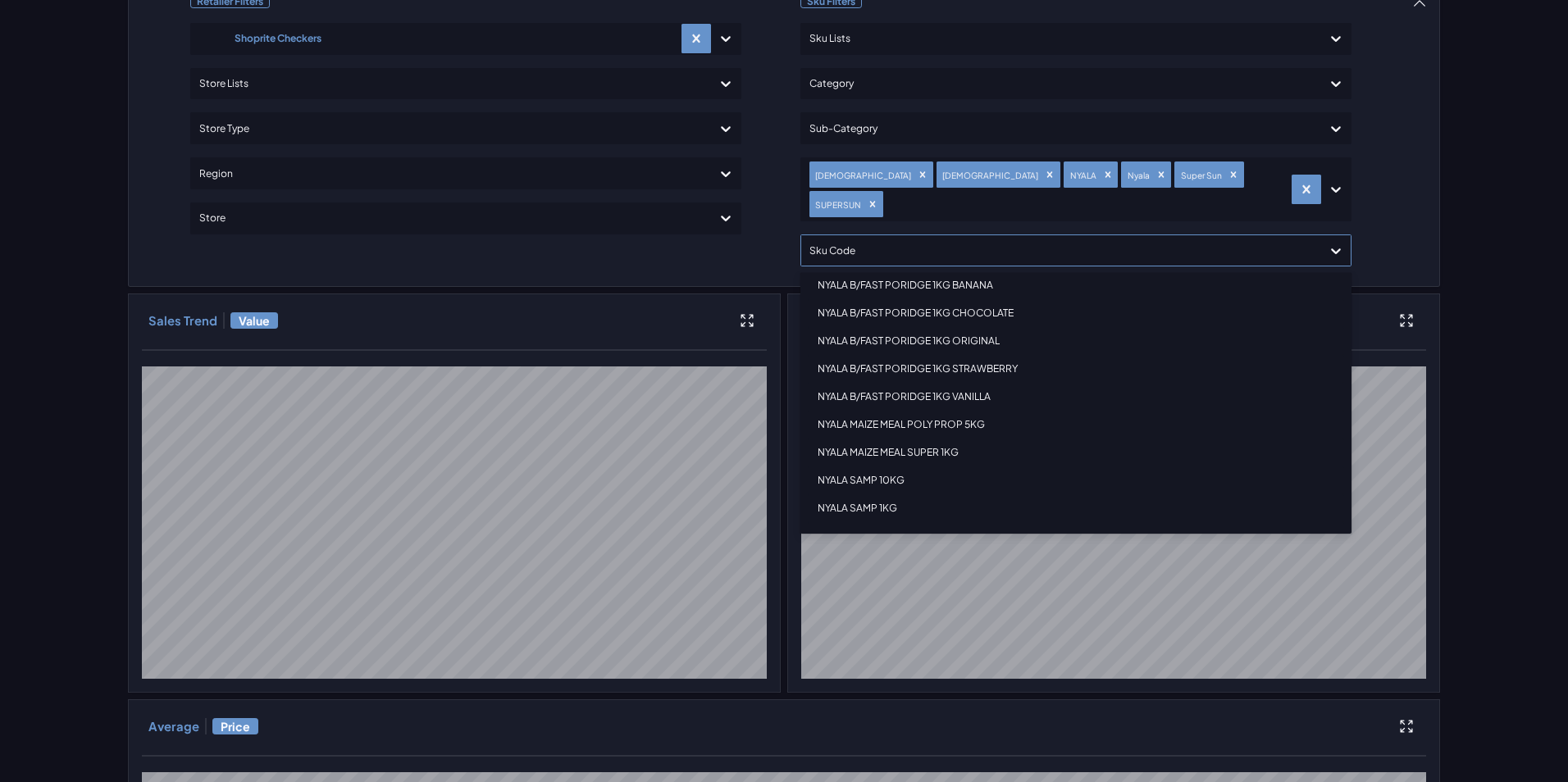
scroll to position [1394, 0]
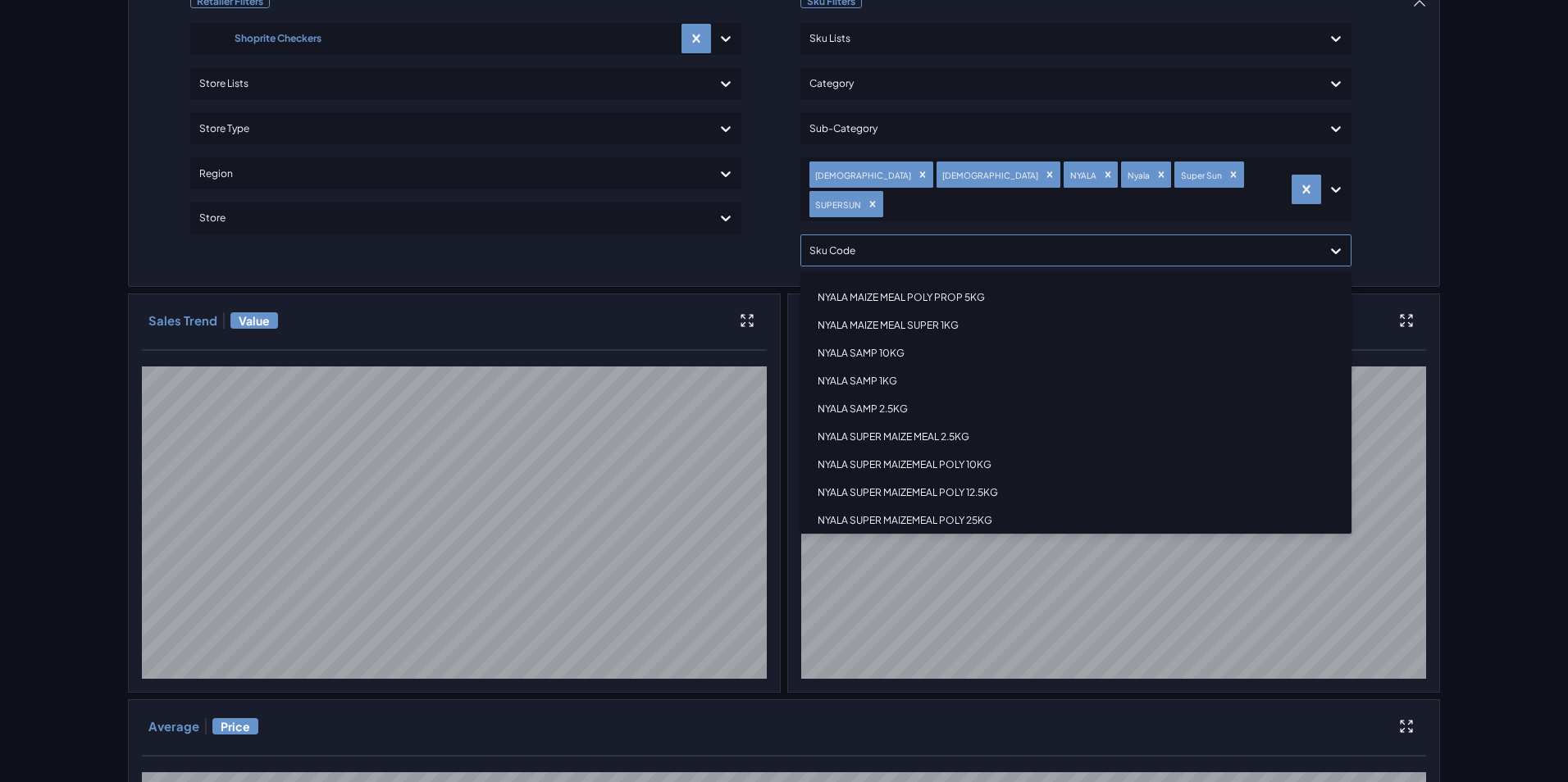
click at [967, 451] on div "NYALA SUPER MAIZEMEAL POLY 10KG" at bounding box center [1076, 464] width 536 height 28
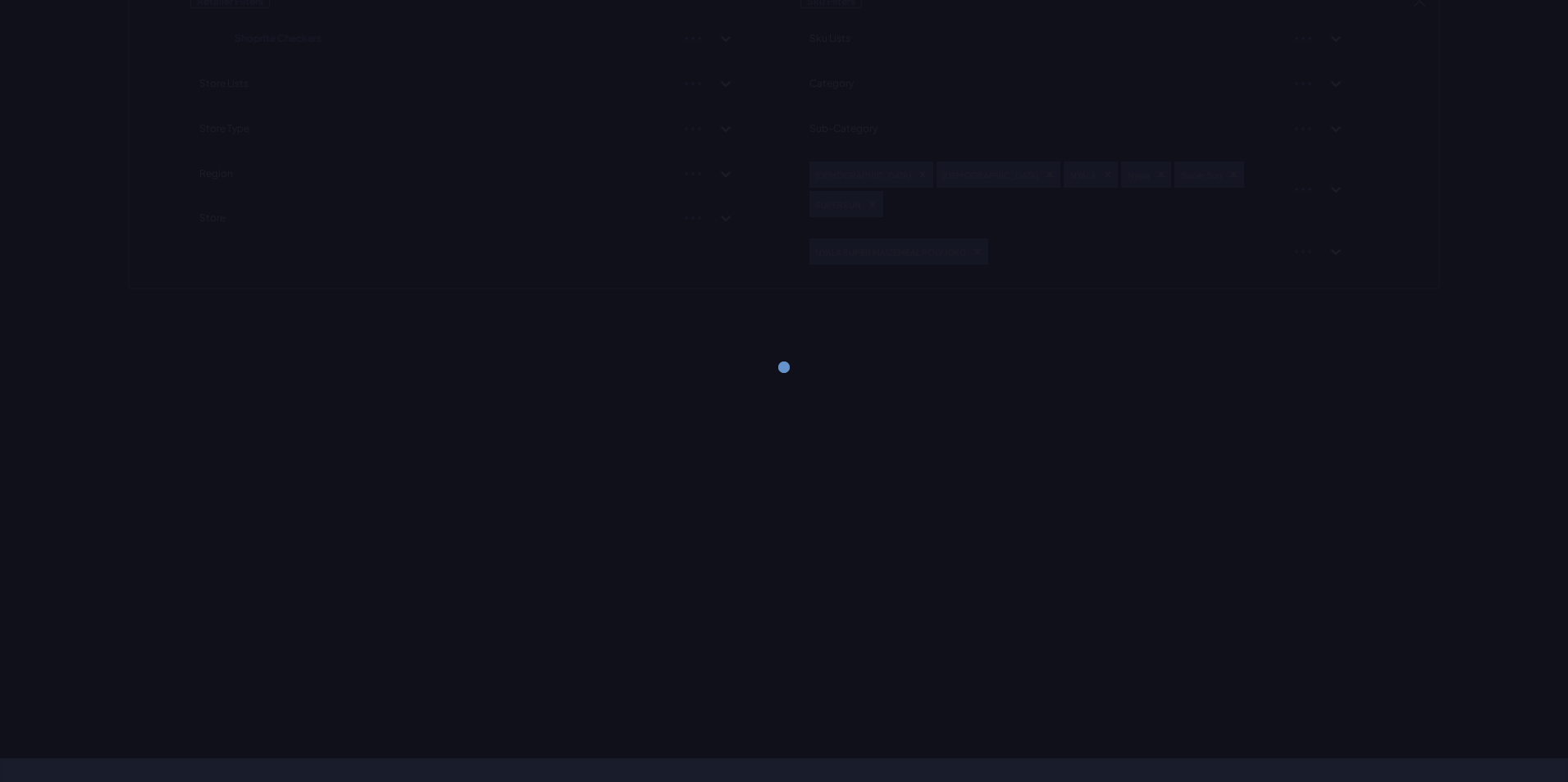
click at [1413, 185] on div "Retailer Filters Shoprite Checkers Store Lists Store Type Region Store Sku Filt…" at bounding box center [784, 136] width 1312 height 307
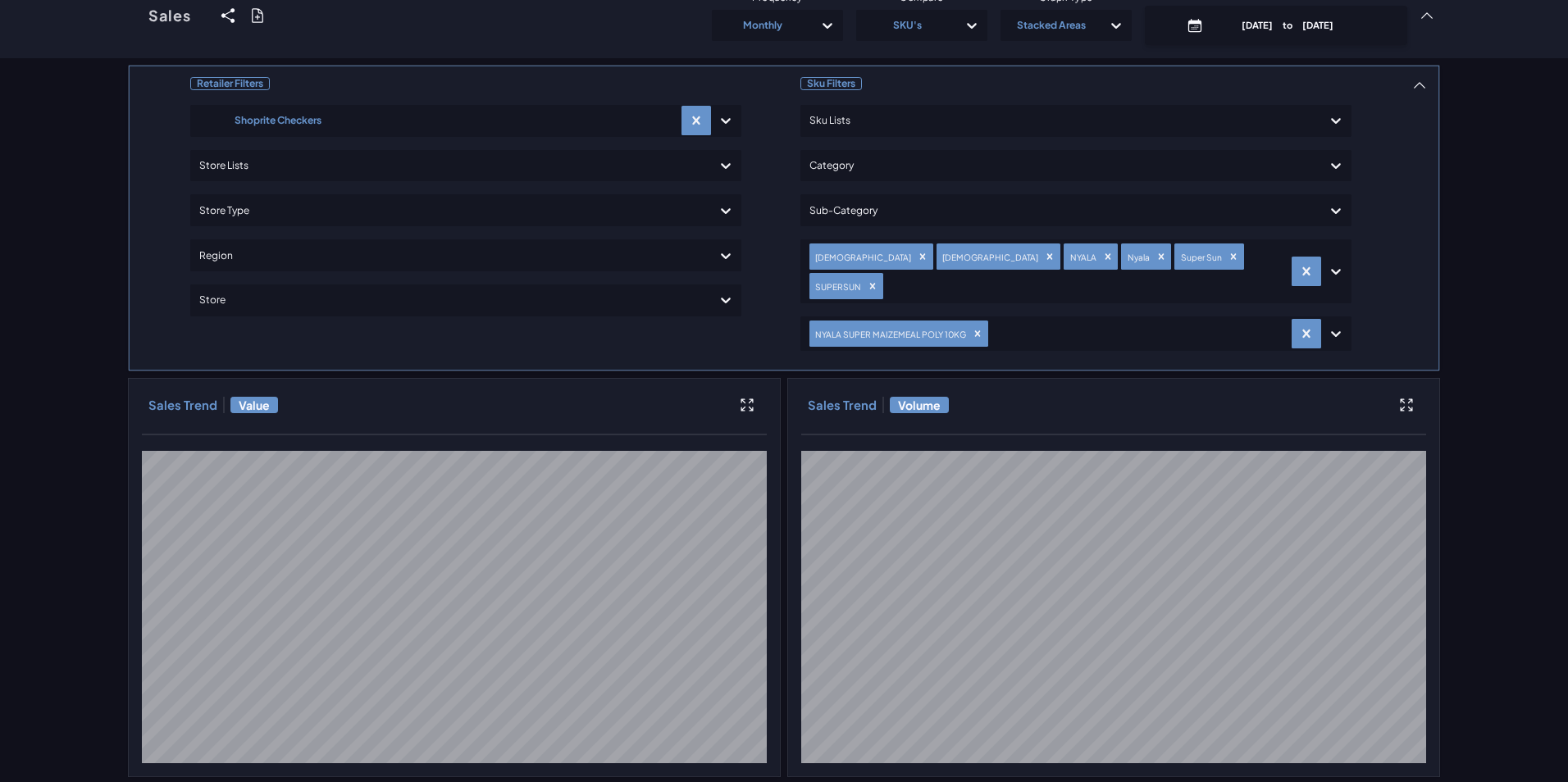
scroll to position [0, 0]
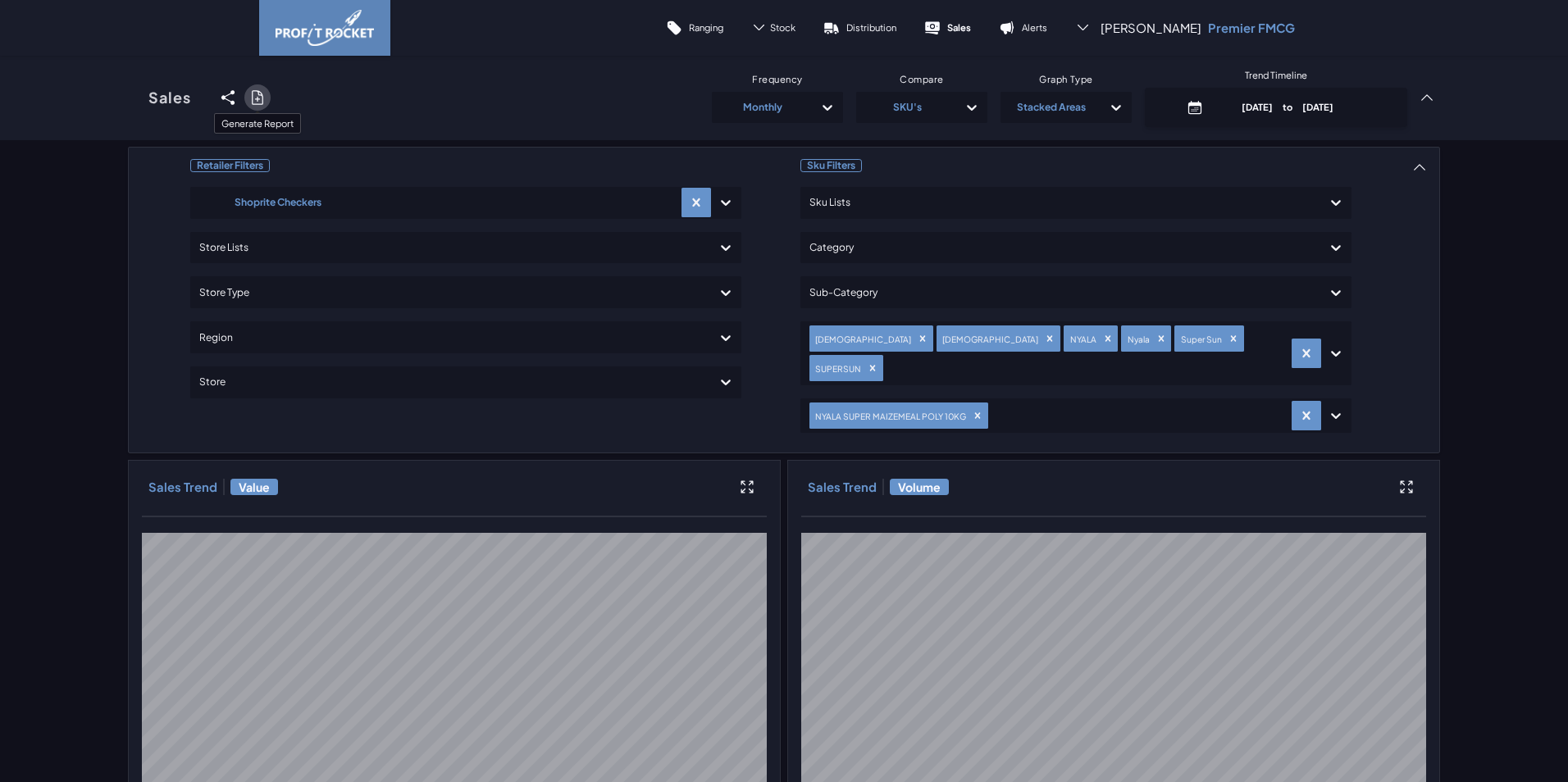
click at [252, 100] on icon at bounding box center [257, 97] width 16 height 16
click at [128, 98] on input "checkbox" at bounding box center [128, 98] width 0 height 0
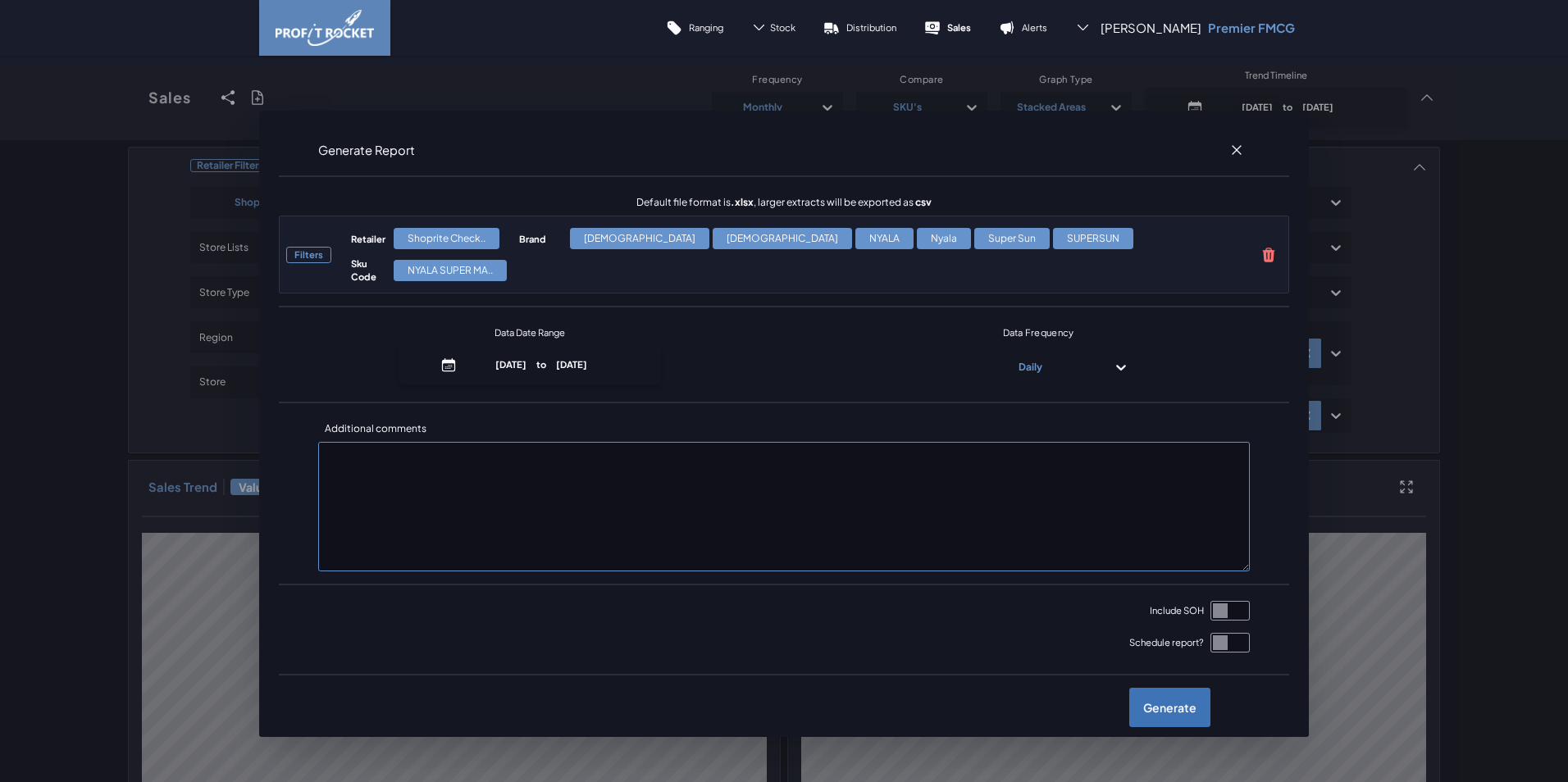
click at [1187, 690] on label "Generate" at bounding box center [1169, 708] width 81 height 40
click at [128, 98] on input "checkbox" at bounding box center [128, 98] width 0 height 0
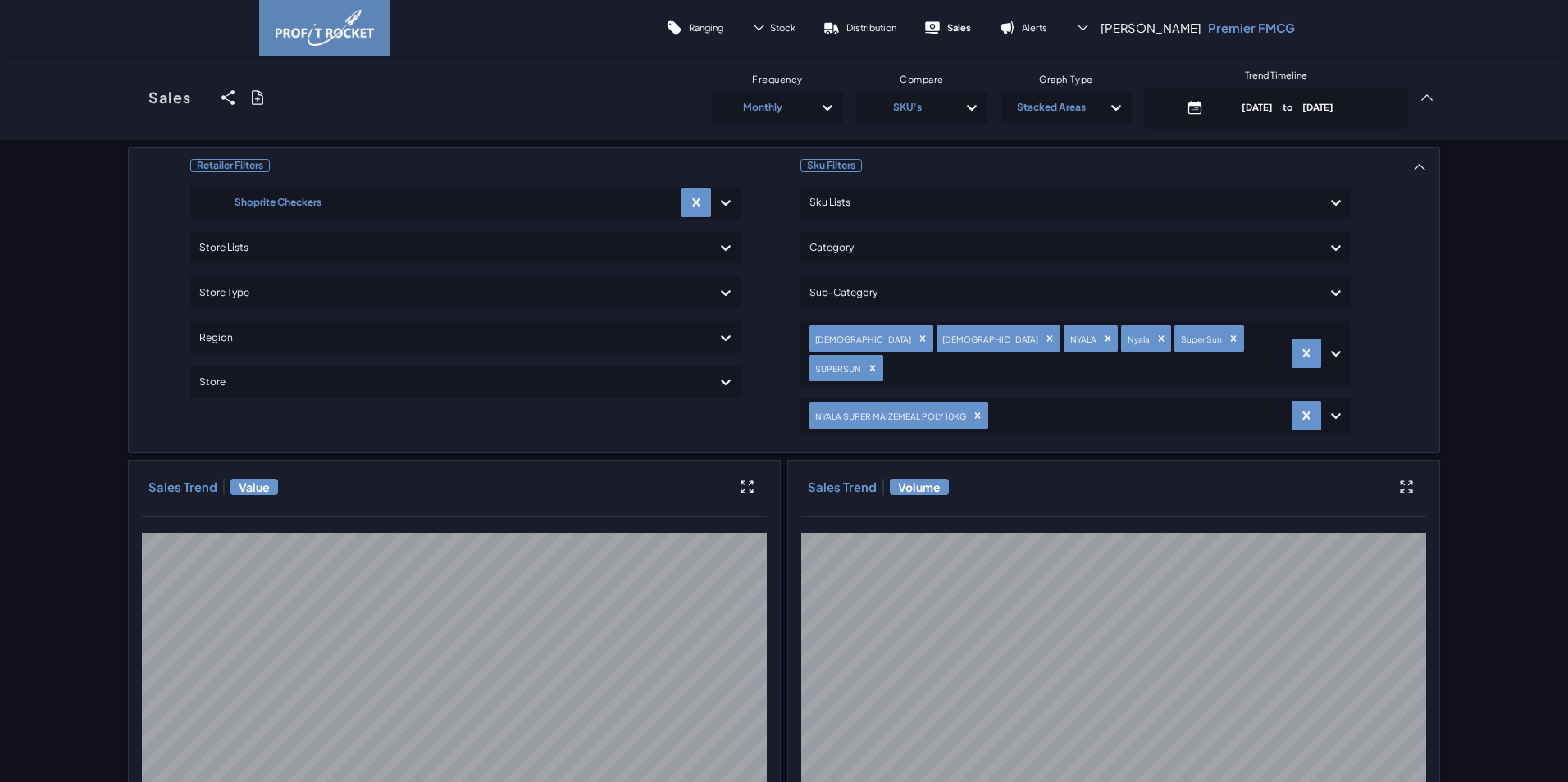
drag, startPoint x: 1400, startPoint y: 240, endPoint x: 1502, endPoint y: 189, distance: 114.0
click at [972, 410] on icon "Remove NYALA SUPER MAIZEMEAL POLY 10KG" at bounding box center [978, 416] width 12 height 12
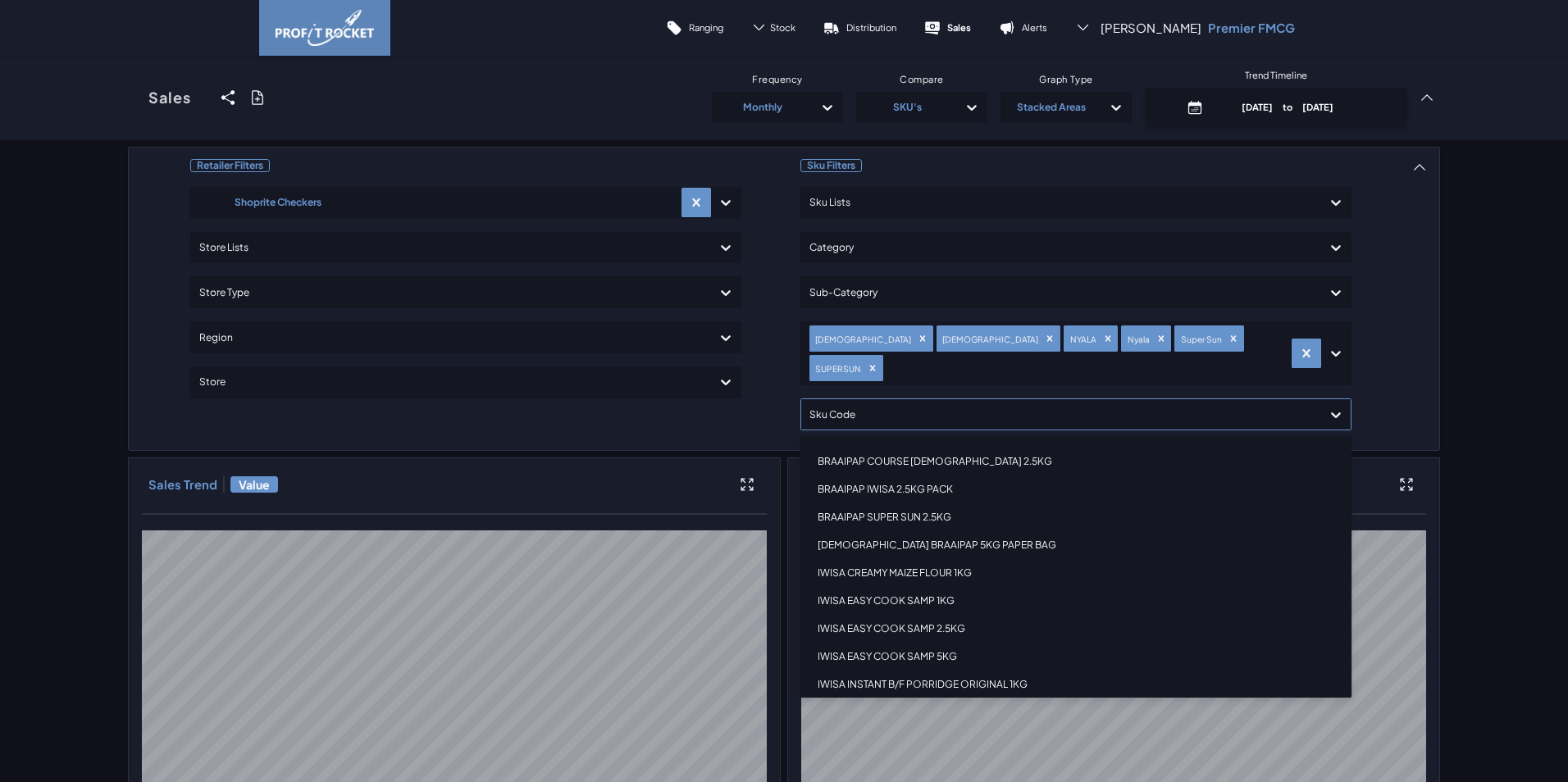
click at [974, 403] on div at bounding box center [1061, 415] width 503 height 24
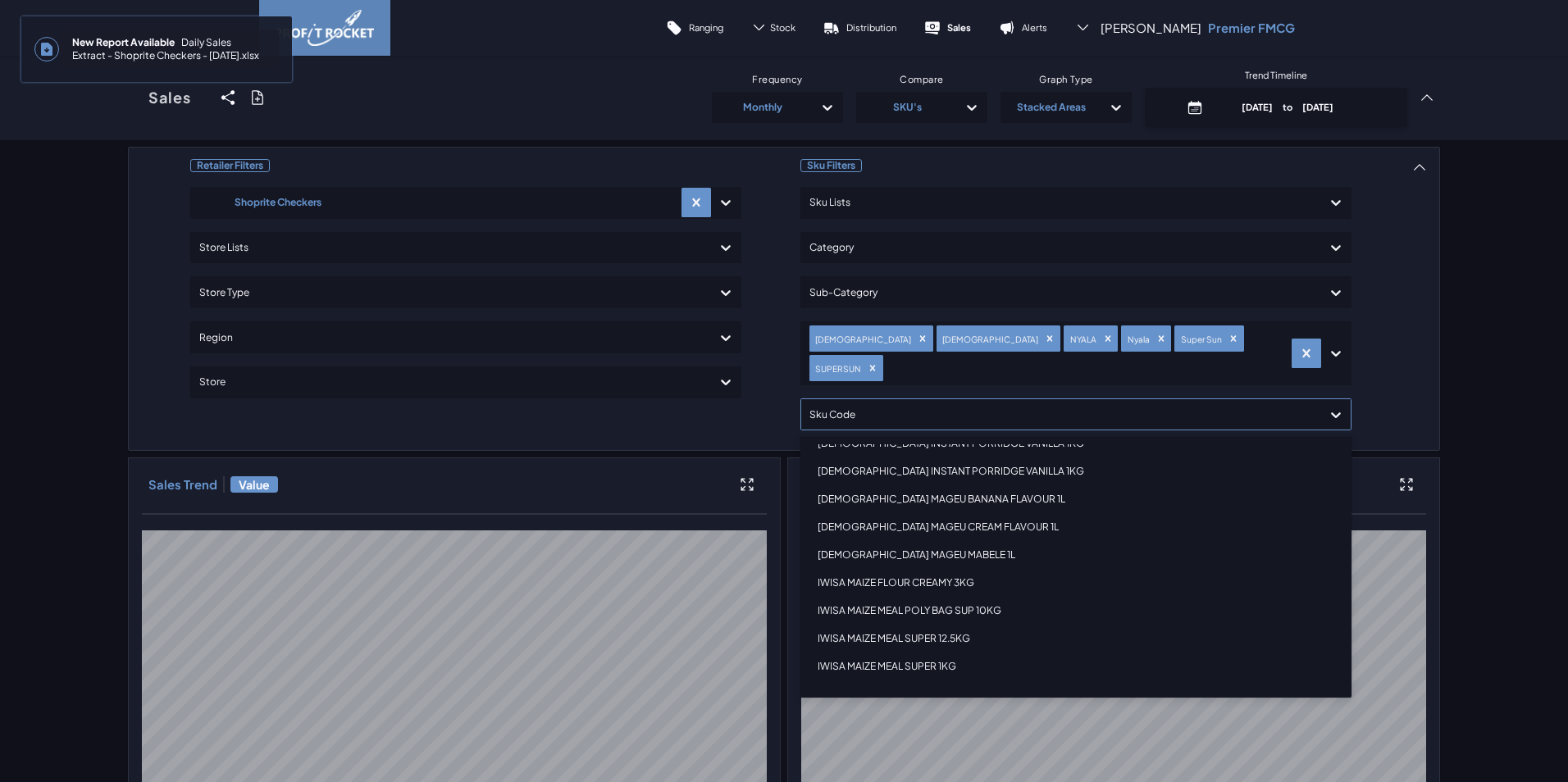
scroll to position [574, 0]
click at [963, 515] on div "IWISA MAIZE MEAL POLY BAG SUP 10KG" at bounding box center [1076, 529] width 536 height 28
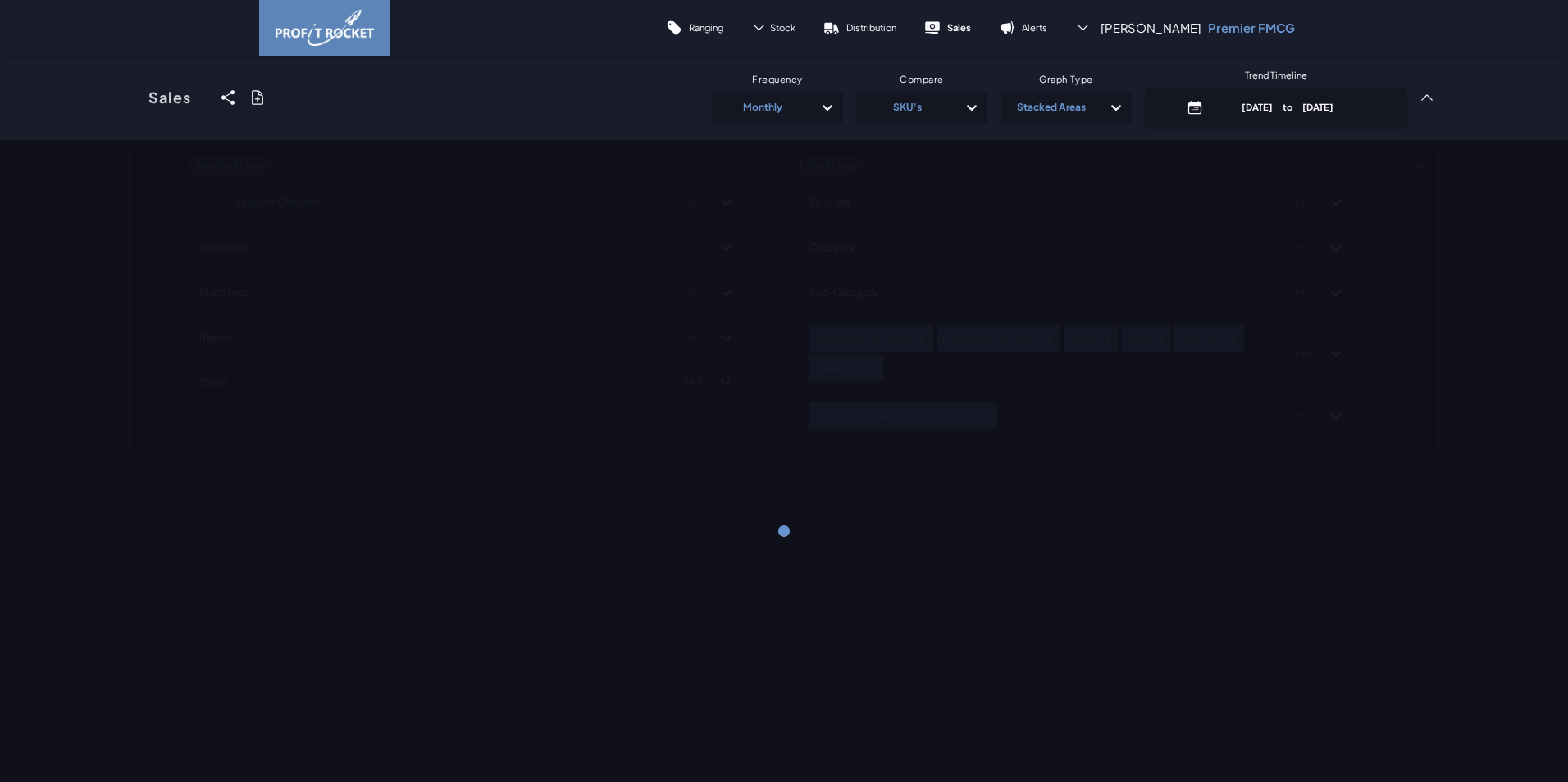
click at [1419, 350] on div "Retailer Filters Shoprite Checkers Store Lists Store Type Region Store Sku Filt…" at bounding box center [784, 300] width 1312 height 307
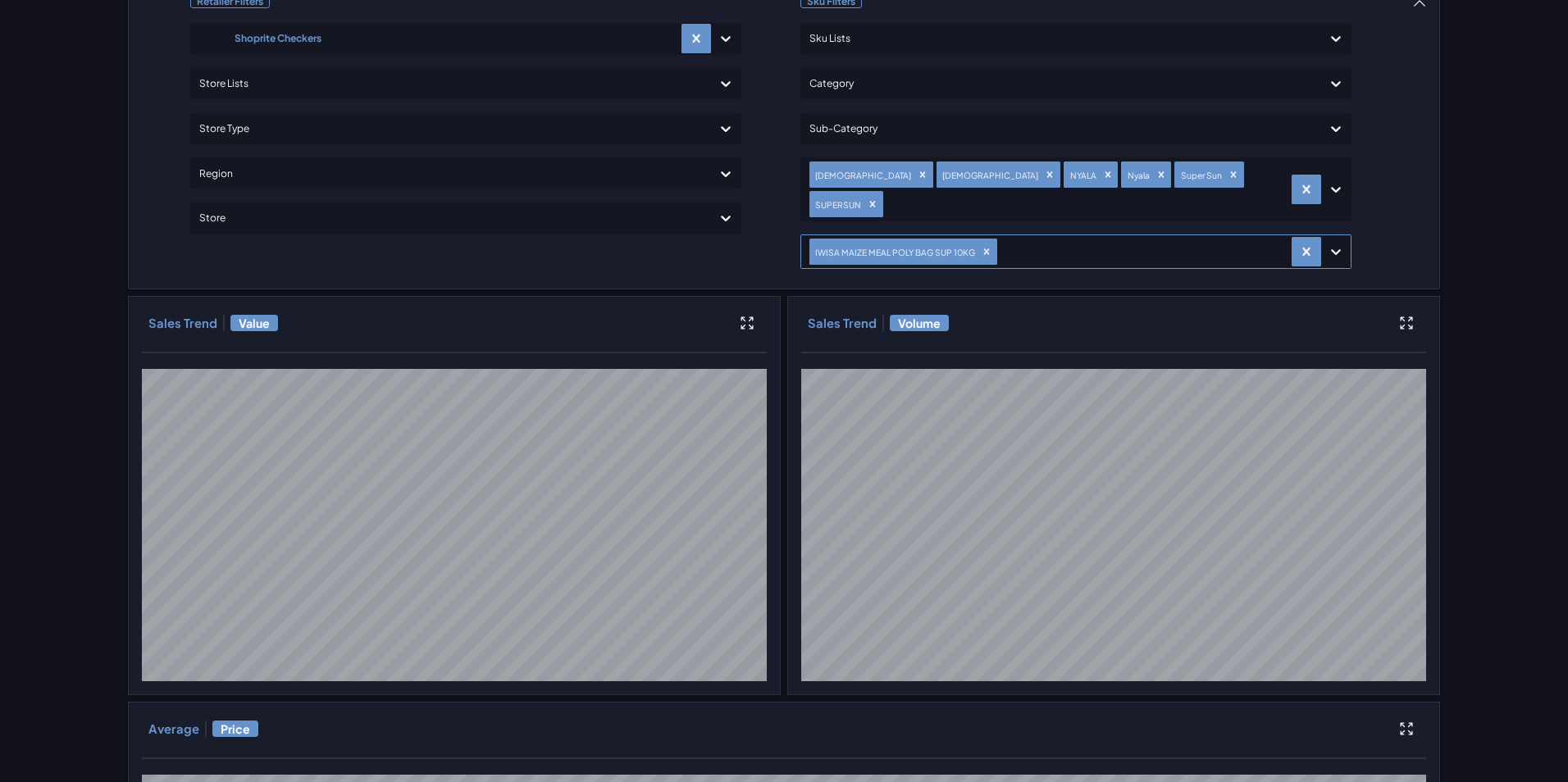
scroll to position [163, 0]
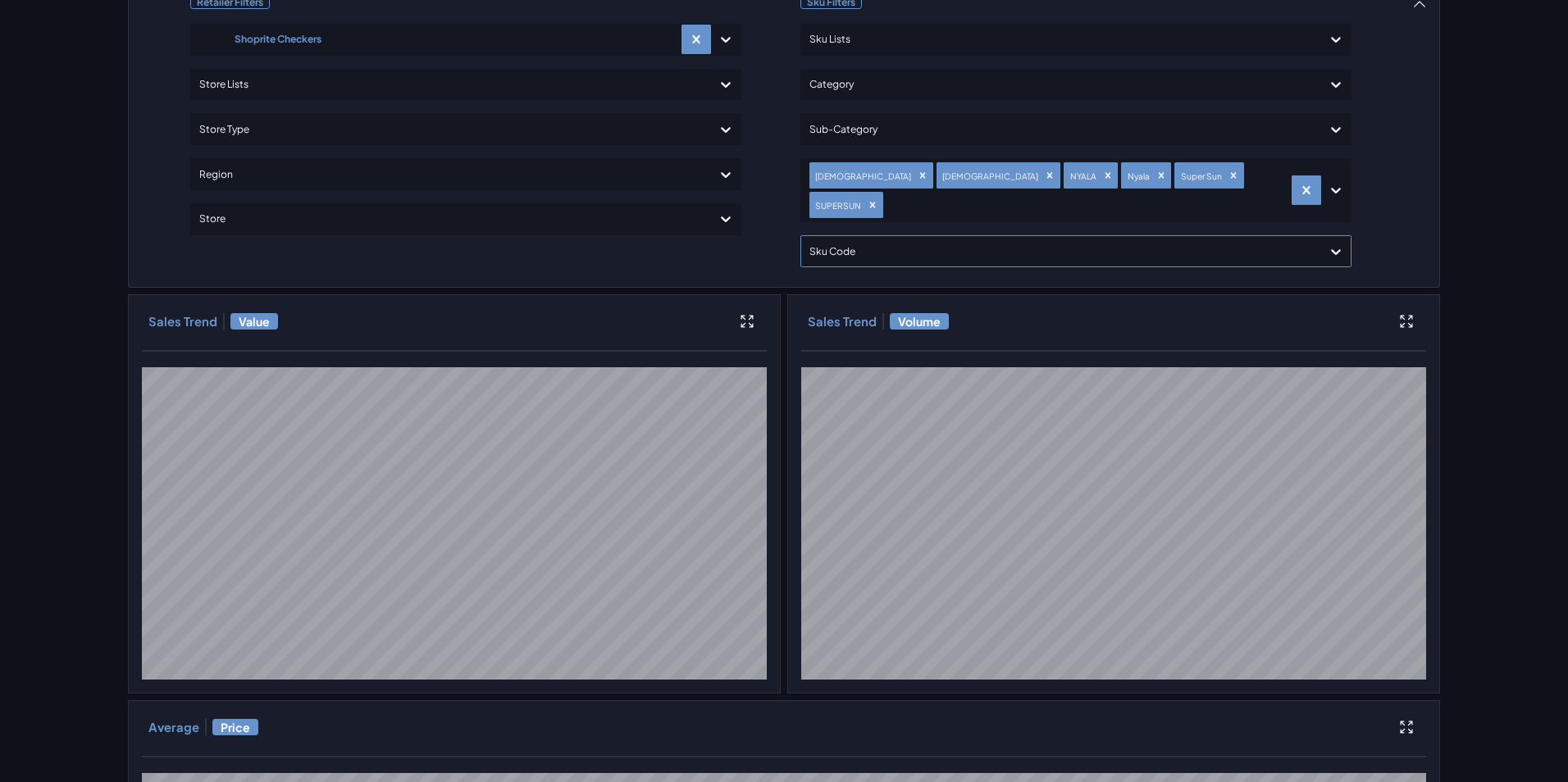
click at [1270, 240] on div at bounding box center [1061, 252] width 503 height 24
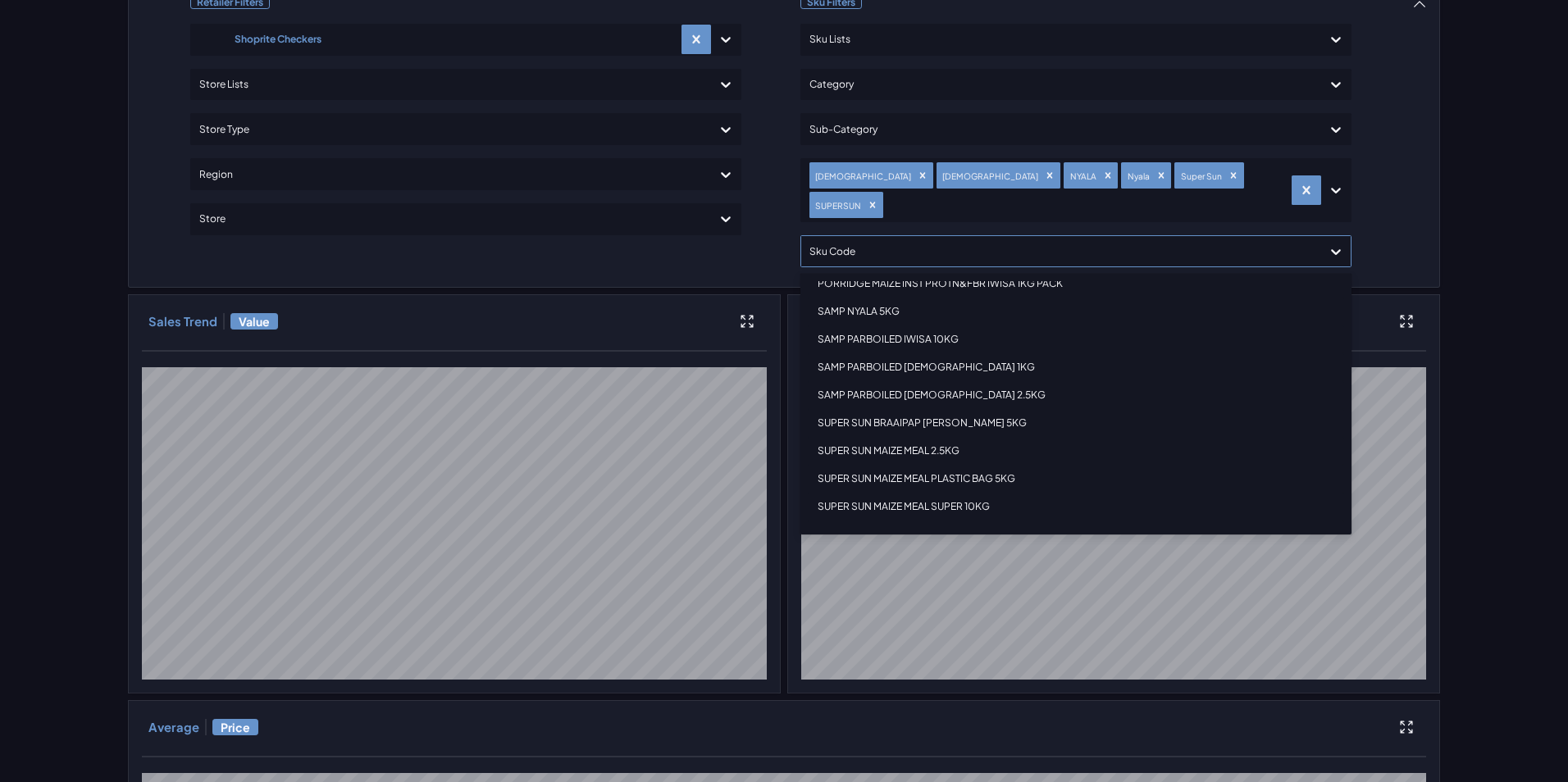
scroll to position [2019, 0]
click at [961, 412] on div "SUPER SUN MAIZE MEAL SUPER 10KG" at bounding box center [1076, 426] width 536 height 28
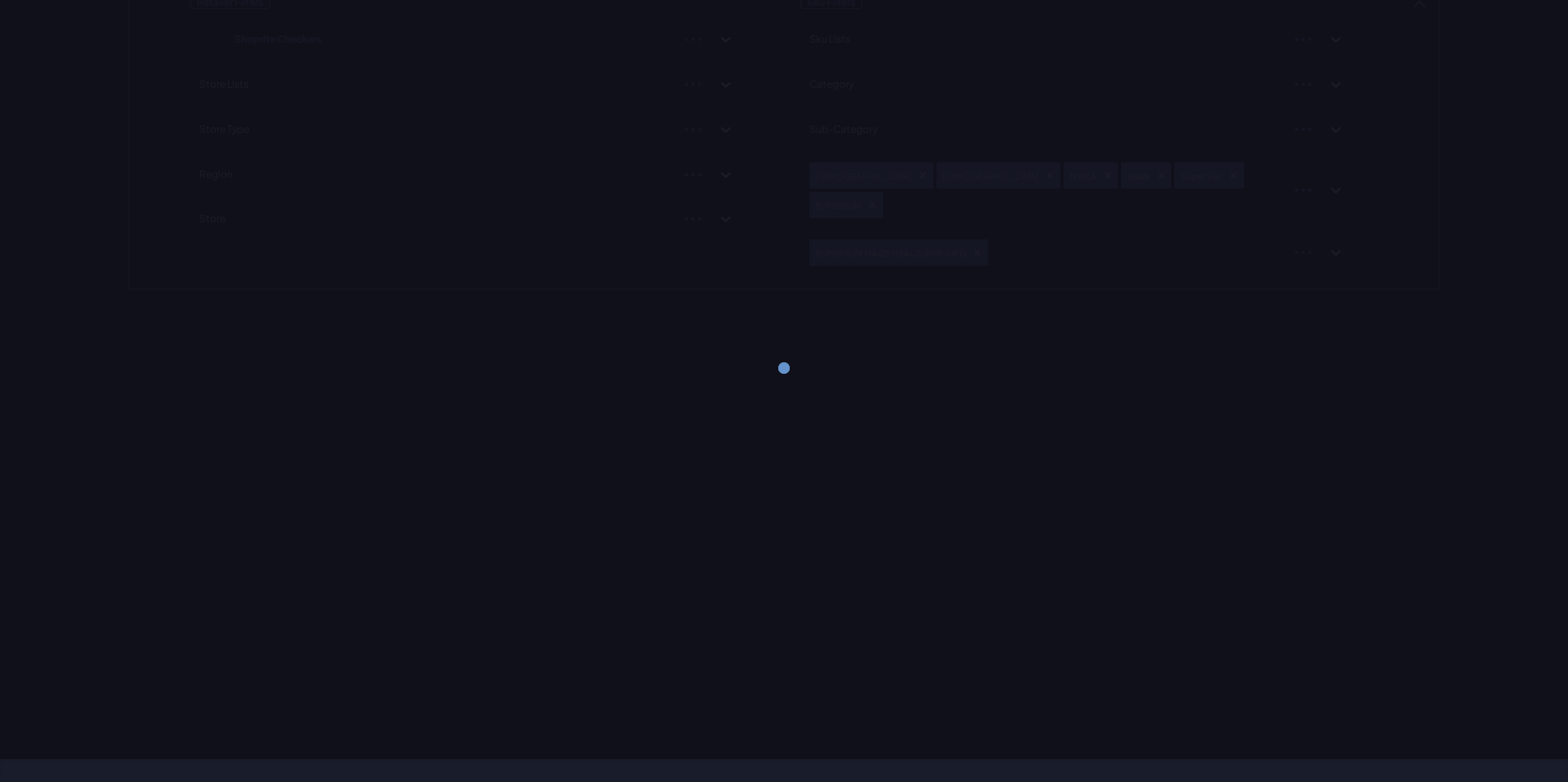
click at [1399, 215] on div "Retailer Filters Shoprite Checkers Store Lists Store Type Region Store Sku Filt…" at bounding box center [784, 137] width 1312 height 307
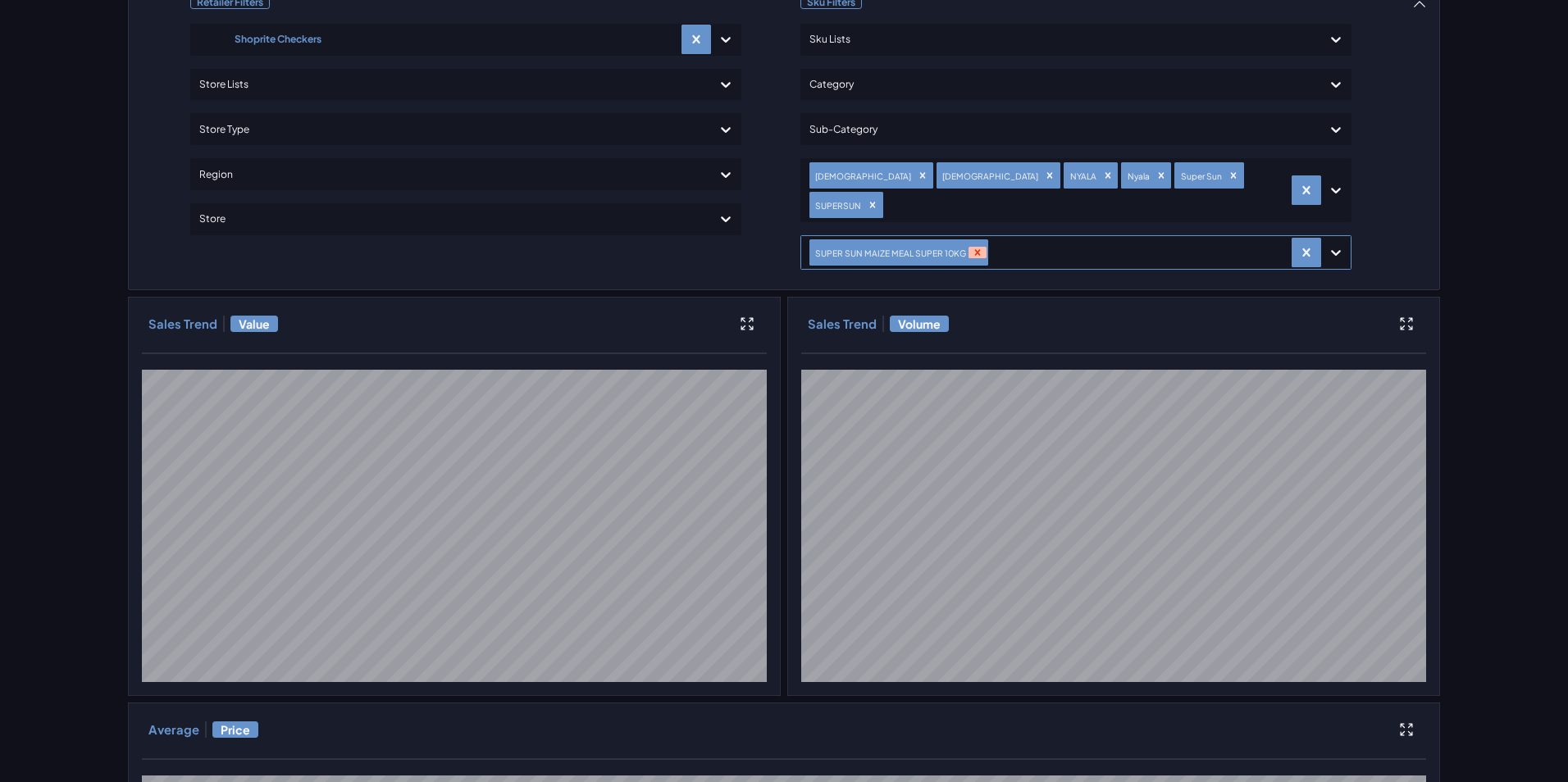
click at [975, 250] on icon "Remove SUPER SUN MAIZE MEAL SUPER 10KG" at bounding box center [978, 253] width 6 height 6
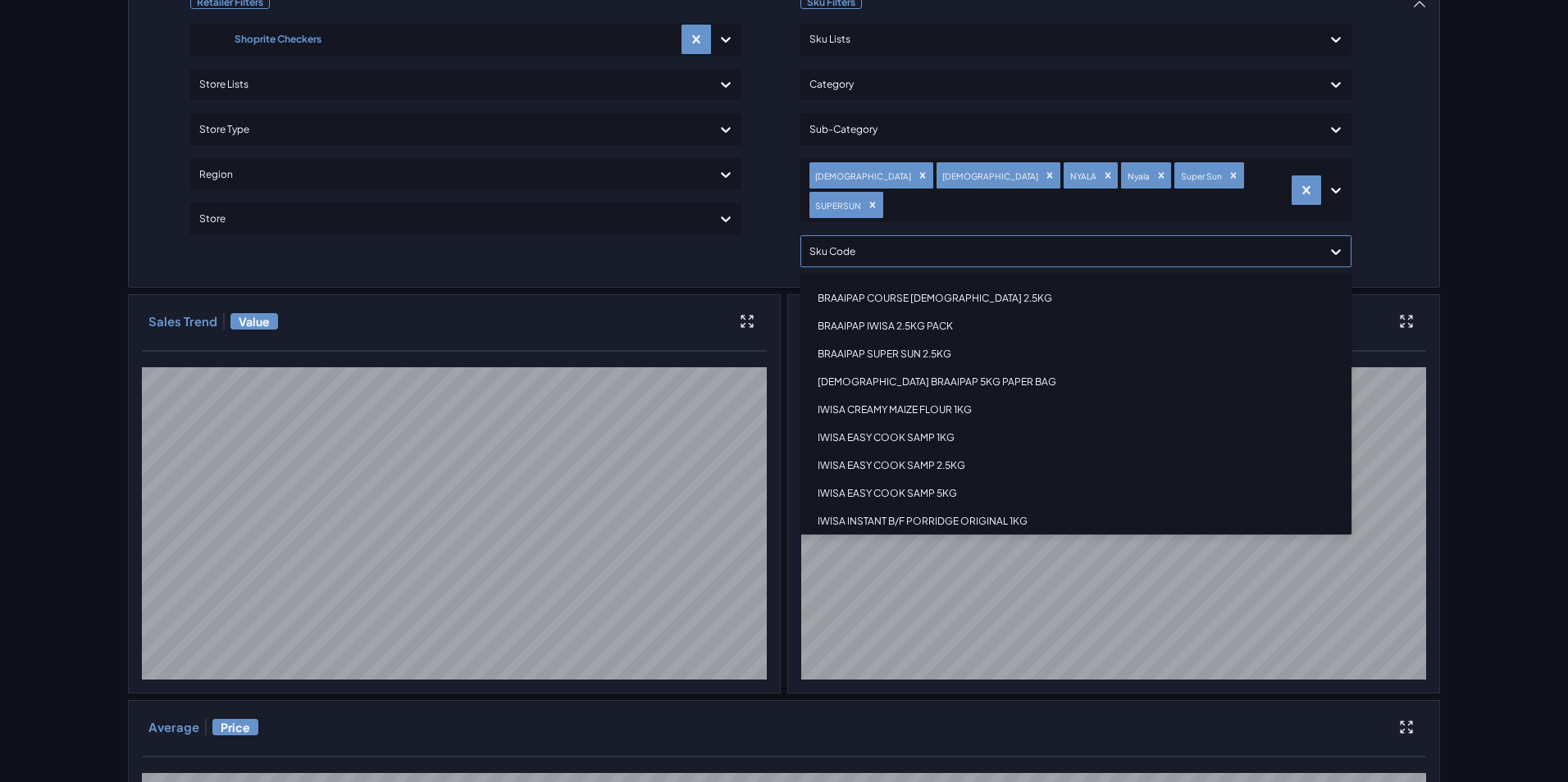
click at [969, 240] on div at bounding box center [1061, 252] width 503 height 24
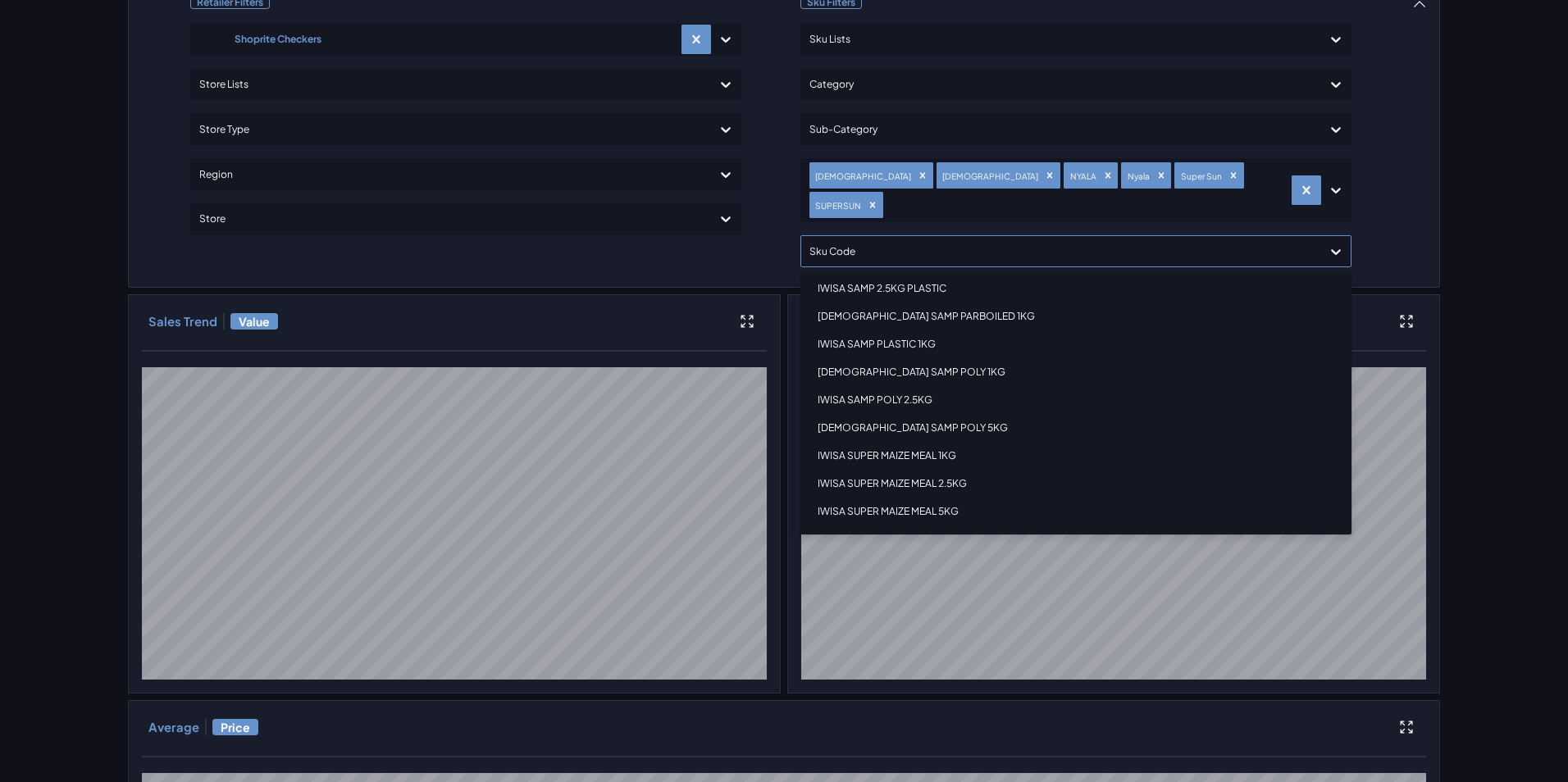
scroll to position [984, 0]
click at [893, 471] on div "MAIZE MEAL SUPER POLY IWISA 5KG PACK" at bounding box center [1076, 485] width 536 height 28
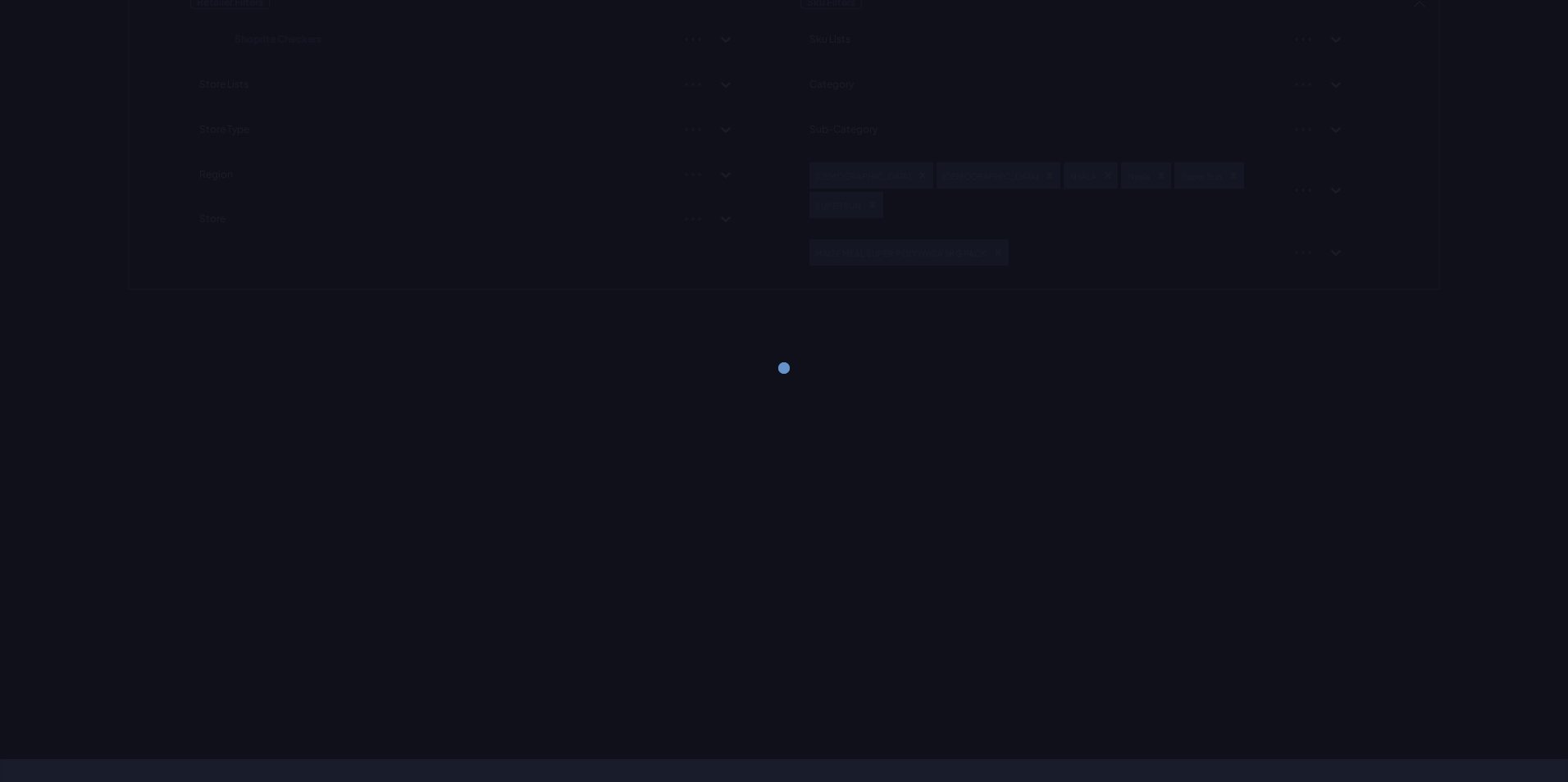
click at [1391, 214] on div "Retailer Filters Shoprite Checkers Store Lists Store Type Region Store Sku Filt…" at bounding box center [784, 137] width 1312 height 307
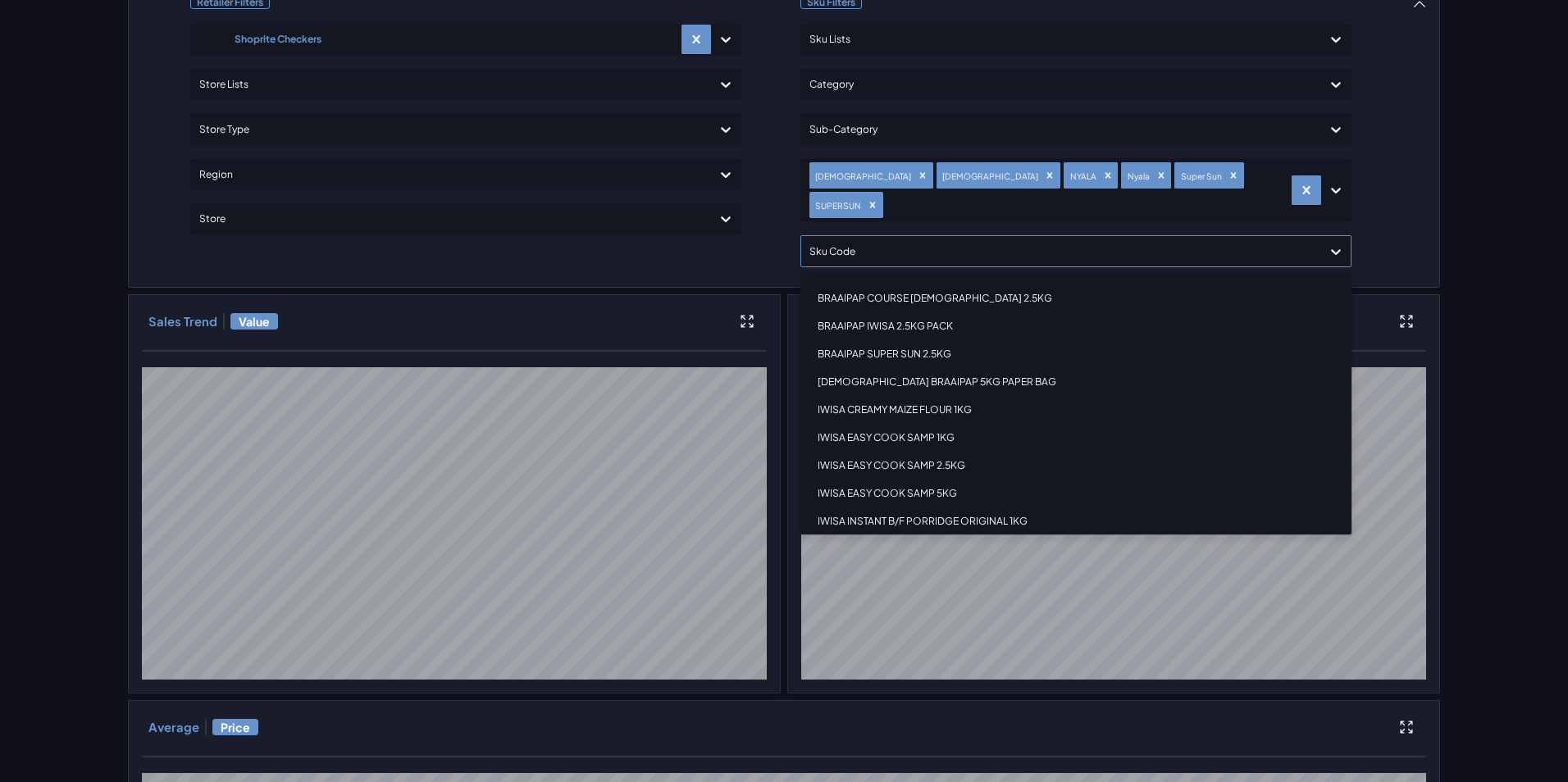
click at [1182, 240] on div at bounding box center [1061, 252] width 503 height 24
click at [940, 285] on div "NYALA MAIZE MEAL POLY PROP 5KG" at bounding box center [1076, 298] width 536 height 28
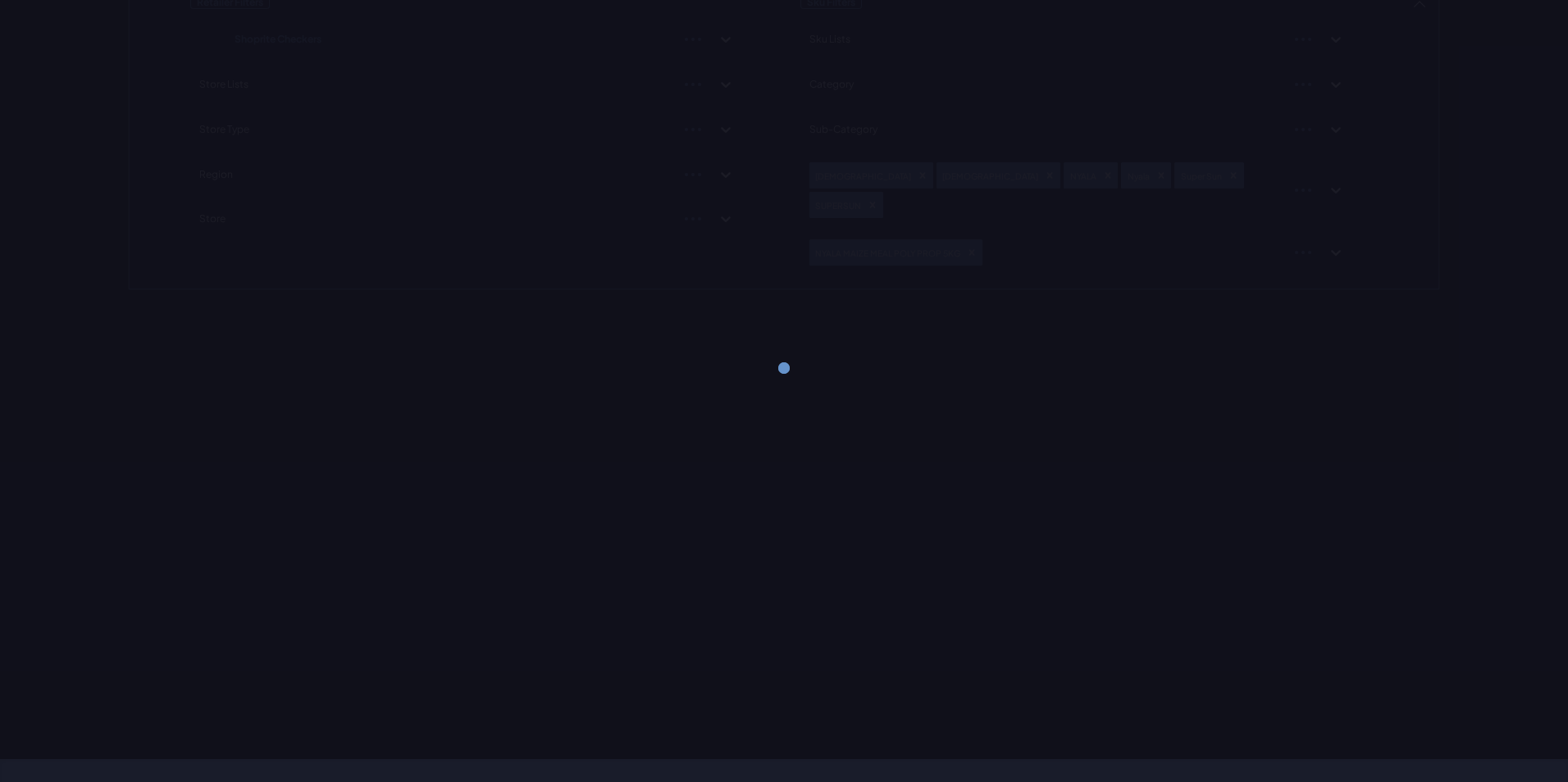
click at [1403, 227] on div "Retailer Filters Shoprite Checkers Store Lists Store Type Region Store Sku Filt…" at bounding box center [784, 137] width 1312 height 307
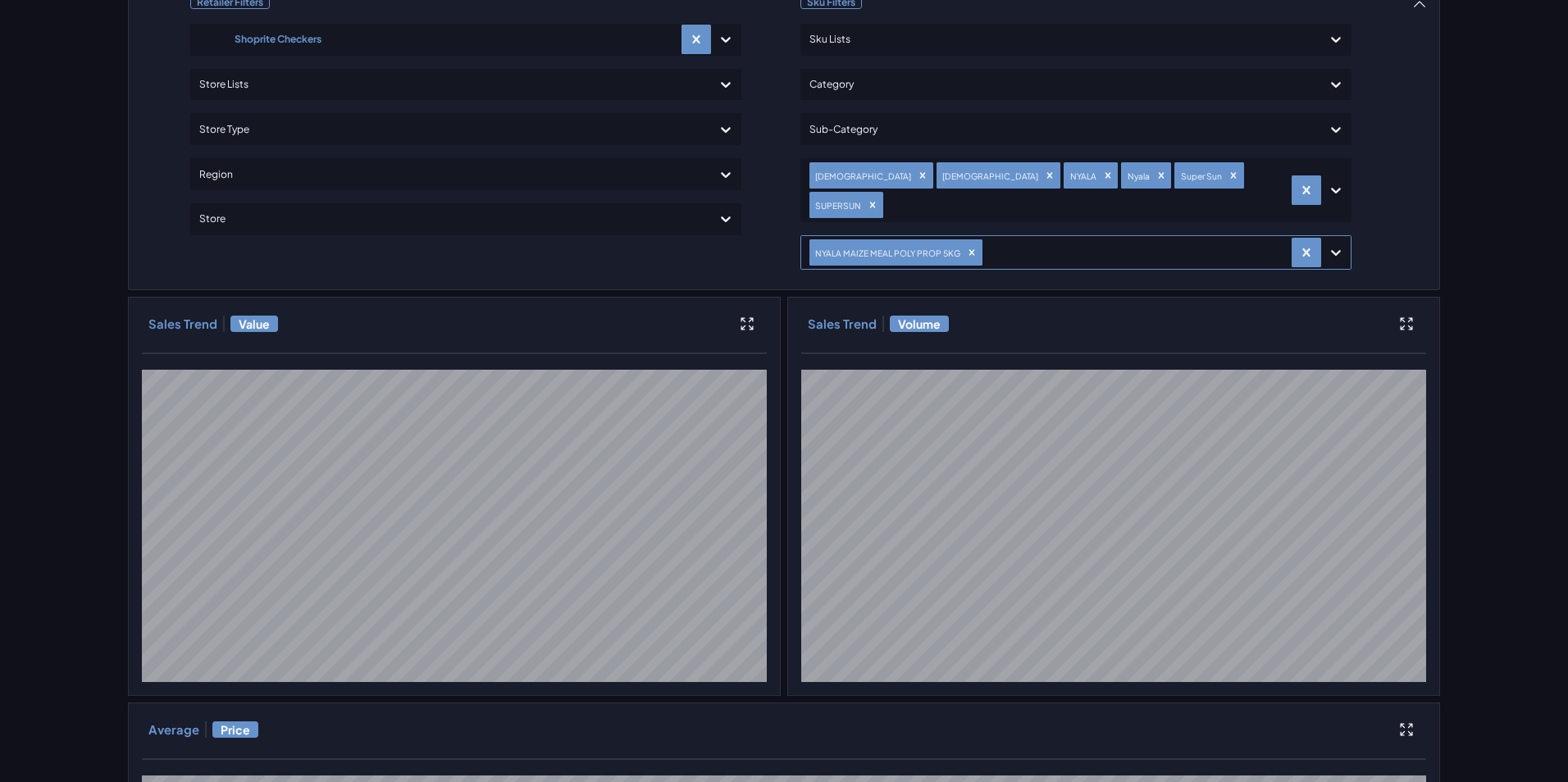
click at [1060, 241] on div at bounding box center [1134, 253] width 297 height 24
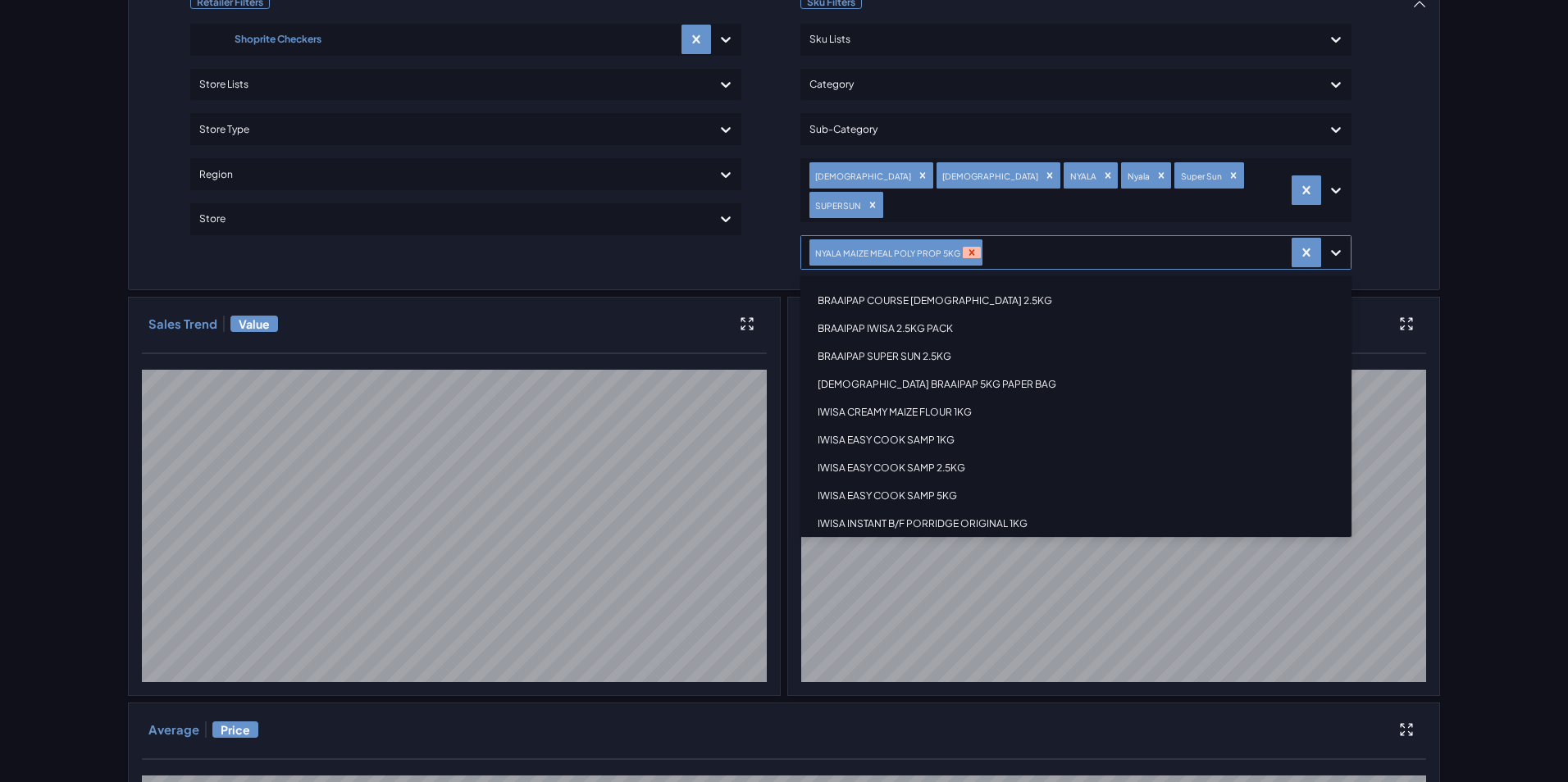
click at [969, 250] on icon "Remove NYALA MAIZE MEAL POLY PROP 5KG" at bounding box center [972, 253] width 6 height 6
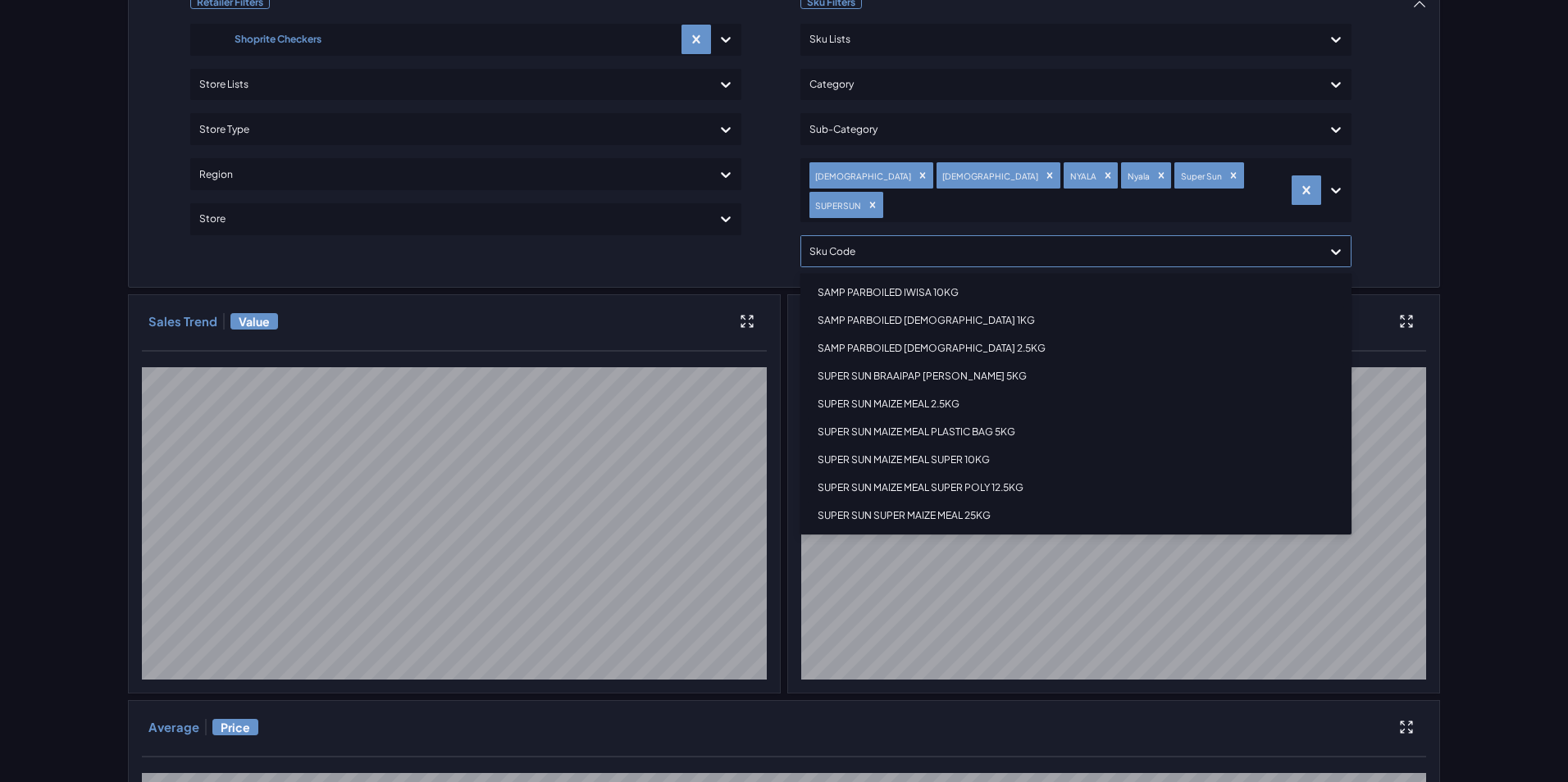
scroll to position [2019, 0]
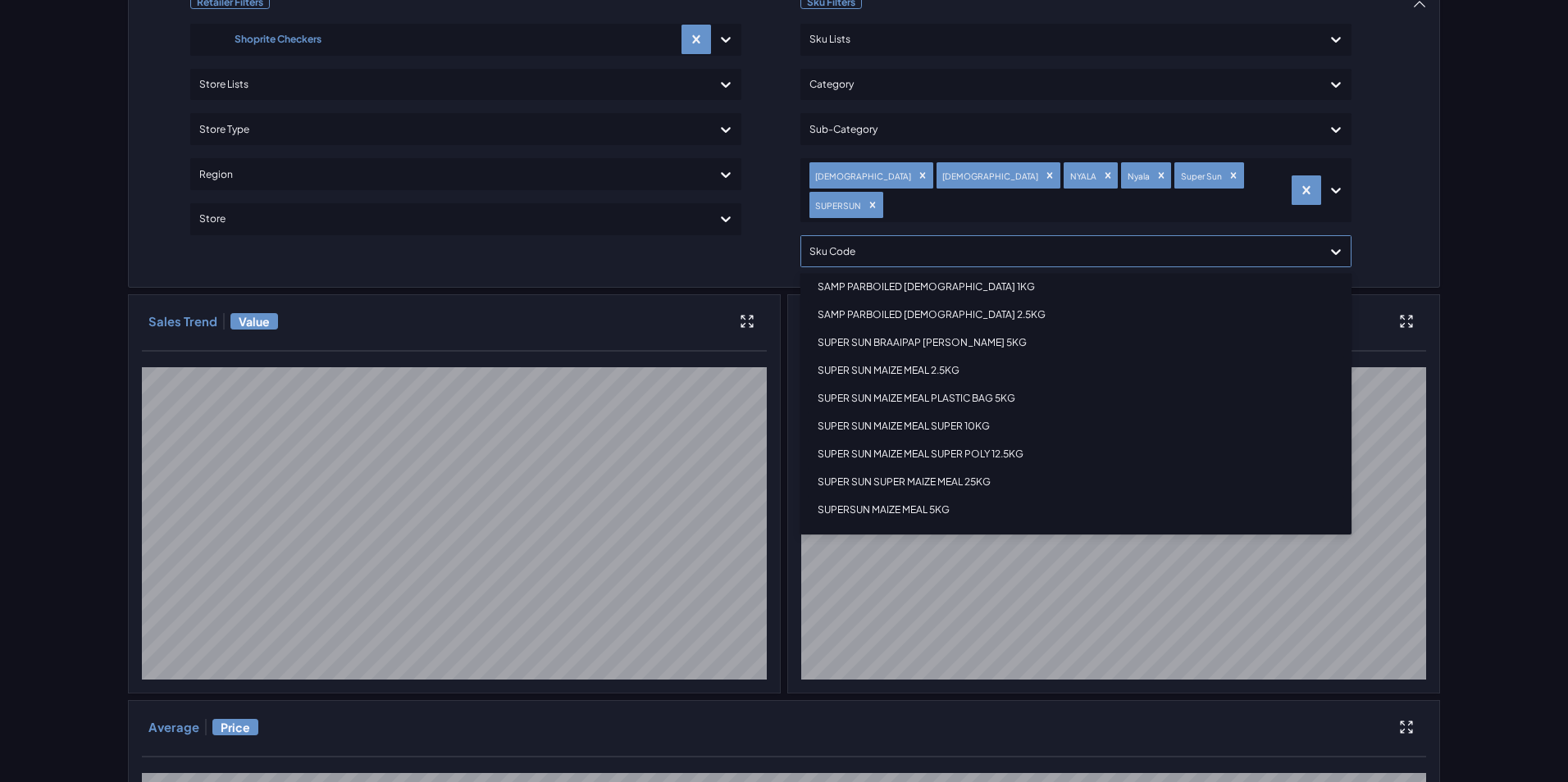
click at [952, 384] on div "SUPER SUN MAIZE MEAL PLASTIC BAG 5KG" at bounding box center [1076, 398] width 536 height 28
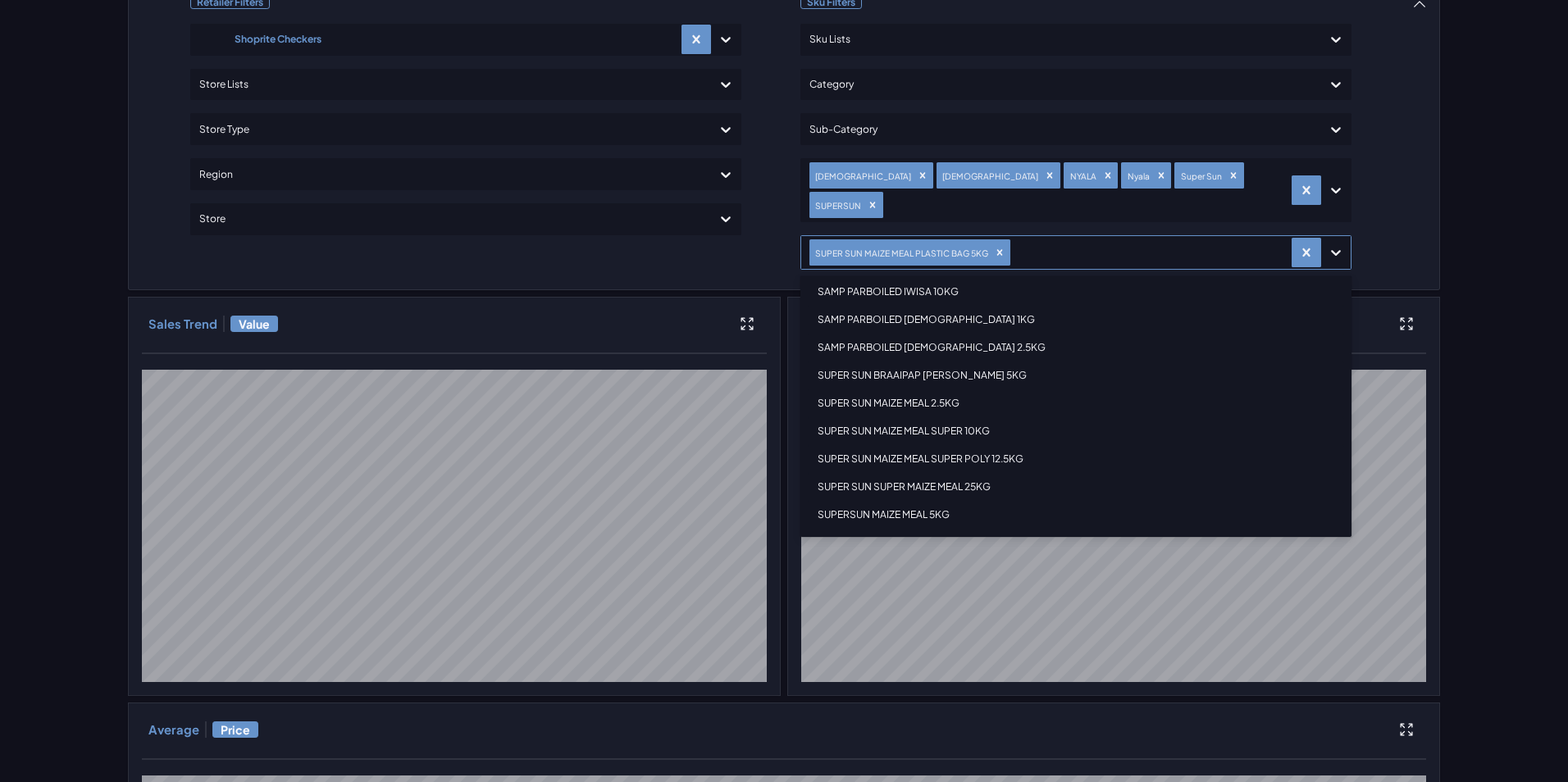
scroll to position [1991, 0]
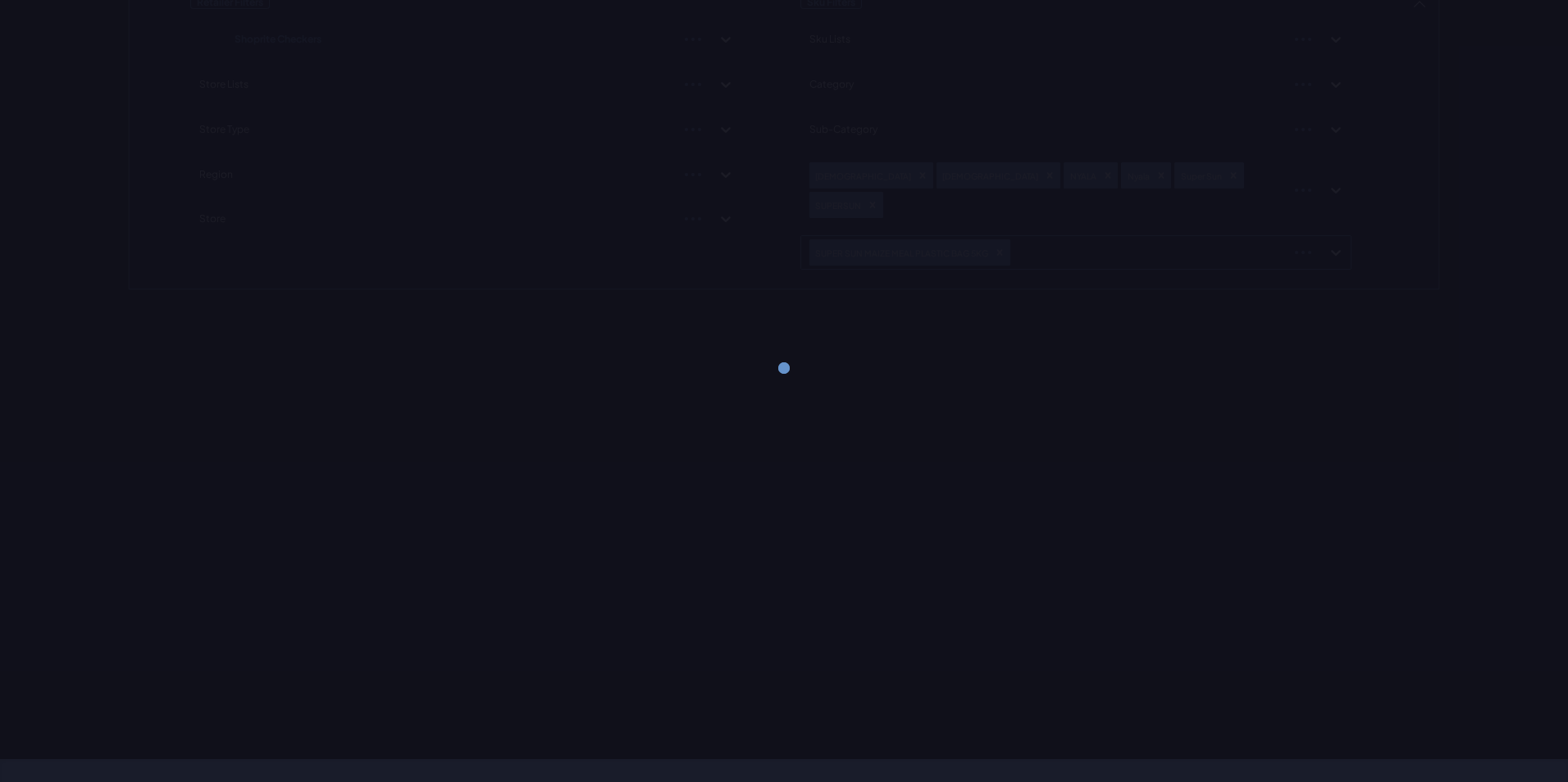
click at [1397, 207] on div "Retailer Filters Shoprite Checkers Store Lists Store Type Region Store Sku Filt…" at bounding box center [784, 137] width 1312 height 307
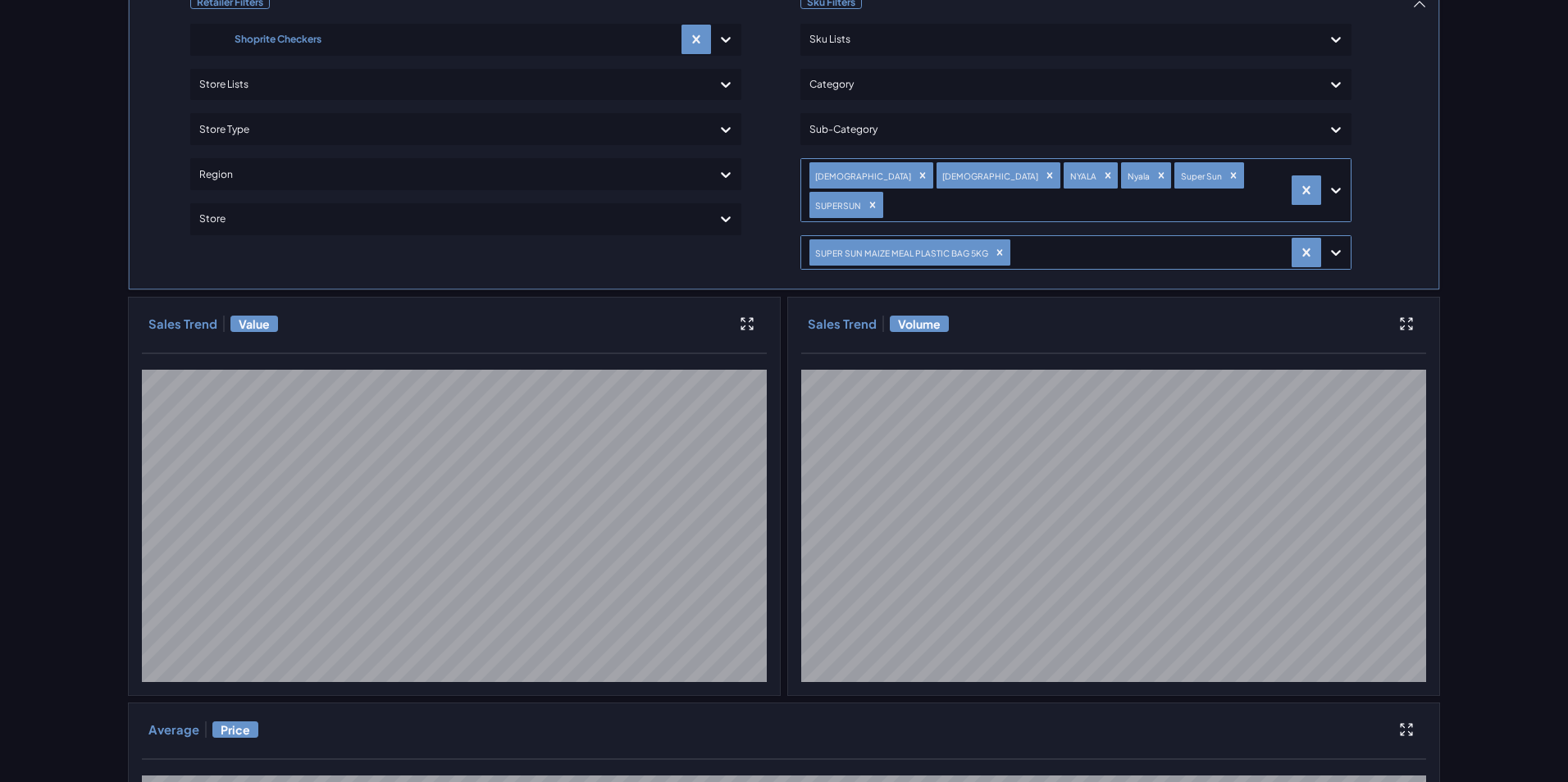
drag, startPoint x: 1296, startPoint y: 170, endPoint x: 1254, endPoint y: 181, distance: 43.4
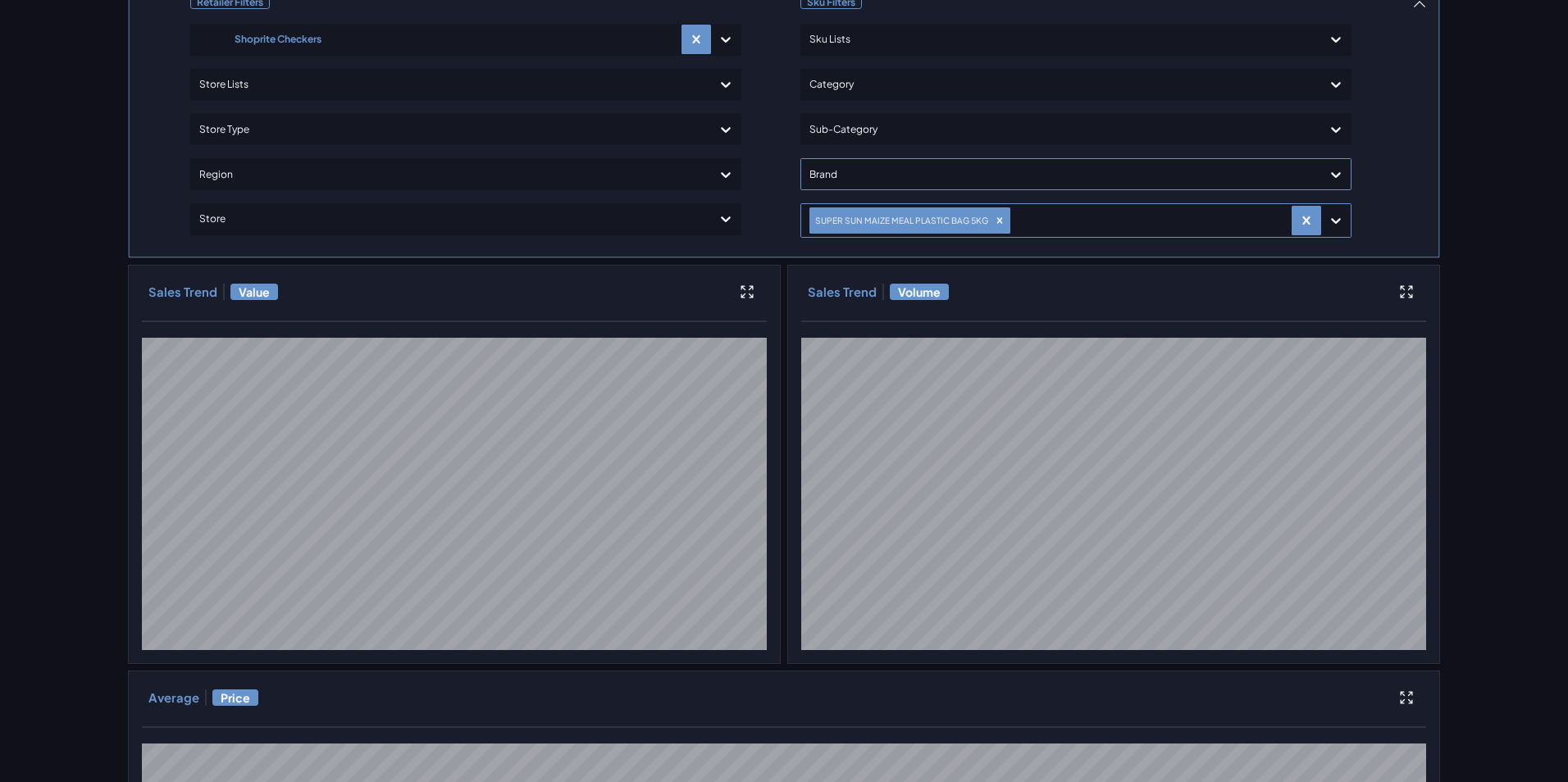
click at [1102, 176] on div at bounding box center [1061, 174] width 503 height 24
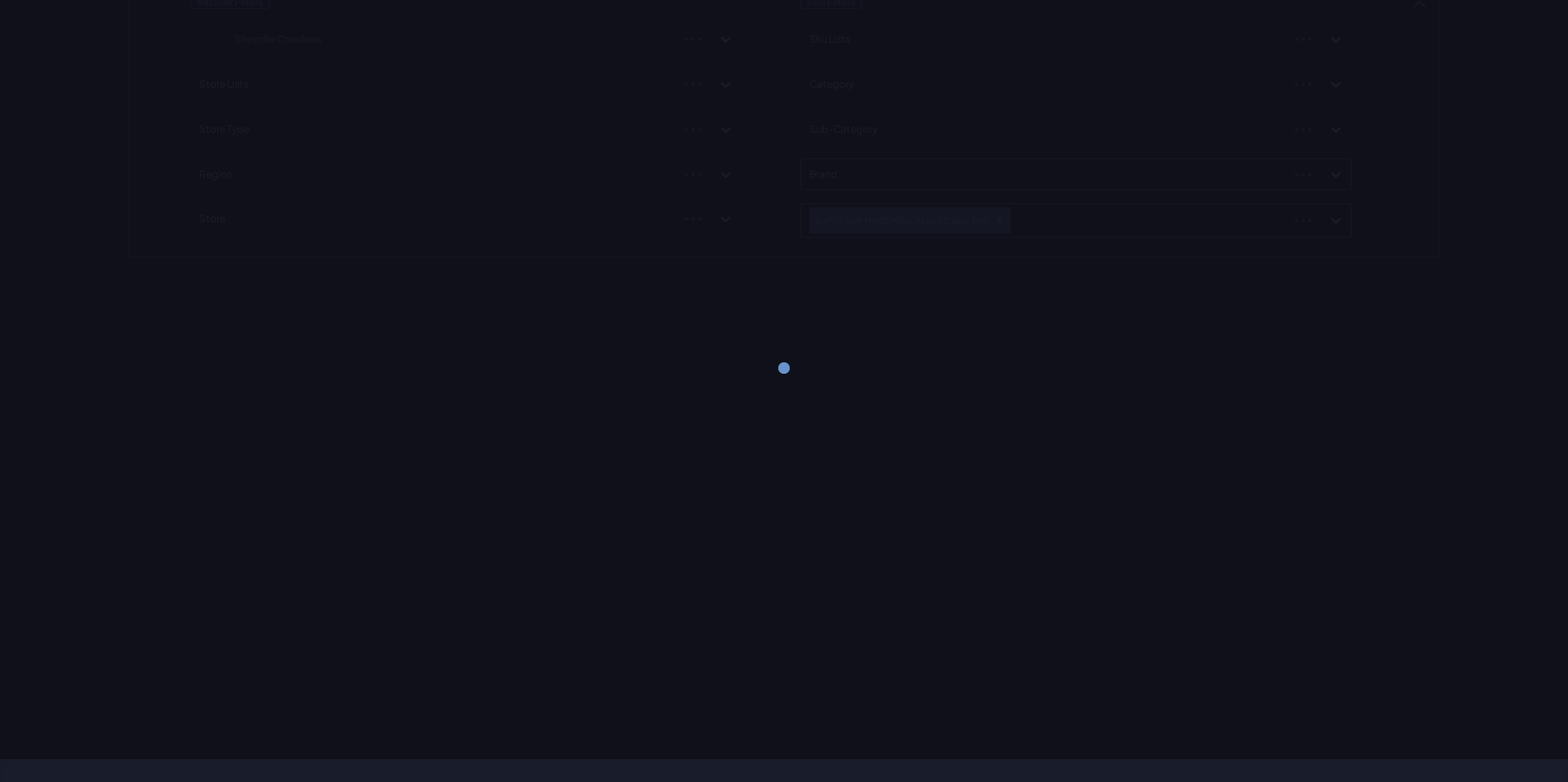
click at [1101, 176] on div "Retailer Filters Shoprite Checkers Store Lists Store Type Region Store Sku Filt…" at bounding box center [784, 121] width 1312 height 274
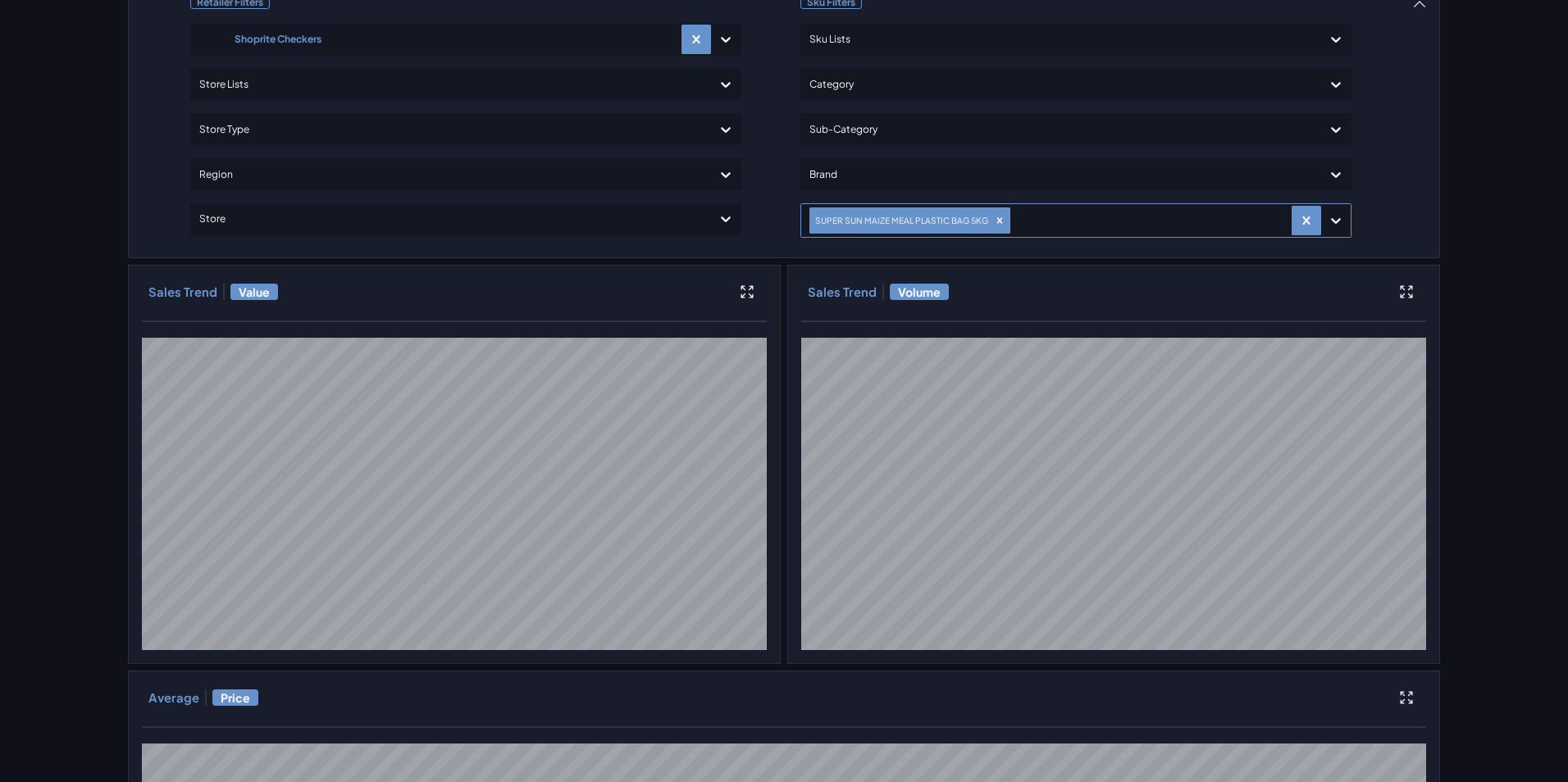
drag, startPoint x: 989, startPoint y: 222, endPoint x: 1001, endPoint y: 215, distance: 13.9
click at [994, 222] on icon "Remove SUPER SUN MAIZE MEAL PLASTIC BAG 5KG" at bounding box center [1000, 220] width 12 height 12
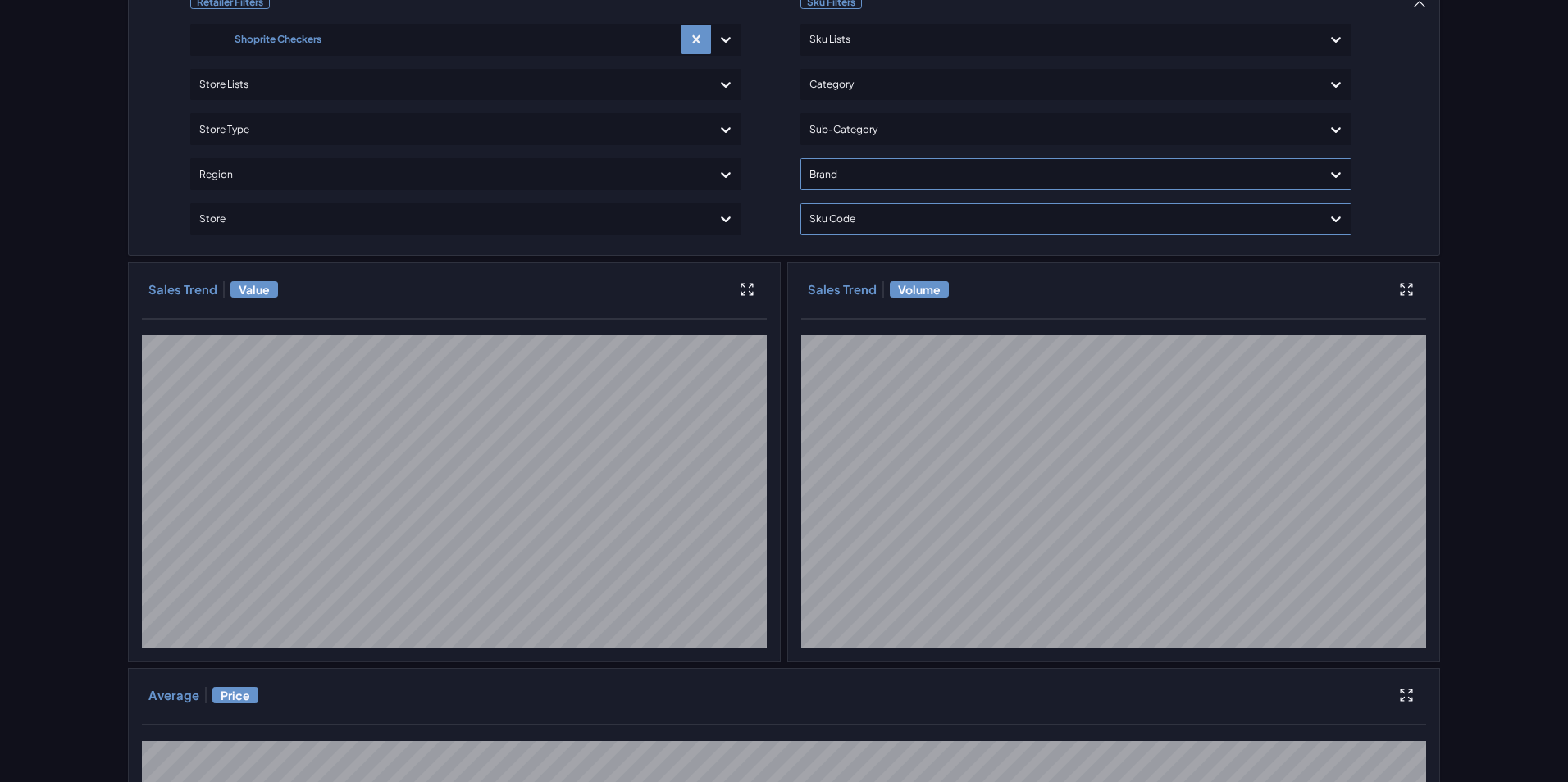
click at [1018, 176] on div "Retailer Filters Shoprite Checkers Store Lists Store Type Region Store Sku Filt…" at bounding box center [784, 691] width 1312 height 1414
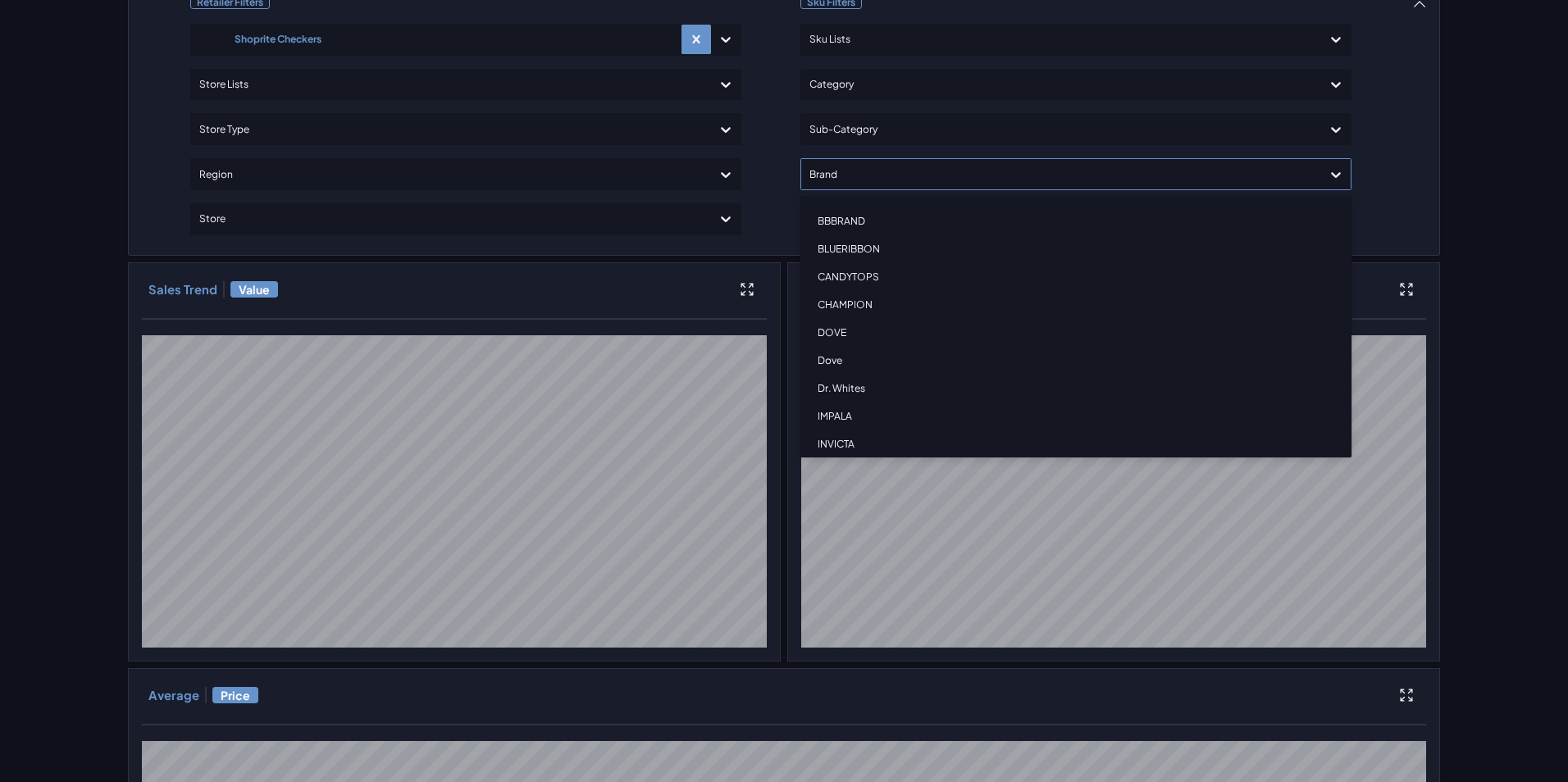
click at [1005, 183] on div at bounding box center [1061, 174] width 503 height 24
click at [862, 206] on div "SNOWFLAKE" at bounding box center [1076, 208] width 536 height 28
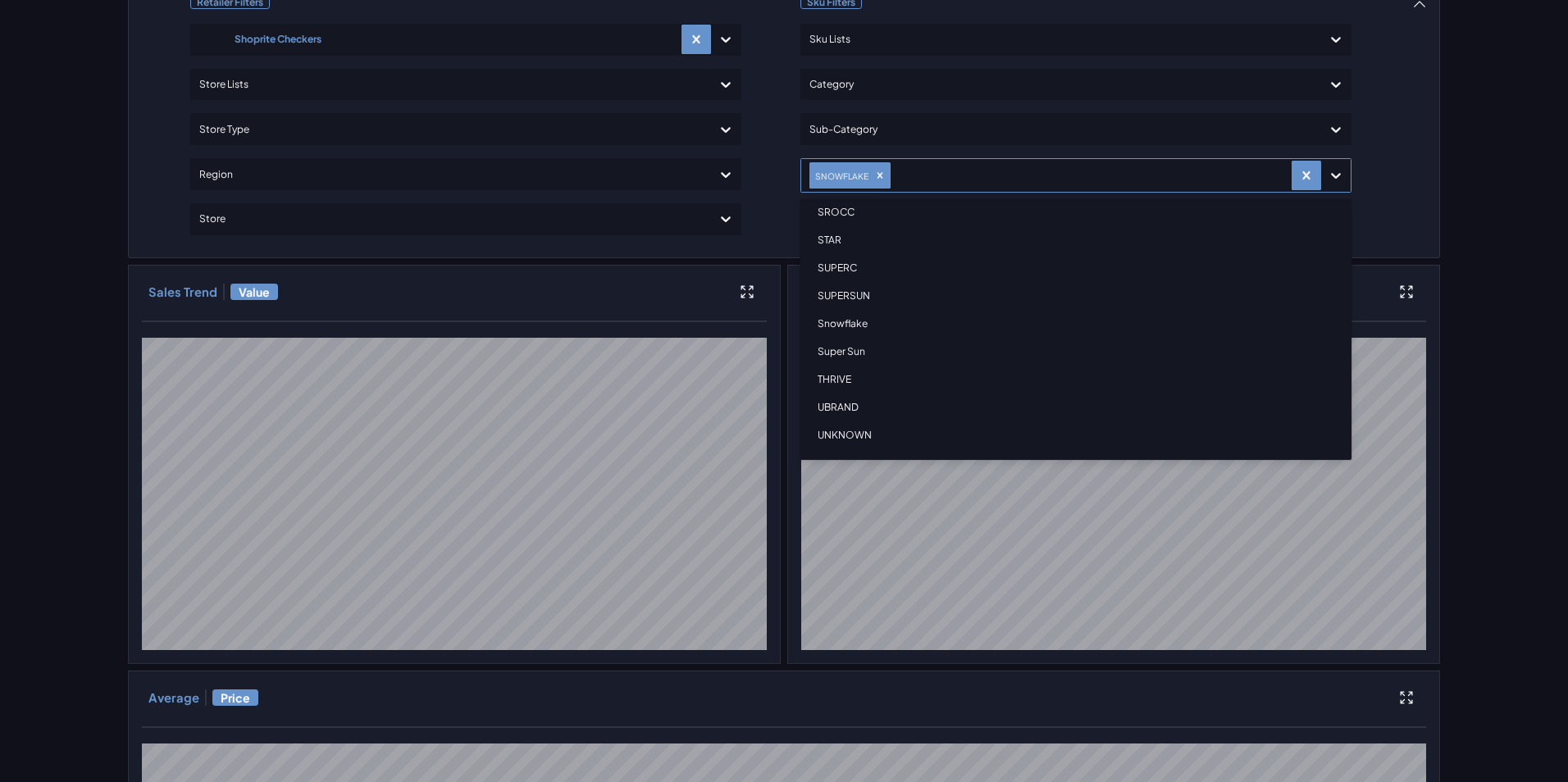
scroll to position [710, 0]
click at [839, 342] on div "Snowflake" at bounding box center [1076, 350] width 536 height 28
click at [1393, 169] on div "Retailer Filters Shoprite Checkers Store Lists Store Type Region Store Sku Filt…" at bounding box center [784, 692] width 1312 height 1416
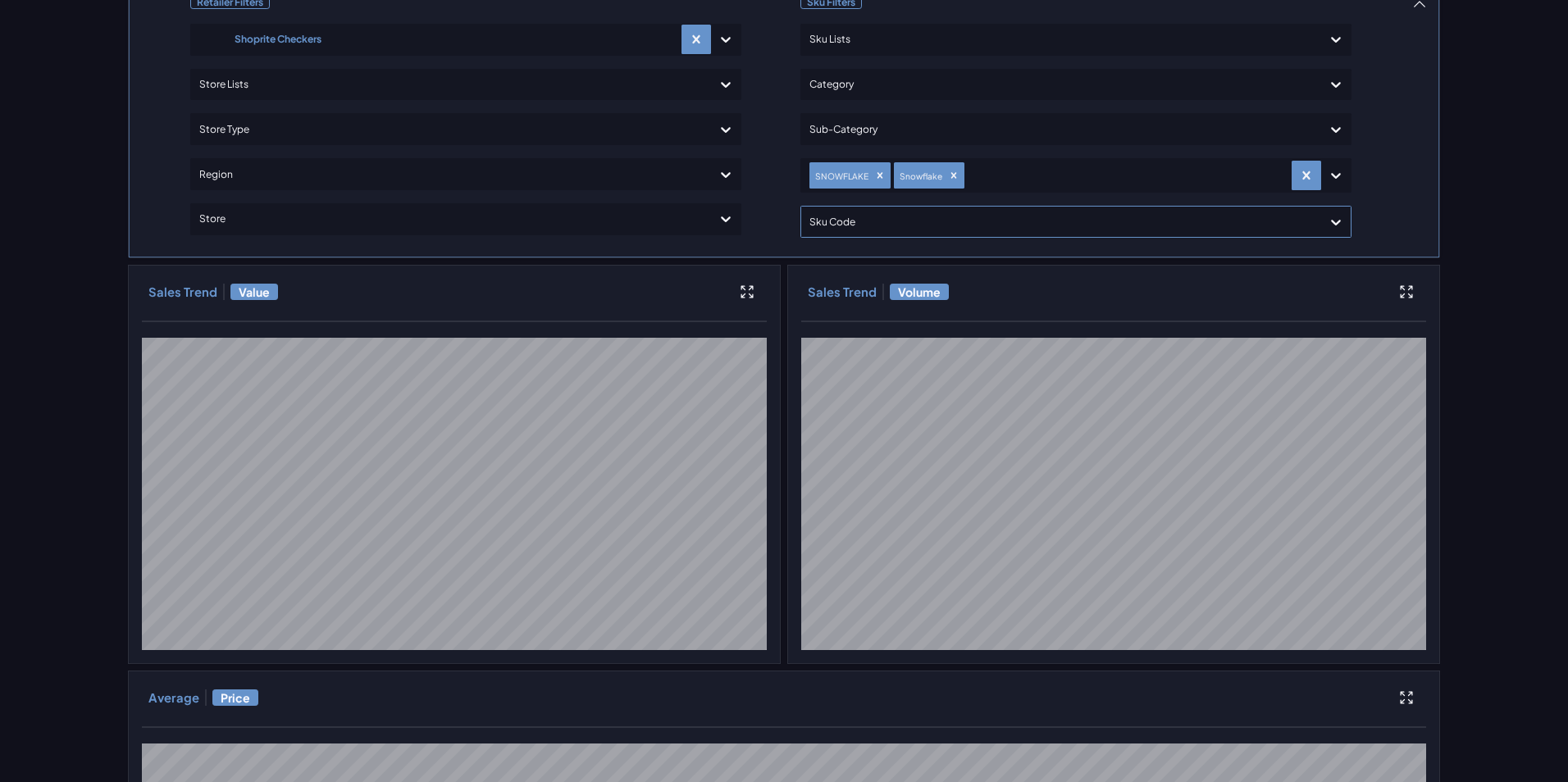
click at [963, 233] on div at bounding box center [1061, 222] width 503 height 24
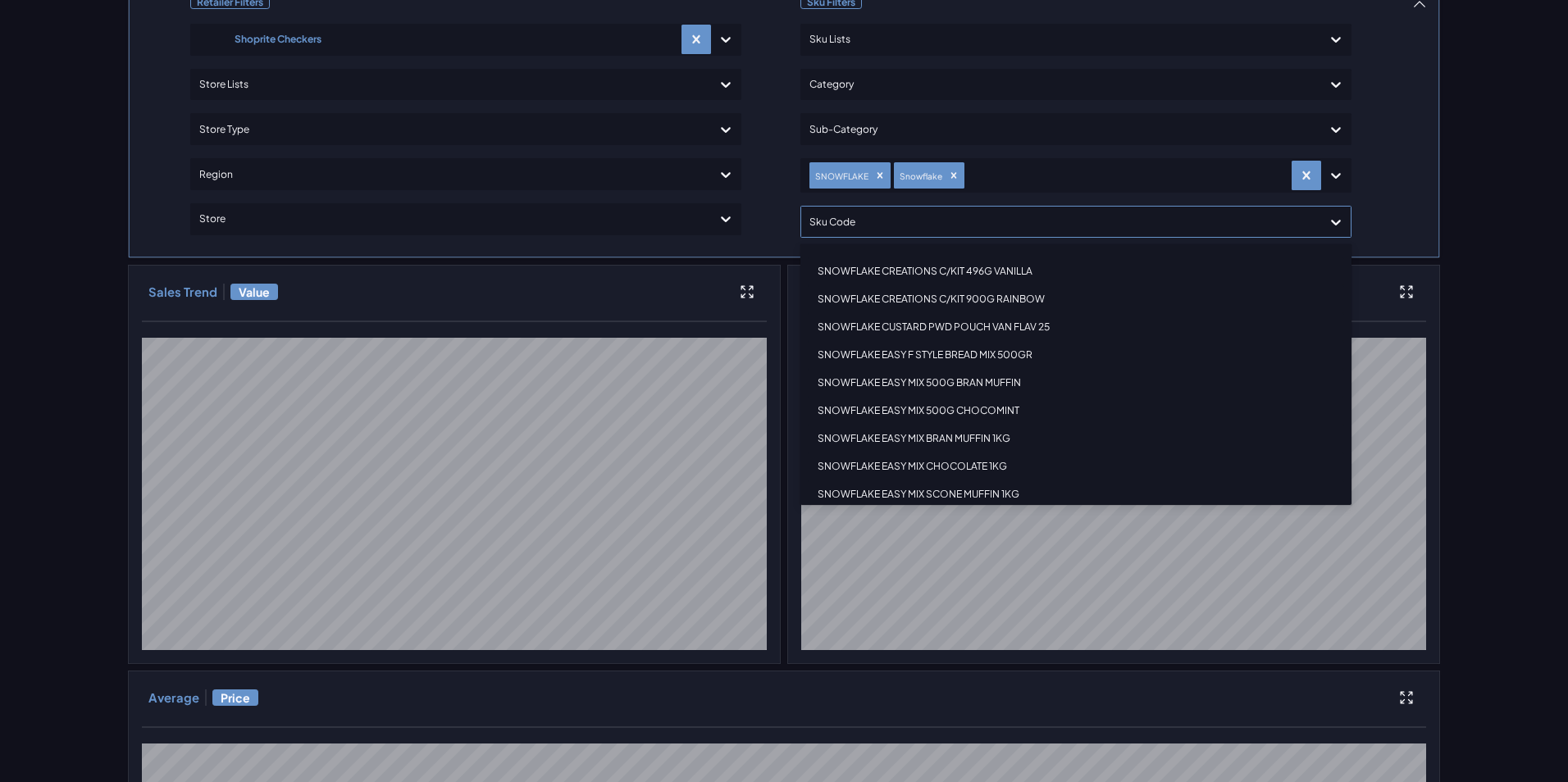
scroll to position [1474, 0]
click at [881, 227] on div "Retailer Filters Shoprite Checkers Store Lists Store Type Region Store Sku Filt…" at bounding box center [784, 692] width 1312 height 1416
click at [880, 227] on div at bounding box center [1061, 222] width 503 height 24
type input "c"
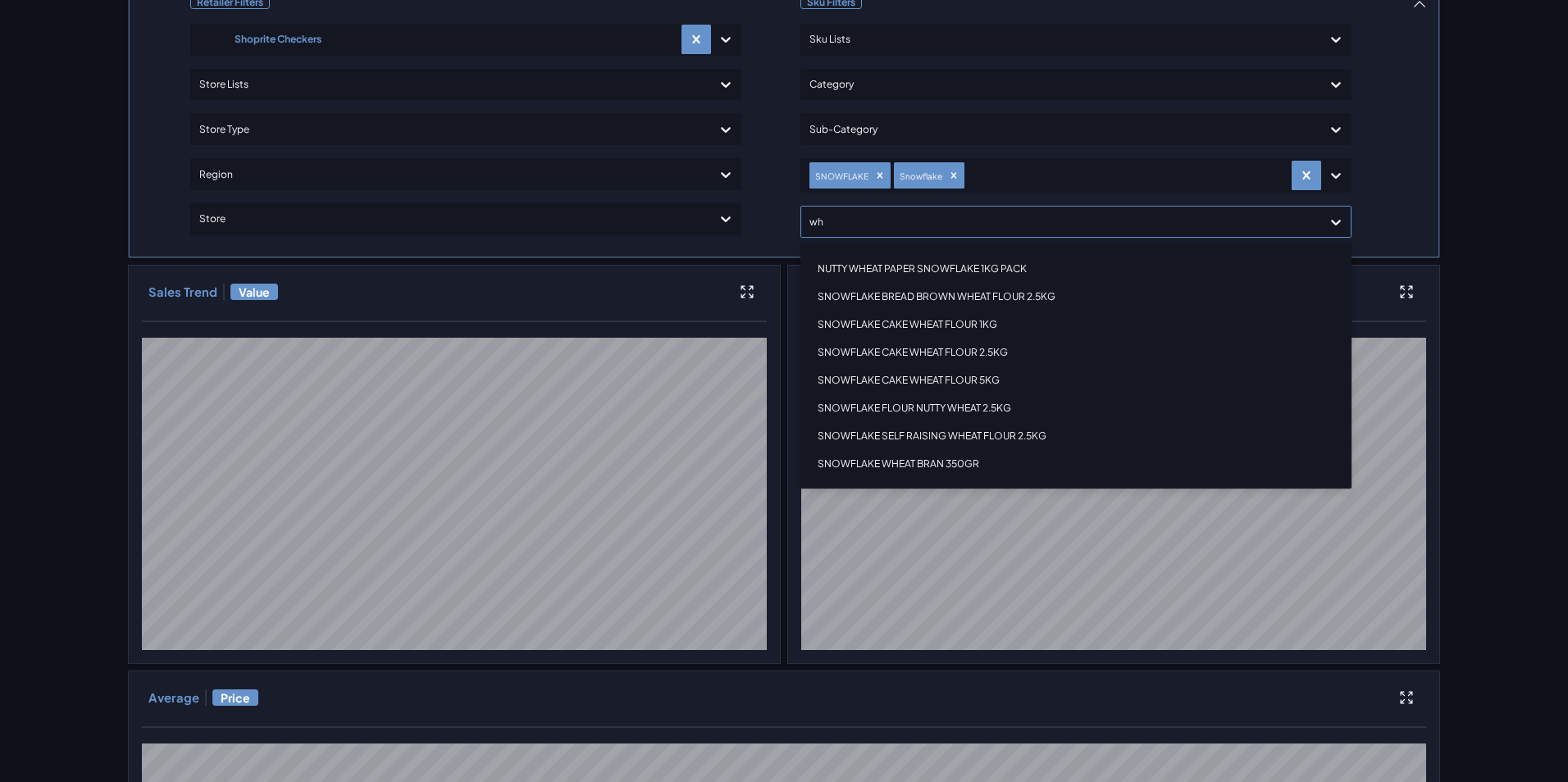
type input "w"
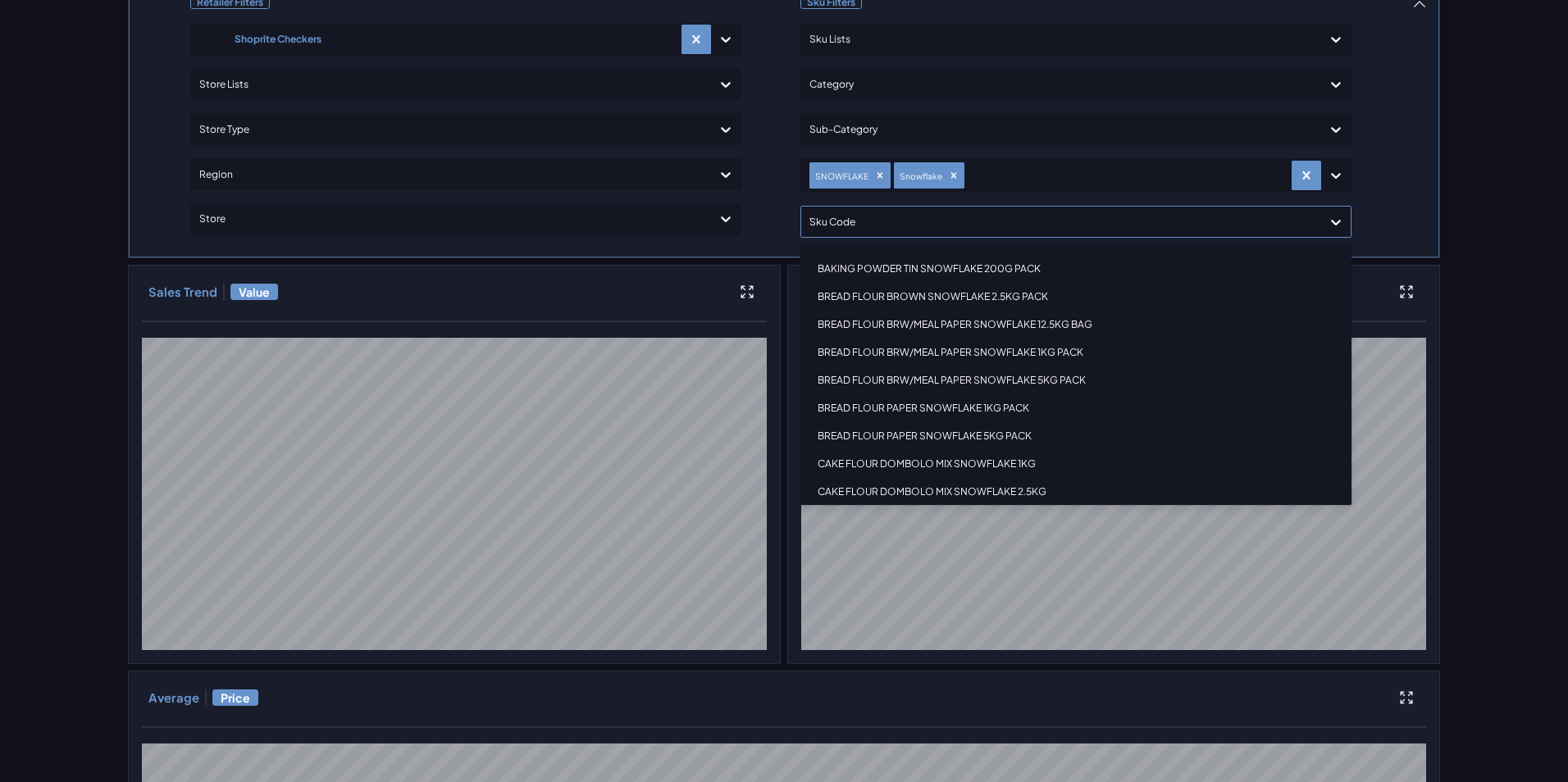
type input "10"
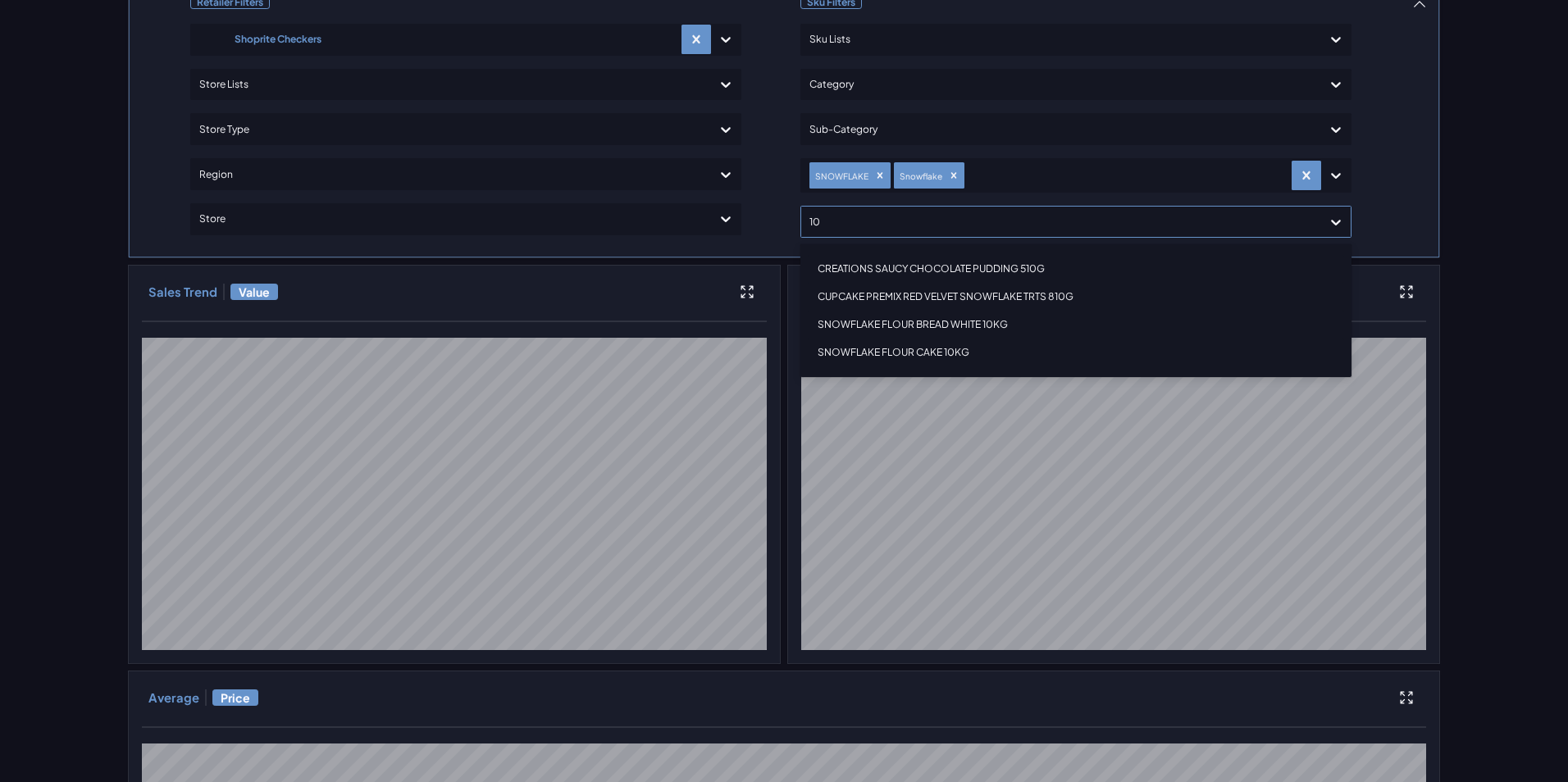
click at [921, 352] on div "SNOWFLAKE FLOUR CAKE 10KG" at bounding box center [1076, 352] width 536 height 28
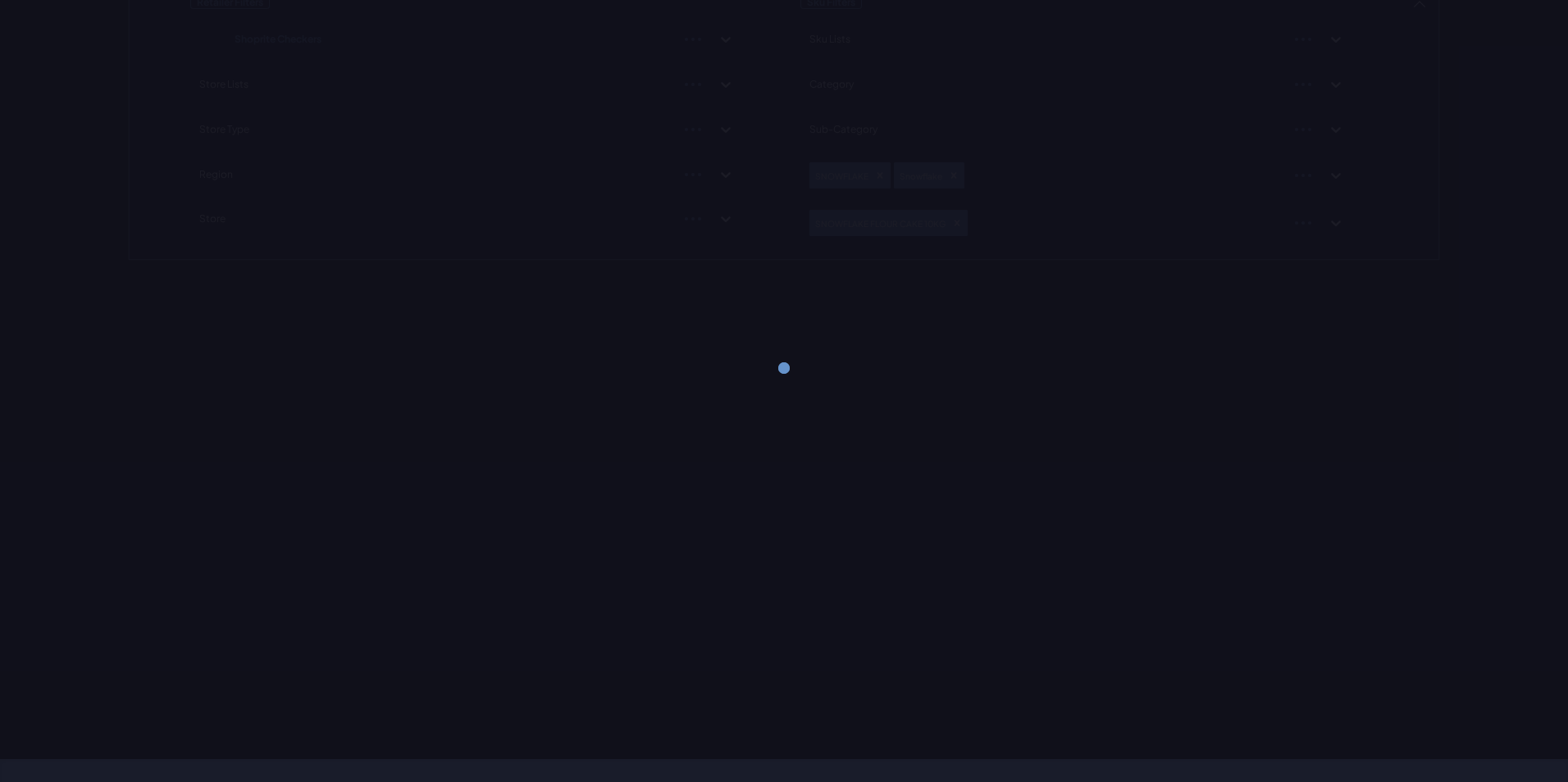
click at [1378, 218] on div "Retailer Filters Shoprite Checkers Store Lists Store Type Region Store Sku Filt…" at bounding box center [784, 122] width 1312 height 277
